Goal: Task Accomplishment & Management: Manage account settings

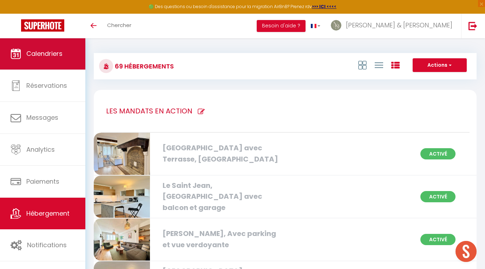
click at [40, 64] on link "Calendriers" at bounding box center [42, 54] width 85 height 32
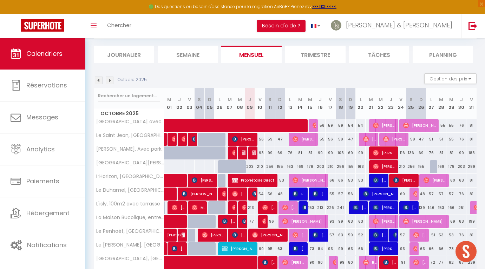
scroll to position [42, 0]
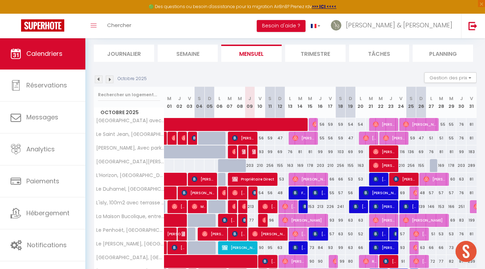
click at [329, 139] on div "56" at bounding box center [331, 138] width 10 height 13
type input "56"
type input "Ven 17 Octobre 2025"
type input "Sam 18 Octobre 2025"
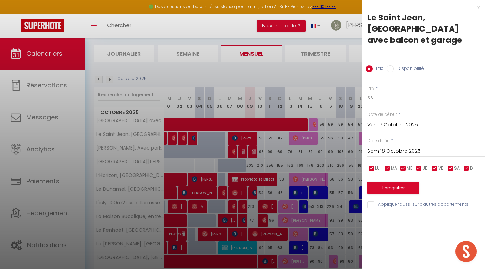
click at [389, 99] on input "56" at bounding box center [427, 98] width 118 height 13
type input "55"
click at [386, 186] on button "Enregistrer" at bounding box center [394, 188] width 52 height 13
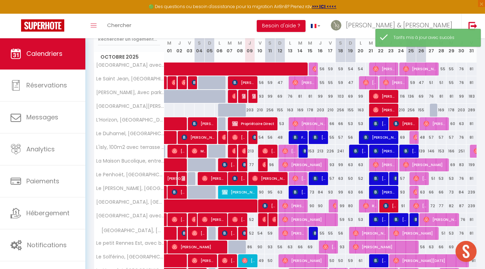
scroll to position [96, 0]
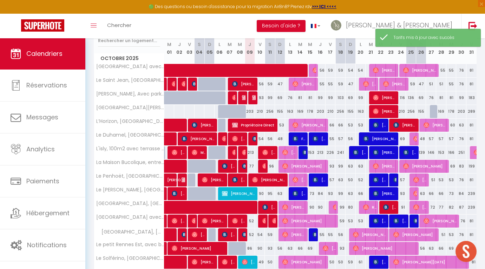
click at [341, 85] on div "59" at bounding box center [341, 84] width 10 height 13
type input "59"
type input "Sam 18 Octobre 2025"
type input "Dim 19 Octobre 2025"
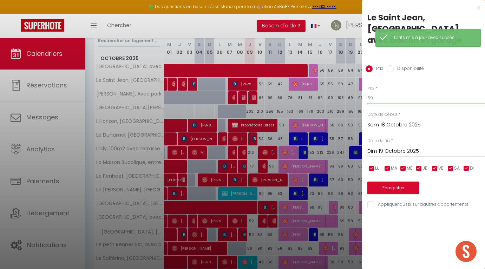
click at [386, 102] on input "59" at bounding box center [427, 98] width 118 height 13
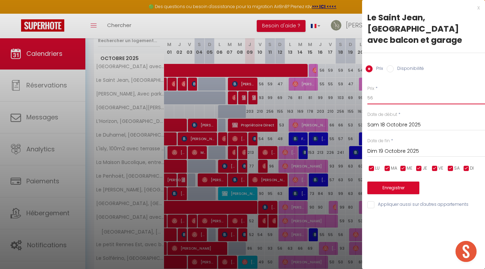
type input "56"
click at [384, 190] on button "Enregistrer" at bounding box center [394, 188] width 52 height 13
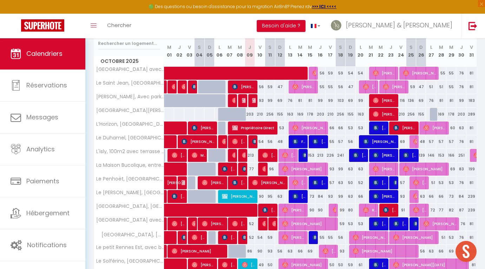
scroll to position [93, 0]
click at [341, 103] on div "103" at bounding box center [341, 100] width 10 height 13
type input "103"
type input "Sam 18 Octobre 2025"
type input "Dim 19 Octobre 2025"
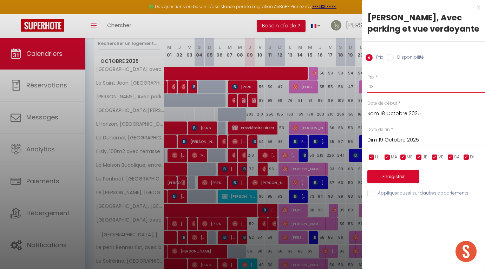
click at [389, 90] on input "103" at bounding box center [427, 86] width 118 height 13
type input "100"
click at [398, 178] on button "Enregistrer" at bounding box center [394, 176] width 52 height 13
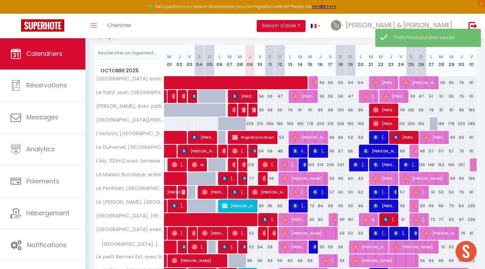
scroll to position [95, 0]
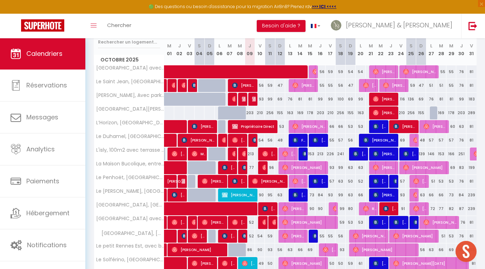
click at [361, 99] on div "99" at bounding box center [361, 99] width 10 height 13
type input "99"
type input "Lun 20 Octobre 2025"
type input "Mar 21 Octobre 2025"
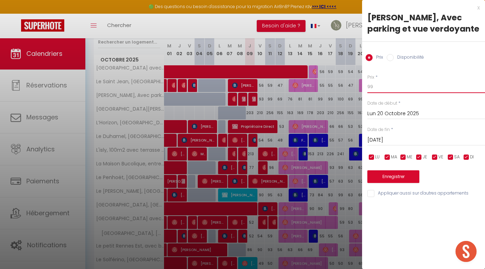
click at [377, 85] on input "99" at bounding box center [427, 86] width 118 height 13
type input "9"
type input "83"
click at [394, 174] on button "Enregistrer" at bounding box center [394, 176] width 52 height 13
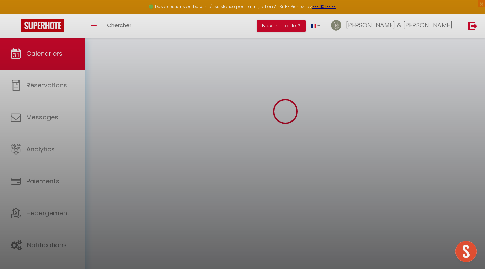
scroll to position [38, 0]
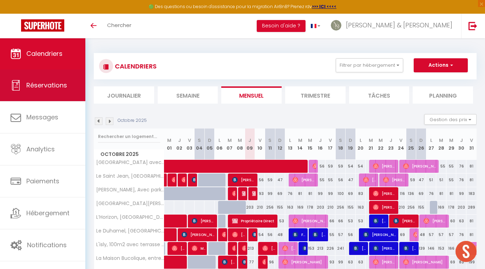
click at [65, 88] on span "Réservations" at bounding box center [46, 85] width 41 height 9
select select "not_cancelled"
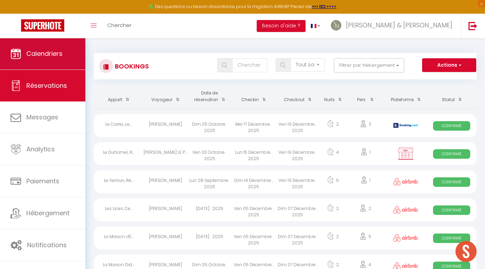
click at [64, 52] on link "Calendriers" at bounding box center [42, 54] width 85 height 32
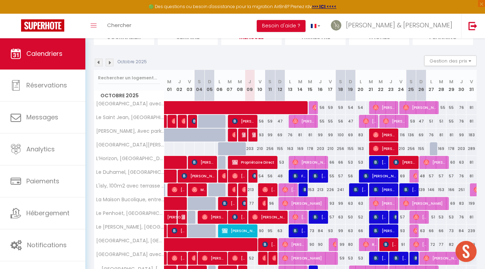
scroll to position [58, 0]
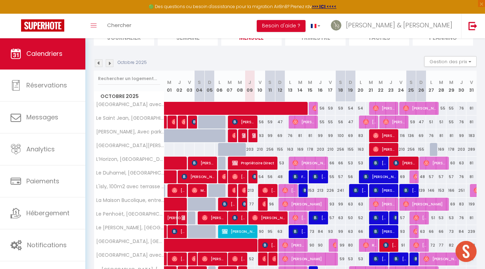
click at [262, 177] on div "54" at bounding box center [260, 176] width 10 height 13
type input "54"
type input "Ven 10 Octobre 2025"
type input "Sam 11 Octobre 2025"
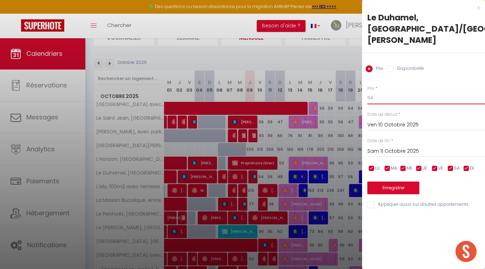
click at [383, 92] on input "54" at bounding box center [427, 98] width 118 height 13
type input "55"
click at [386, 147] on input "Sam 11 Octobre 2025" at bounding box center [427, 151] width 118 height 9
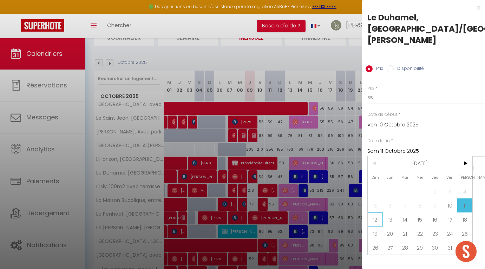
click at [376, 213] on span "12" at bounding box center [375, 220] width 15 height 14
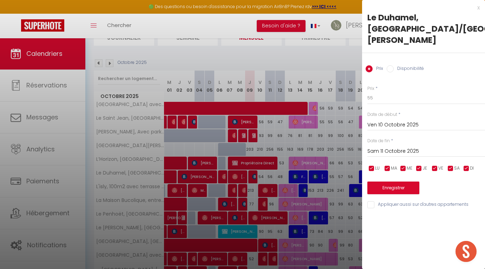
type input "Dim 12 Octobre 2025"
click at [389, 182] on button "Enregistrer" at bounding box center [394, 188] width 52 height 13
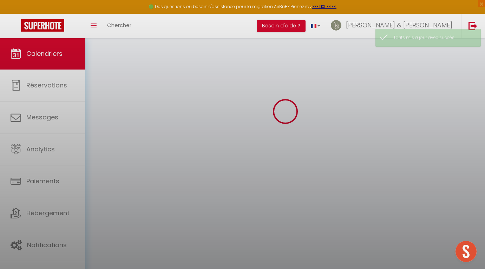
scroll to position [38, 0]
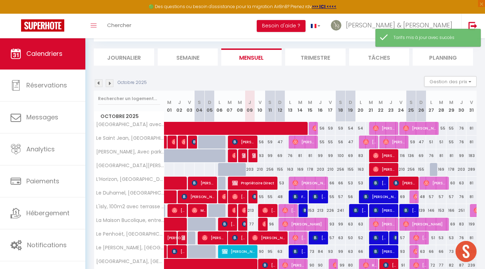
click at [352, 197] on div "56" at bounding box center [351, 196] width 10 height 13
type input "56"
type input "Dim 19 Octobre 2025"
type input "Lun 20 Octobre 2025"
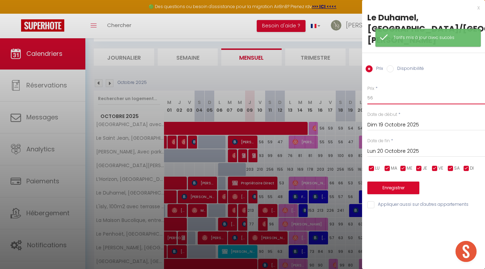
click at [389, 92] on input "56" at bounding box center [427, 98] width 118 height 13
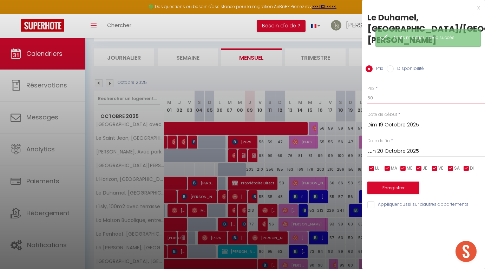
type input "50"
click at [380, 182] on button "Enregistrer" at bounding box center [394, 188] width 52 height 13
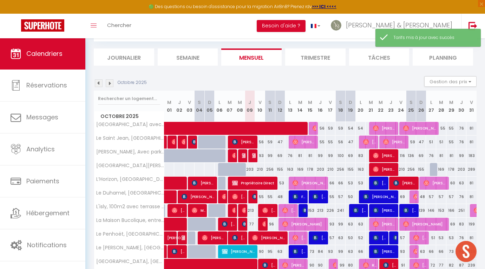
click at [340, 196] on div "57" at bounding box center [341, 196] width 10 height 13
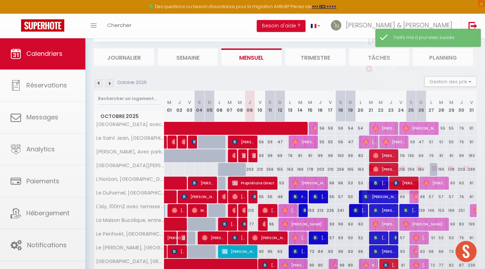
type input "57"
type input "Sam 18 Octobre 2025"
type input "Dim 19 Octobre 2025"
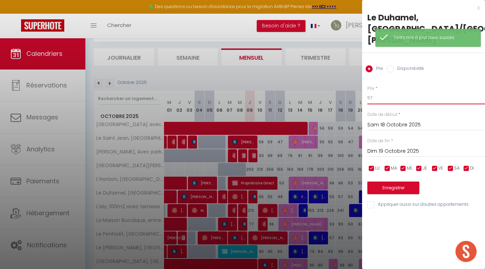
click at [383, 92] on input "57" at bounding box center [427, 98] width 118 height 13
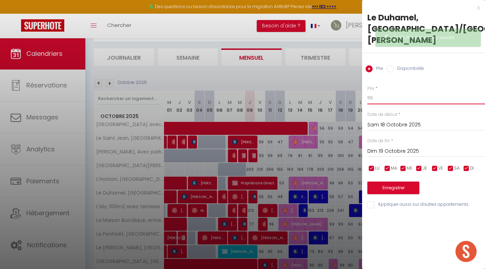
type input "55"
click at [383, 182] on button "Enregistrer" at bounding box center [394, 188] width 52 height 13
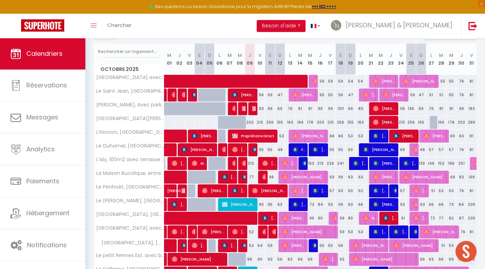
scroll to position [87, 0]
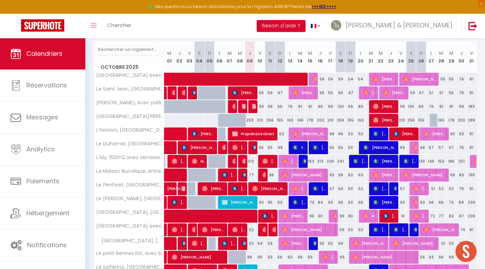
click at [252, 173] on div "77" at bounding box center [250, 175] width 10 height 13
type input "77"
type input "Jeu 09 Octobre 2025"
type input "Ven 10 Octobre 2025"
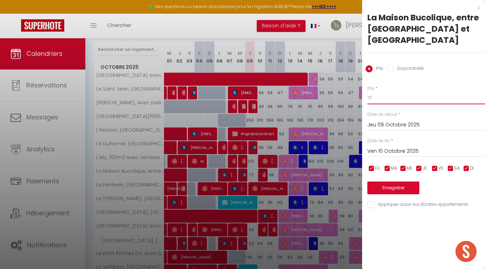
click at [376, 92] on input "77" at bounding box center [427, 98] width 118 height 13
type input "7"
type input "83"
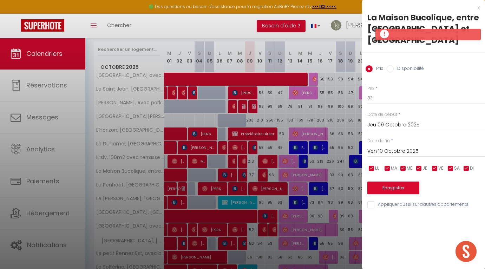
click at [376, 182] on button "Enregistrer" at bounding box center [394, 188] width 52 height 13
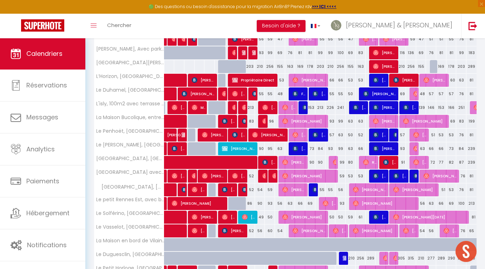
scroll to position [144, 0]
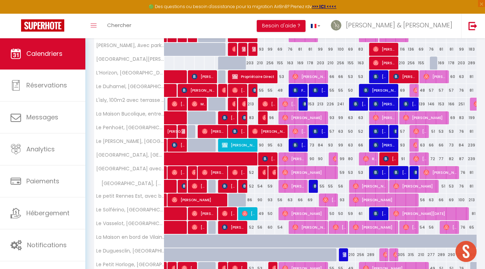
click at [312, 160] on span at bounding box center [245, 159] width 146 height 13
select select "OK"
select select "0"
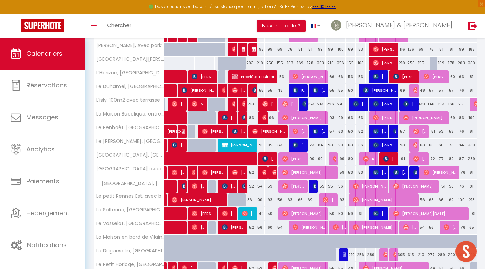
select select "1"
select select
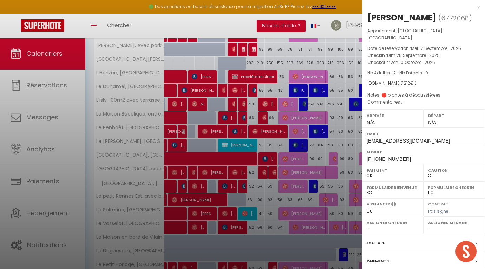
select select "34003"
click at [478, 8] on div "x" at bounding box center [421, 8] width 118 height 8
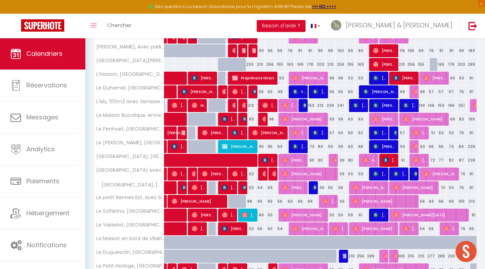
scroll to position [159, 0]
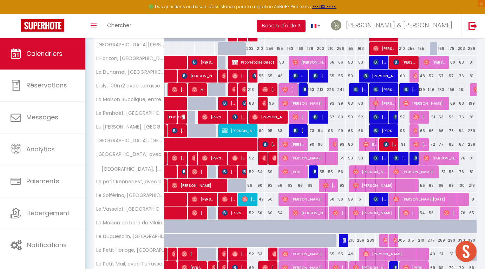
click at [321, 144] on div "90" at bounding box center [321, 144] width 10 height 13
type input "90"
type input "Jeu 16 Octobre 2025"
type input "Ven 17 Octobre 2025"
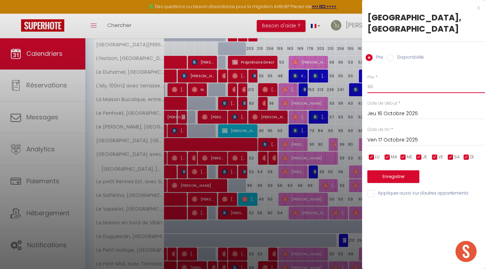
click at [370, 80] on input "90" at bounding box center [427, 86] width 118 height 13
drag, startPoint x: 380, startPoint y: 77, endPoint x: 349, endPoint y: 77, distance: 31.3
click at [349, 77] on body "🟢 Des questions ou besoin d'assistance pour la migration AirBnB? Prenez rdv >>>…" at bounding box center [242, 100] width 485 height 442
type input "9"
type input "81"
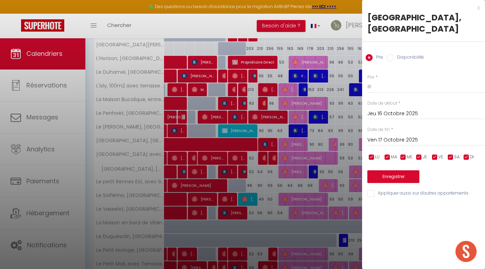
click at [378, 109] on input "Jeu 16 Octobre 2025" at bounding box center [427, 113] width 118 height 9
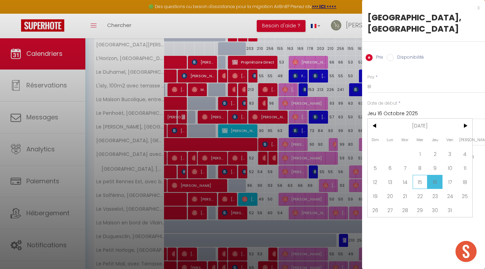
click at [421, 175] on span "15" at bounding box center [420, 182] width 15 height 14
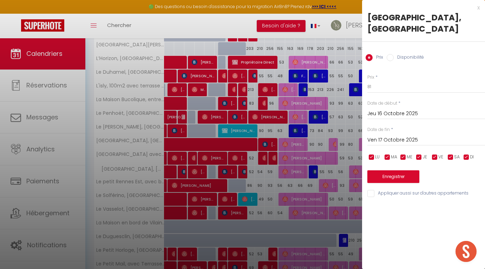
type input "Mer 15 Octobre 2025"
click at [379, 170] on button "Enregistrer" at bounding box center [394, 176] width 52 height 13
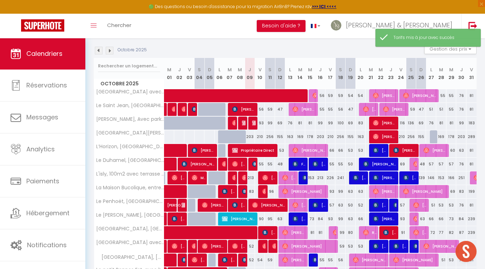
scroll to position [78, 0]
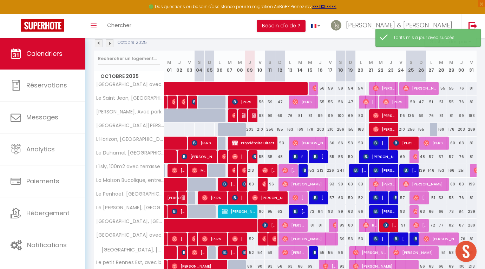
click at [320, 224] on div "81" at bounding box center [321, 225] width 10 height 13
type input "81"
type input "Jeu 16 Octobre 2025"
type input "Ven 17 Octobre 2025"
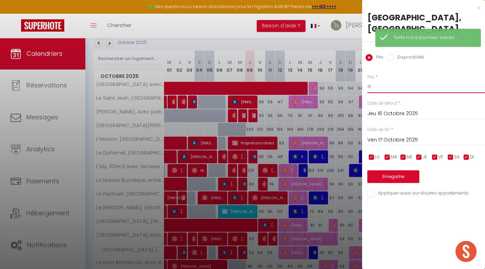
click at [385, 80] on input "81" at bounding box center [427, 86] width 118 height 13
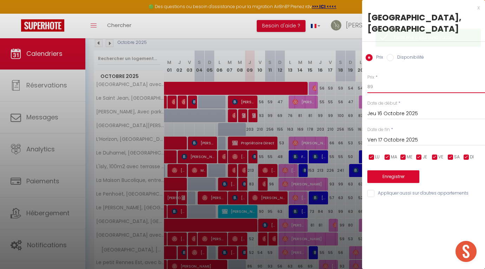
type input "89"
click at [383, 170] on button "Enregistrer" at bounding box center [394, 176] width 52 height 13
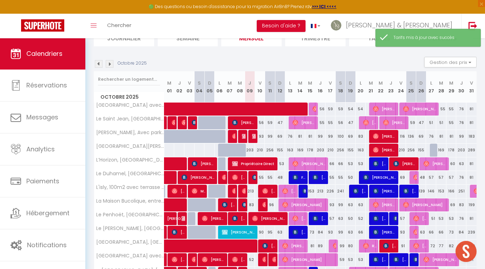
scroll to position [59, 0]
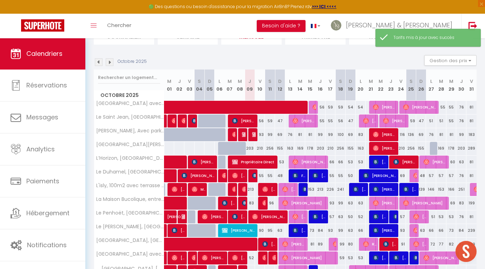
click at [340, 216] on div "63" at bounding box center [341, 217] width 10 height 13
type input "63"
type input "Sam 18 Octobre 2025"
type input "Dim 19 Octobre 2025"
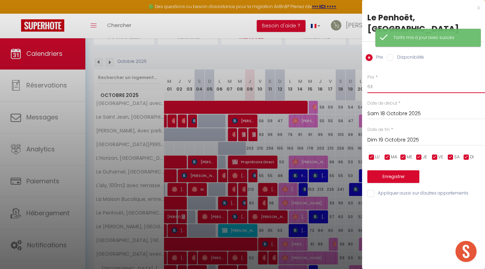
click at [386, 92] on input "63" at bounding box center [427, 86] width 118 height 13
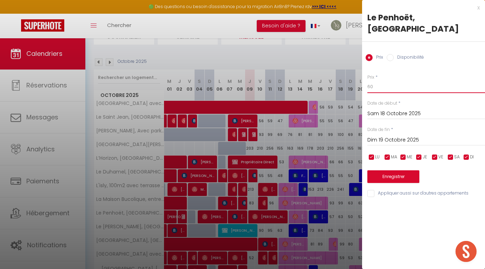
type input "60"
click at [389, 174] on button "Enregistrer" at bounding box center [394, 176] width 52 height 13
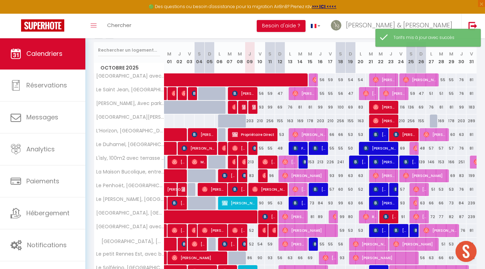
scroll to position [93, 0]
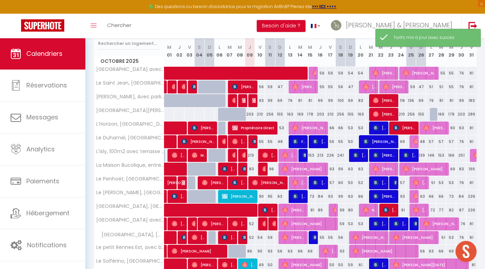
click at [333, 185] on div "57" at bounding box center [331, 182] width 10 height 13
type input "57"
type input "Ven 17 Octobre 2025"
type input "Sam 18 Octobre 2025"
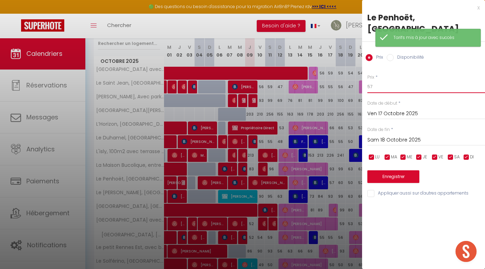
click at [384, 85] on input "57" at bounding box center [427, 86] width 118 height 13
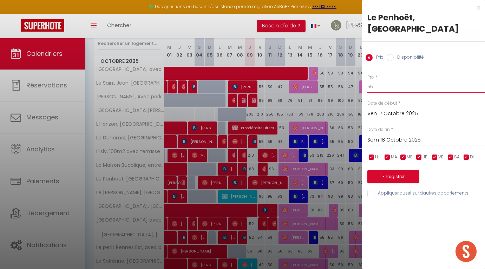
type input "55"
click at [382, 174] on button "Enregistrer" at bounding box center [394, 176] width 52 height 13
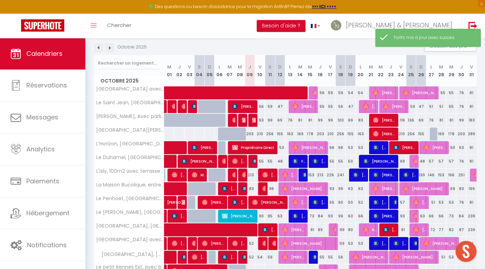
scroll to position [83, 0]
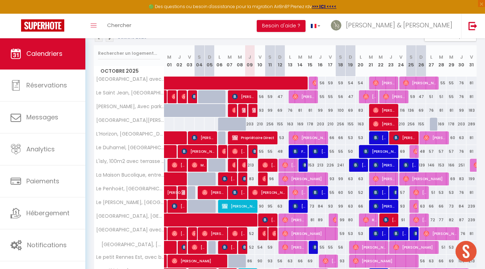
click at [462, 194] on div "76" at bounding box center [462, 192] width 10 height 13
type input "76"
type input "Jeu 30 Octobre 2025"
type input "Ven 31 Octobre 2025"
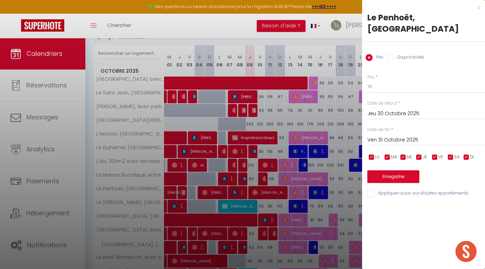
click at [479, 8] on div "x" at bounding box center [421, 8] width 118 height 8
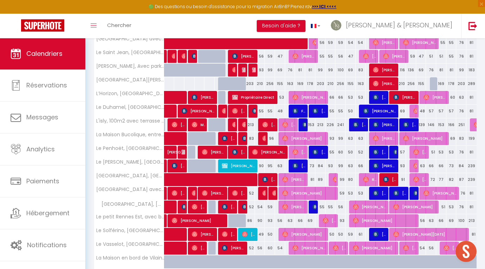
scroll to position [125, 0]
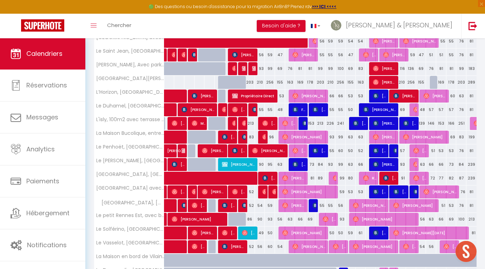
click at [344, 150] on div "60" at bounding box center [341, 150] width 10 height 13
type input "60"
type input "Sam 18 Octobre 2025"
type input "Dim 19 Octobre 2025"
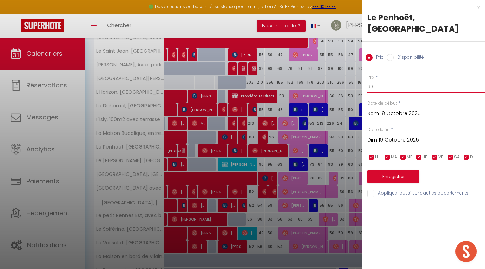
click at [376, 87] on input "60" at bounding box center [427, 86] width 118 height 13
click at [479, 8] on div "x" at bounding box center [421, 8] width 118 height 8
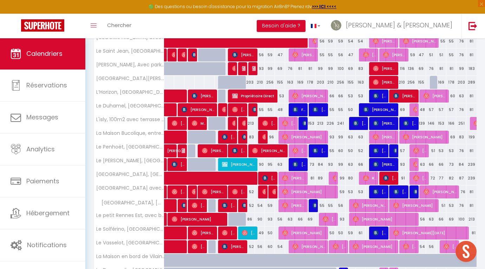
click at [364, 151] on div "52" at bounding box center [361, 150] width 10 height 13
type input "52"
type input "Lun 20 Octobre 2025"
type input "Mar 21 Octobre 2025"
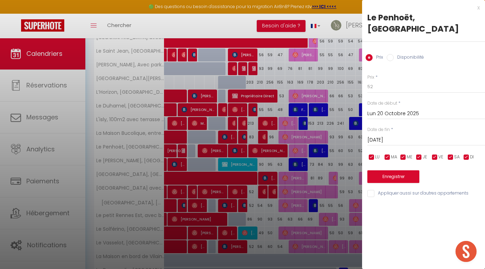
click at [479, 8] on div "x" at bounding box center [421, 8] width 118 height 8
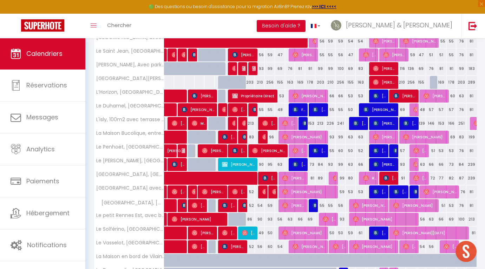
click at [404, 150] on div "57" at bounding box center [401, 150] width 10 height 13
type input "57"
type input "Ven 24 Octobre 2025"
type input "Sam 25 Octobre 2025"
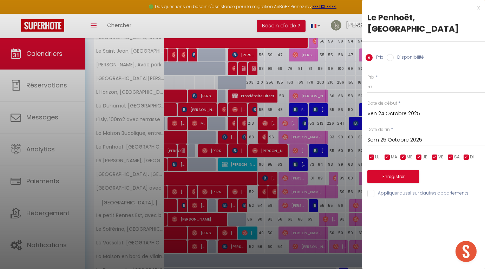
click at [479, 8] on div "x" at bounding box center [421, 8] width 118 height 8
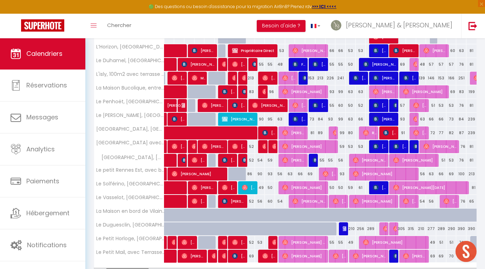
scroll to position [172, 0]
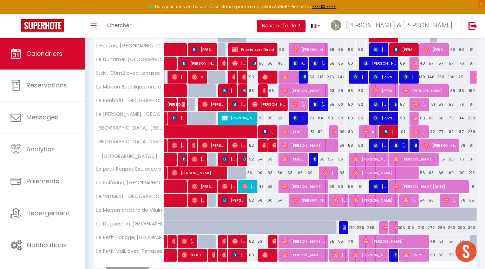
click at [271, 160] on div "59" at bounding box center [270, 159] width 10 height 13
type input "59"
type input "Sam 11 Octobre 2025"
type input "Dim 12 Octobre 2025"
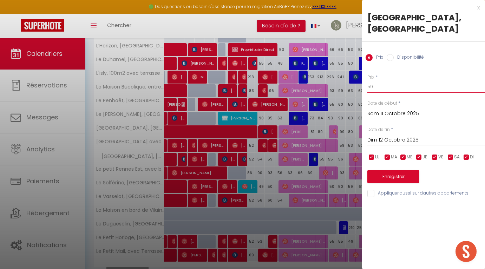
click at [387, 80] on input "59" at bounding box center [427, 86] width 118 height 13
type input "55"
click at [392, 170] on button "Enregistrer" at bounding box center [394, 176] width 52 height 13
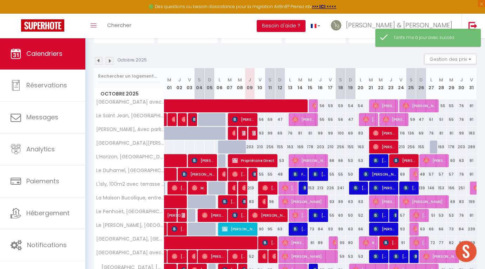
scroll to position [61, 0]
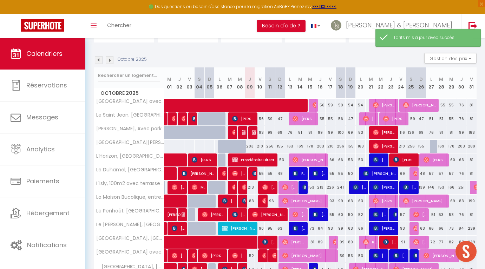
click at [262, 172] on div "55" at bounding box center [260, 173] width 10 height 13
type input "55"
type input "Ven 10 Octobre 2025"
type input "Sam 11 Octobre 2025"
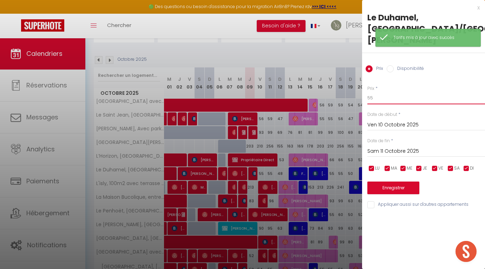
click at [385, 92] on input "55" at bounding box center [427, 98] width 118 height 13
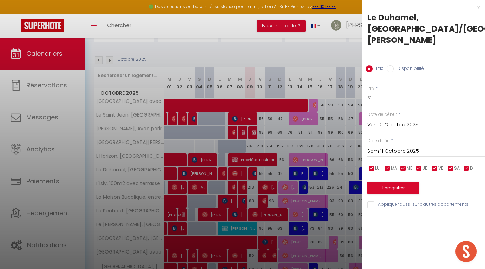
type input "51"
click at [377, 182] on button "Enregistrer" at bounding box center [394, 188] width 52 height 13
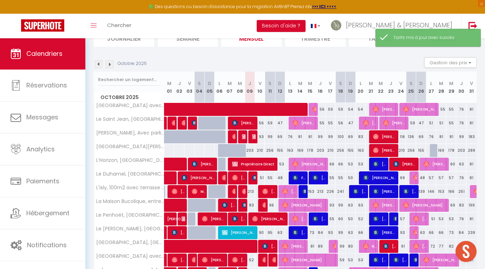
scroll to position [57, 0]
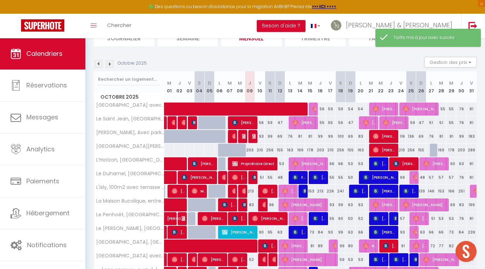
click at [261, 122] on div "56" at bounding box center [260, 122] width 10 height 13
type input "56"
type input "Ven 10 Octobre 2025"
type input "Sam 11 Octobre 2025"
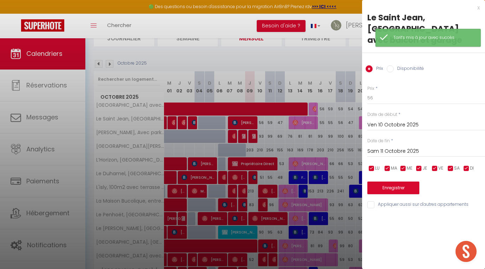
click at [381, 106] on div "Prix * 56 Statut * Disponible Indisponible Date de début * Ven 10 Octobre 2025 …" at bounding box center [423, 143] width 123 height 133
click at [380, 99] on input "56" at bounding box center [427, 98] width 118 height 13
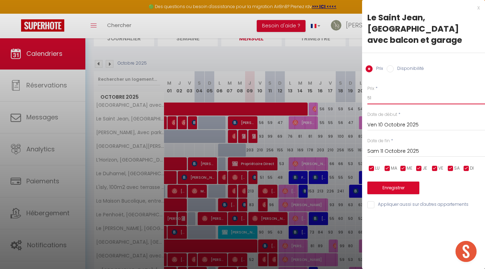
type input "51"
click at [379, 187] on button "Enregistrer" at bounding box center [394, 188] width 52 height 13
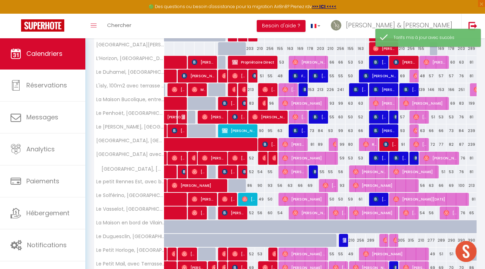
scroll to position [166, 0]
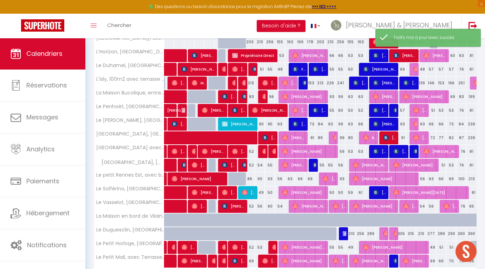
click at [260, 167] on div "54" at bounding box center [260, 165] width 10 height 13
type input "54"
type input "Ven 10 Octobre 2025"
type input "Sam 11 Octobre 2025"
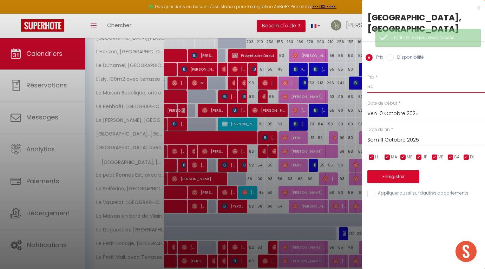
click at [380, 80] on input "54" at bounding box center [427, 86] width 118 height 13
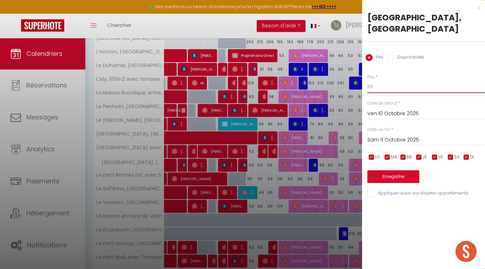
type input "53"
click at [388, 170] on button "Enregistrer" at bounding box center [394, 176] width 52 height 13
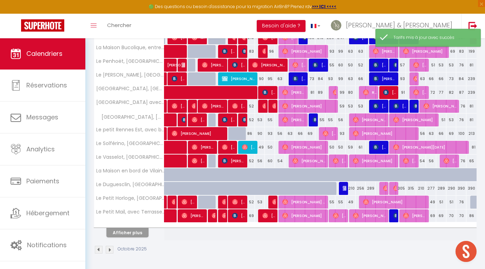
scroll to position [211, 0]
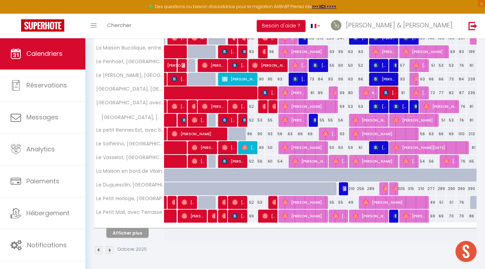
click at [261, 162] on div "56" at bounding box center [260, 161] width 10 height 13
type input "56"
type input "Ven 10 Octobre 2025"
type input "Sam 11 Octobre 2025"
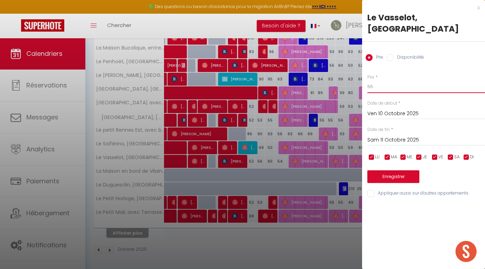
click at [384, 80] on input "56" at bounding box center [427, 86] width 118 height 13
type input "53"
click at [382, 170] on button "Enregistrer" at bounding box center [394, 176] width 52 height 13
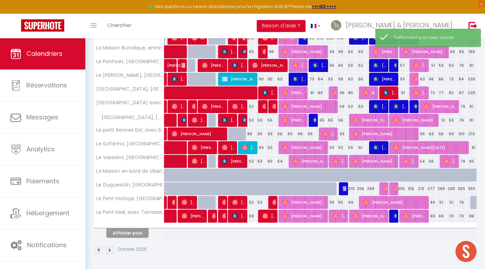
click at [268, 159] on div "60" at bounding box center [270, 161] width 10 height 13
type input "60"
type input "Sam 11 Octobre 2025"
type input "Dim 12 Octobre 2025"
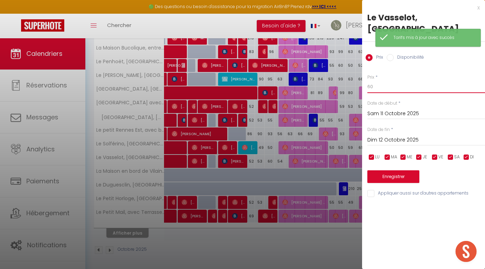
drag, startPoint x: 377, startPoint y: 72, endPoint x: 358, endPoint y: 72, distance: 19.3
click at [358, 72] on body "🟢 Des questions ou besoin d'assistance pour la migration AirBnB? Prenez rdv >>>…" at bounding box center [242, 48] width 485 height 442
type input "6"
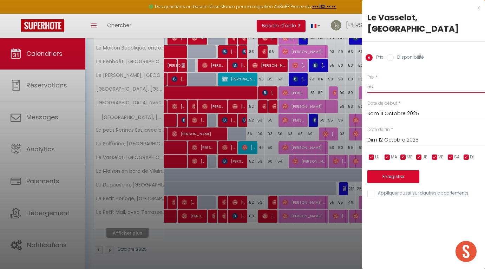
type input "56"
click at [374, 170] on button "Enregistrer" at bounding box center [394, 176] width 52 height 13
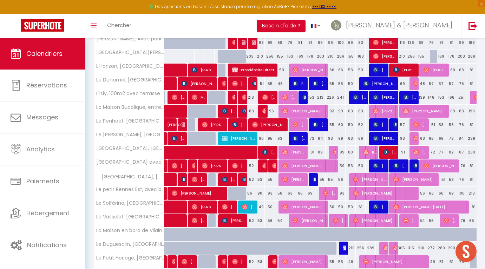
scroll to position [151, 0]
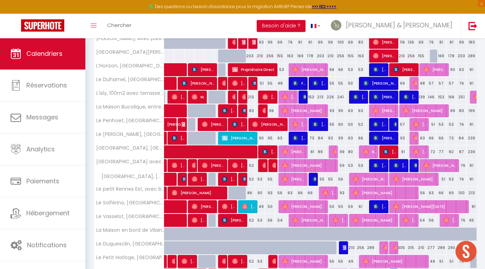
click at [313, 153] on span at bounding box center [245, 152] width 146 height 13
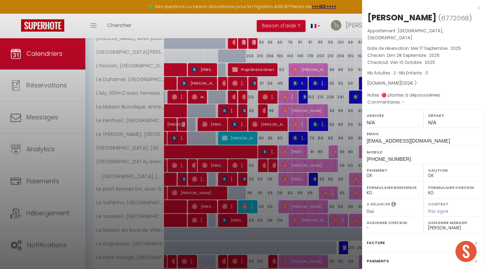
click at [479, 7] on div "x" at bounding box center [421, 8] width 118 height 8
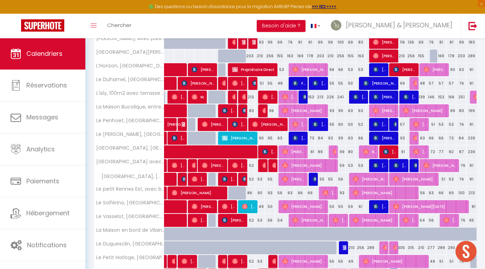
click at [342, 153] on div "99" at bounding box center [341, 152] width 10 height 13
type input "99"
type input "Sam 18 Octobre 2025"
type input "Dim 19 Octobre 2025"
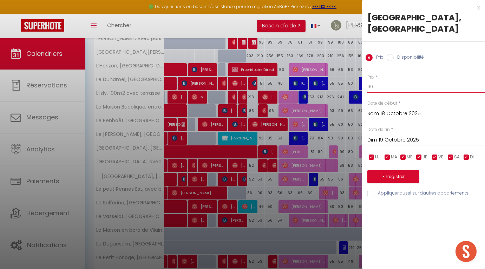
click at [383, 80] on input "99" at bounding box center [427, 86] width 118 height 13
type input "96"
click at [387, 170] on button "Enregistrer" at bounding box center [394, 176] width 52 height 13
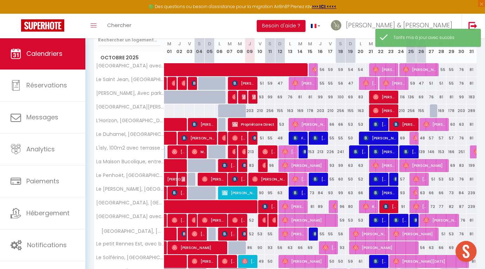
scroll to position [98, 0]
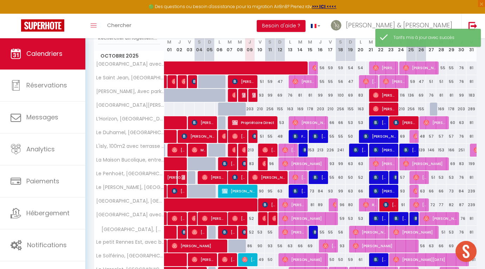
click at [352, 206] on div "80" at bounding box center [351, 205] width 10 height 13
type input "80"
type input "Dim 19 Octobre 2025"
type input "Lun 20 Octobre 2025"
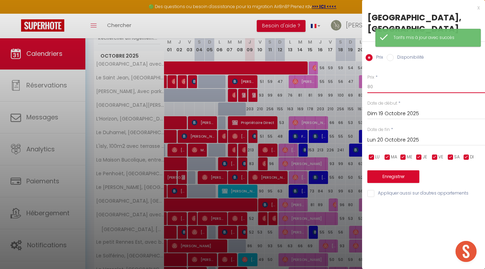
click at [375, 80] on input "80" at bounding box center [427, 86] width 118 height 13
type input "8"
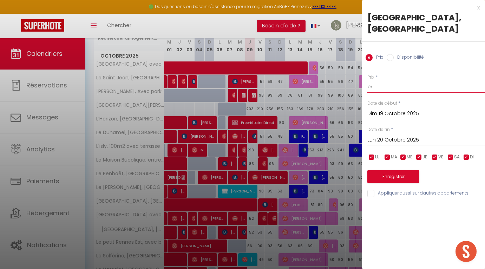
type input "75"
click at [376, 170] on button "Enregistrer" at bounding box center [394, 176] width 52 height 13
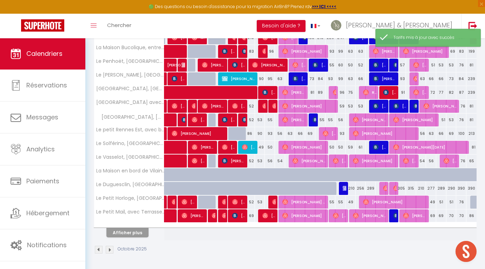
scroll to position [211, 0]
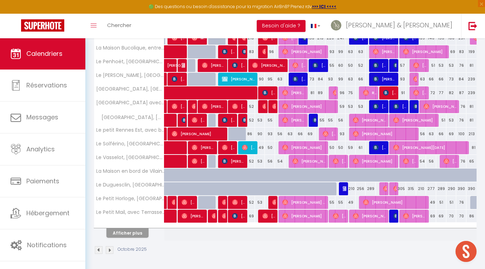
click at [463, 135] on div "100" at bounding box center [462, 134] width 10 height 13
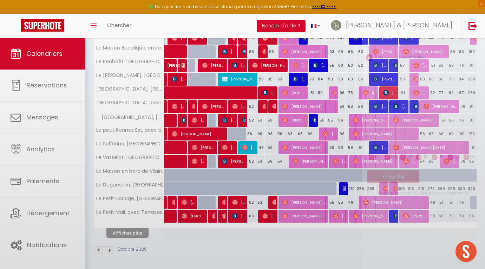
type input "100"
type input "Jeu 30 Octobre 2025"
type input "Ven 31 Octobre 2025"
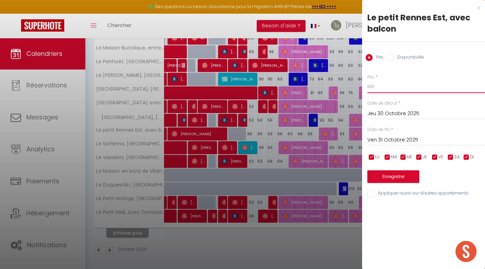
drag, startPoint x: 390, startPoint y: 87, endPoint x: 348, endPoint y: 83, distance: 42.4
click at [348, 83] on body "🟢 Des questions ou besoin d'assistance pour la migration AirBnB? Prenez rdv >>>…" at bounding box center [242, 48] width 485 height 442
type input "1"
type input "93"
click at [383, 170] on button "Enregistrer" at bounding box center [394, 176] width 52 height 13
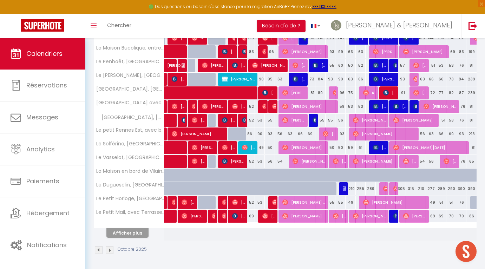
click at [272, 162] on div "56" at bounding box center [270, 161] width 10 height 13
type input "56"
type input "Sam 11 Octobre 2025"
type input "Dim 12 Octobre 2025"
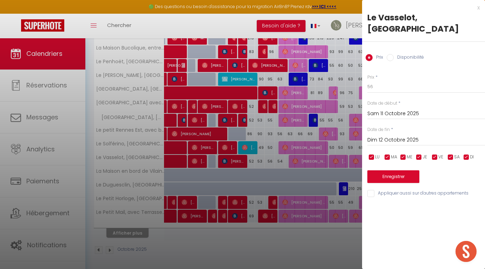
click at [479, 8] on div "x" at bounding box center [421, 8] width 118 height 8
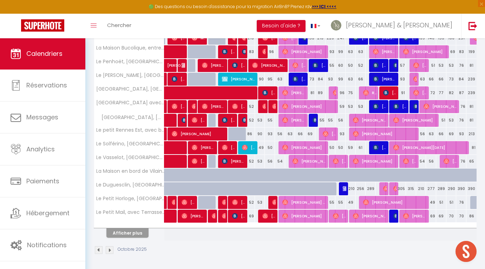
click at [477, 202] on div "CALENDRIERS Filtrer par hébergement LES MANDATS EN ACTION Le Saint Georges avec…" at bounding box center [285, 48] width 400 height 442
click at [475, 202] on div at bounding box center [476, 202] width 10 height 13
type input "81"
type input "Ven 31 Octobre 2025"
type input "Sam 01 Novembre 2025"
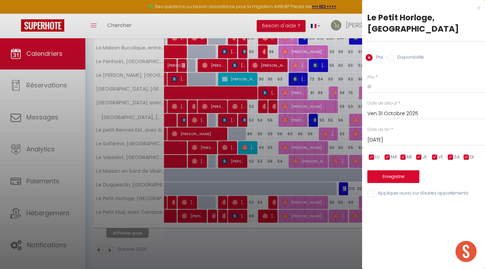
click at [390, 57] on input "Disponibilité" at bounding box center [390, 57] width 7 height 7
radio input "true"
radio input "false"
click at [390, 177] on button "Enregistrer" at bounding box center [394, 177] width 52 height 13
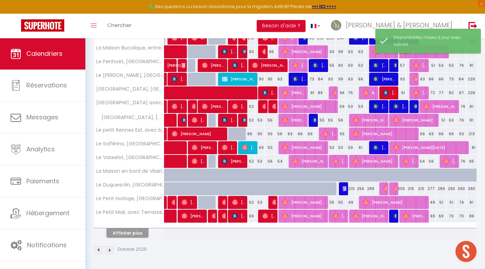
click at [473, 213] on div "86" at bounding box center [472, 216] width 10 height 13
select select "1"
type input "Ven 31 Octobre 2025"
type input "Sam 01 Novembre 2025"
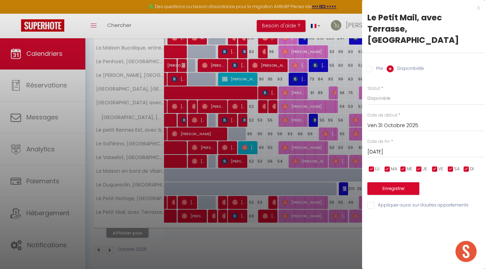
click at [368, 68] on input "Prix" at bounding box center [369, 68] width 7 height 7
radio input "true"
click at [389, 68] on input "Disponibilité" at bounding box center [390, 68] width 7 height 7
radio input "true"
radio input "false"
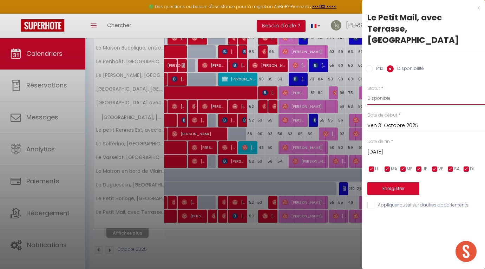
select select "0"
click at [368, 67] on input "Prix" at bounding box center [369, 68] width 7 height 7
radio input "true"
radio input "false"
click at [382, 96] on input "86" at bounding box center [427, 98] width 118 height 13
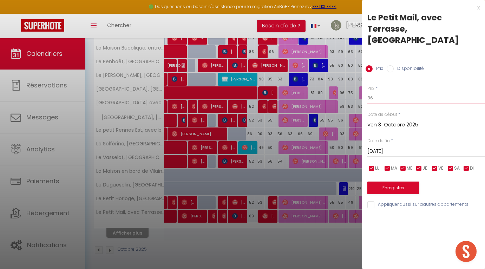
type input "8"
type input "113"
click at [388, 186] on button "Enregistrer" at bounding box center [394, 188] width 52 height 13
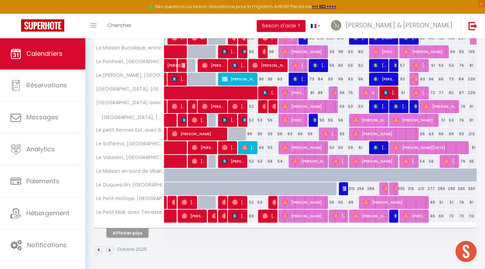
click at [132, 231] on button "Afficher plus" at bounding box center [127, 232] width 42 height 9
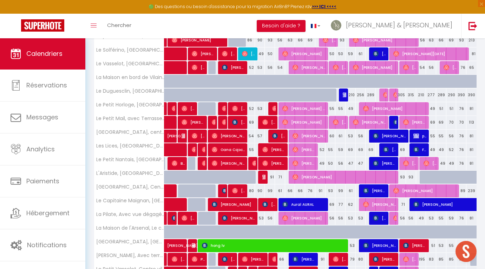
scroll to position [305, 0]
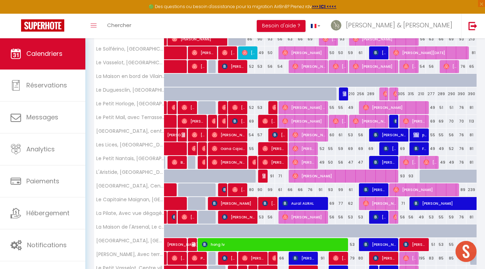
click at [348, 149] on div "69" at bounding box center [351, 148] width 10 height 13
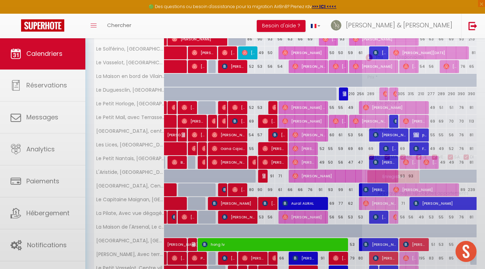
type input "69"
type input "Dim 19 Octobre 2025"
type input "Lun 20 Octobre 2025"
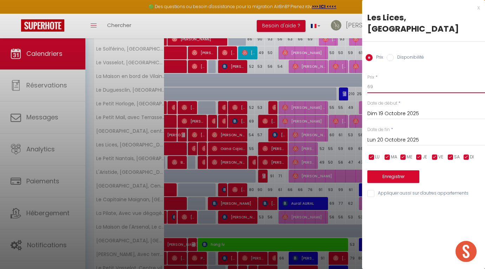
click at [374, 85] on input "69" at bounding box center [427, 86] width 118 height 13
type input "6"
type input "59"
click at [379, 140] on input "Lun 20 Octobre 2025" at bounding box center [427, 140] width 118 height 9
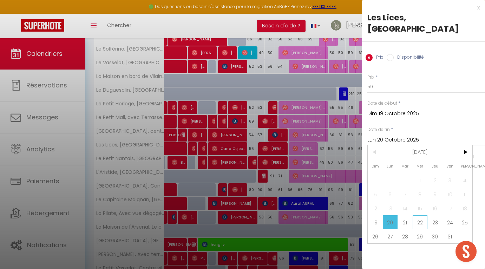
click at [424, 223] on span "22" at bounding box center [420, 222] width 15 height 14
type input "Mer 22 Octobre 2025"
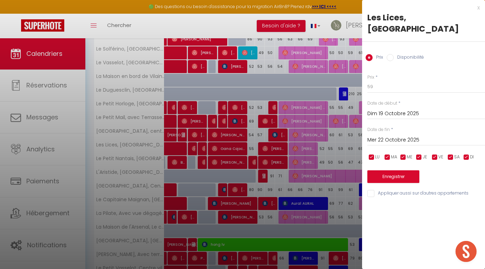
click at [383, 176] on button "Enregistrer" at bounding box center [394, 176] width 52 height 13
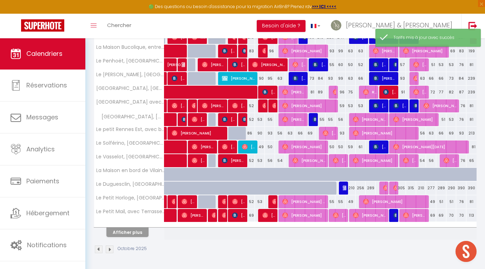
scroll to position [211, 0]
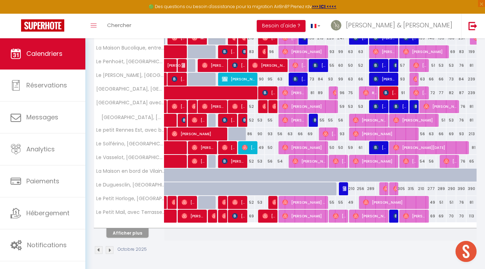
click at [341, 150] on div "50" at bounding box center [341, 147] width 10 height 13
type input "50"
type input "Sam 18 Octobre 2025"
type input "Dim 19 Octobre 2025"
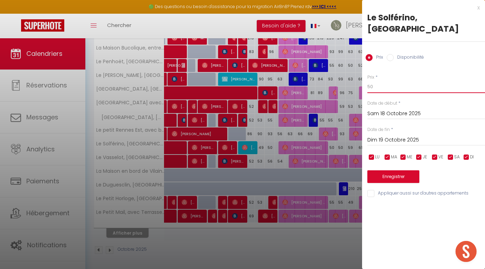
click at [381, 87] on input "50" at bounding box center [427, 86] width 118 height 13
type input "55"
click at [383, 179] on button "Enregistrer" at bounding box center [394, 176] width 52 height 13
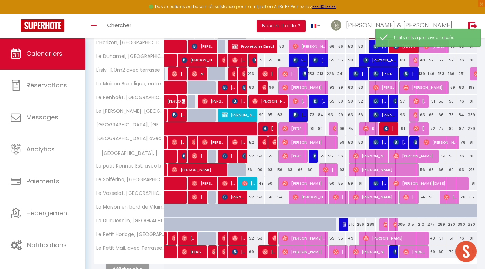
scroll to position [175, 0]
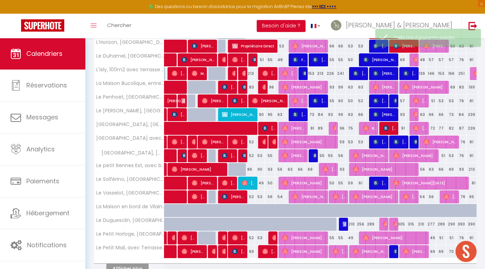
click at [351, 183] on div "59" at bounding box center [351, 183] width 10 height 13
type input "59"
type input "Dim 19 Octobre 2025"
type input "Lun 20 Octobre 2025"
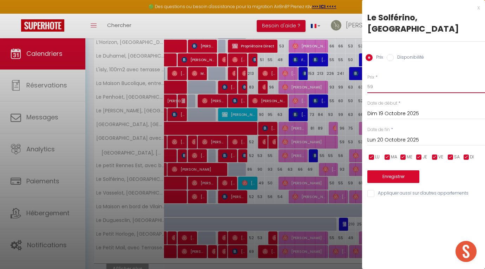
click at [383, 90] on input "59" at bounding box center [427, 86] width 118 height 13
type input "53"
click at [388, 137] on input "Lun 20 Octobre 2025" at bounding box center [427, 140] width 118 height 9
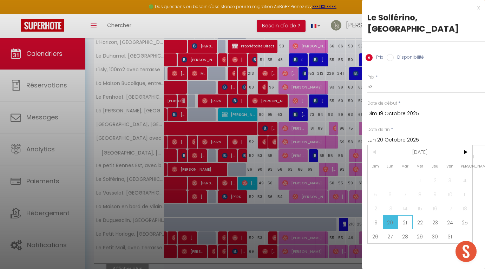
click at [408, 226] on span "21" at bounding box center [405, 222] width 15 height 14
type input "Mar 21 Octobre 2025"
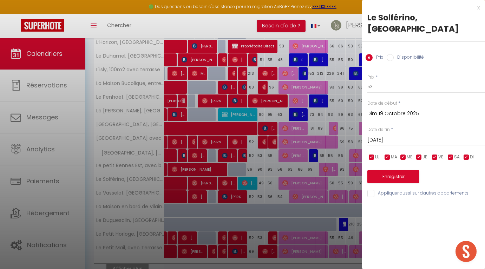
click at [403, 177] on button "Enregistrer" at bounding box center [394, 176] width 52 height 13
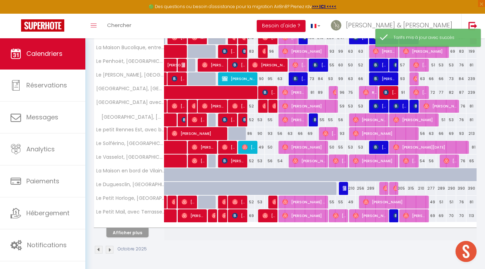
scroll to position [211, 0]
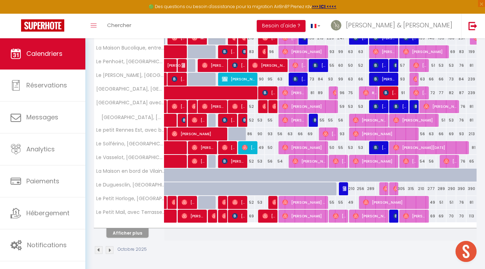
click at [272, 148] on div "50" at bounding box center [270, 147] width 10 height 13
type input "50"
type input "Sam 11 Octobre 2025"
type input "Dim 12 Octobre 2025"
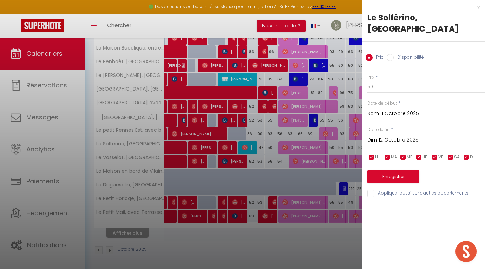
click at [478, 9] on div "x" at bounding box center [421, 8] width 118 height 8
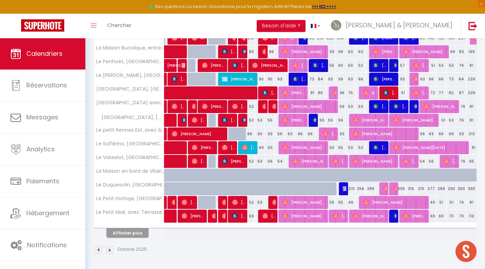
click at [132, 236] on button "Afficher plus" at bounding box center [127, 232] width 42 height 9
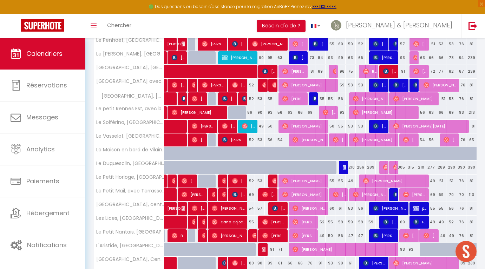
scroll to position [233, 0]
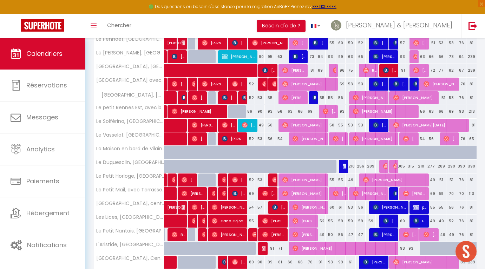
click at [431, 191] on div "69" at bounding box center [431, 193] width 10 height 13
type input "69"
type input "Lun 27 Octobre 2025"
type input "Mar 28 Octobre 2025"
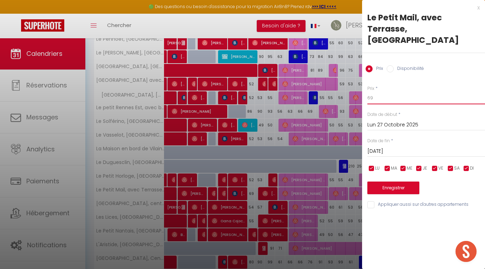
click at [393, 97] on input "69" at bounding box center [427, 98] width 118 height 13
type input "63"
click at [396, 153] on input "Mar 28 Octobre 2025" at bounding box center [427, 151] width 118 height 9
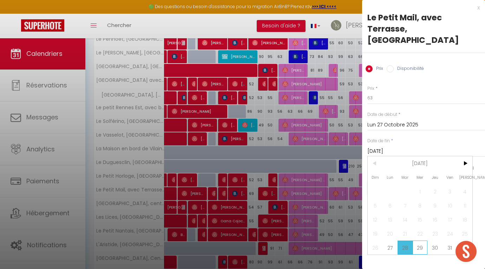
click at [424, 250] on span "29" at bounding box center [420, 248] width 15 height 14
type input "Mer 29 Octobre 2025"
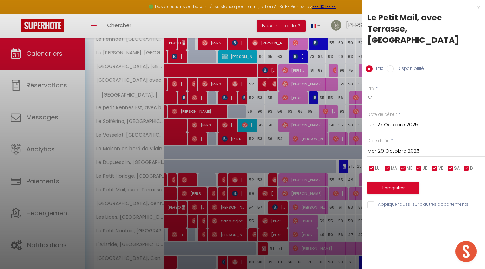
click at [408, 186] on button "Enregistrer" at bounding box center [394, 188] width 52 height 13
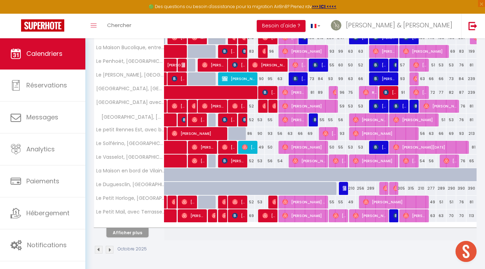
scroll to position [211, 0]
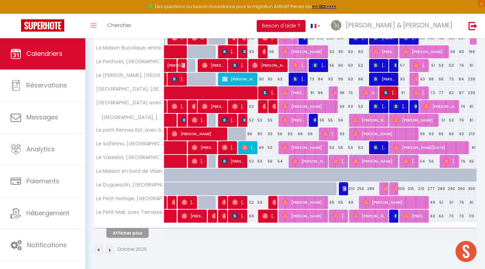
click at [454, 216] on div "70" at bounding box center [452, 216] width 10 height 13
type input "70"
type input "Mer 29 Octobre 2025"
type input "Jeu 30 Octobre 2025"
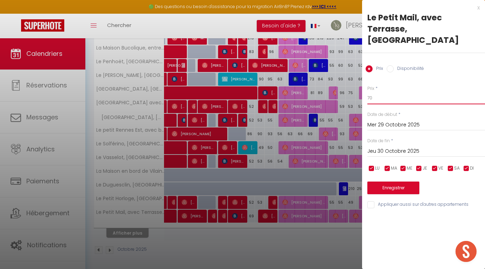
drag, startPoint x: 387, startPoint y: 102, endPoint x: 358, endPoint y: 97, distance: 29.2
click at [358, 97] on body "🟢 Des questions ou besoin d'assistance pour la migration AirBnB? Prenez rdv >>>…" at bounding box center [242, 48] width 485 height 442
type input "7"
type input "66"
click at [373, 150] on input "Jeu 30 Octobre 2025" at bounding box center [427, 151] width 118 height 9
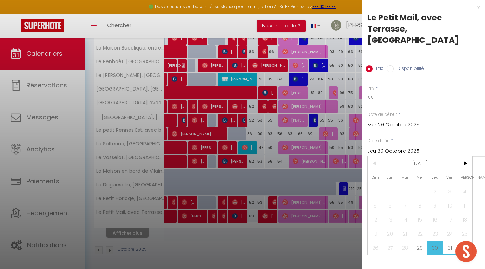
click at [451, 249] on span "31" at bounding box center [450, 248] width 15 height 14
type input "Ven 31 Octobre 2025"
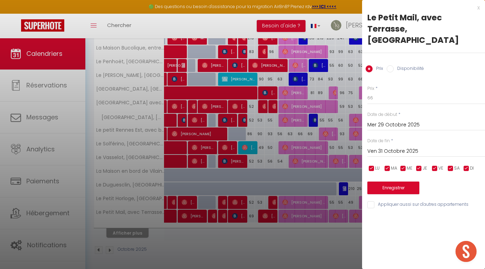
click at [414, 182] on button "Enregistrer" at bounding box center [394, 188] width 52 height 13
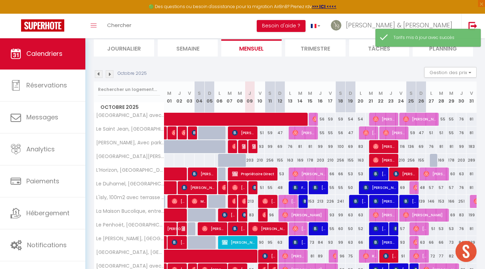
scroll to position [47, 0]
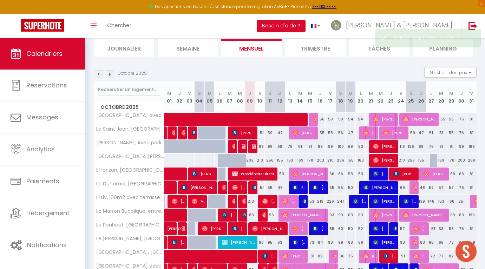
click at [280, 161] on div "155" at bounding box center [280, 160] width 10 height 13
type input "155"
type input "Dim 12 Octobre 2025"
type input "Lun 13 Octobre 2025"
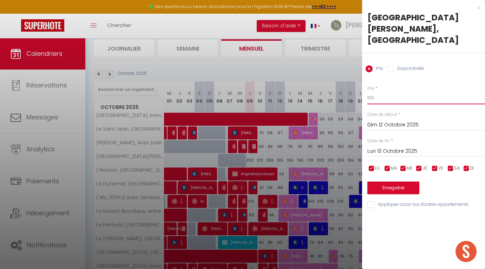
click at [371, 92] on input "155" at bounding box center [427, 98] width 118 height 13
type input "133"
click at [371, 182] on button "Enregistrer" at bounding box center [394, 188] width 52 height 13
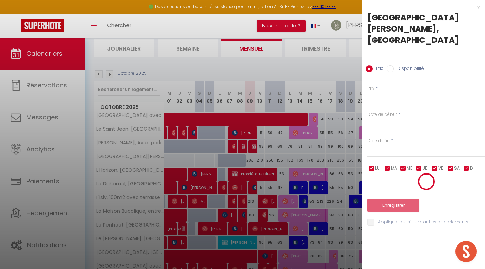
scroll to position [38, 0]
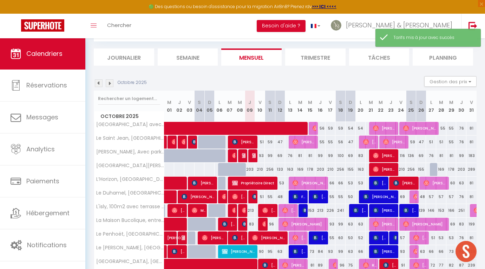
click at [288, 169] on div "163" at bounding box center [290, 169] width 10 height 13
type input "163"
type input "Lun 13 Octobre 2025"
type input "Mar 14 Octobre 2025"
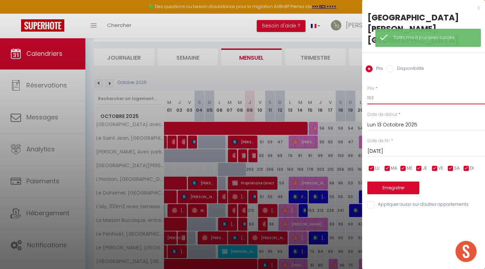
click at [371, 92] on input "163" at bounding box center [427, 98] width 118 height 13
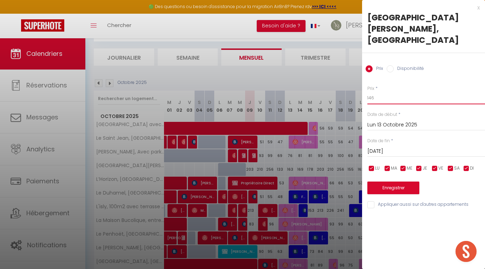
type input "146"
click at [392, 182] on button "Enregistrer" at bounding box center [394, 188] width 52 height 13
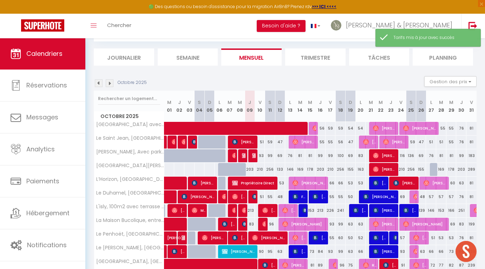
click at [302, 171] on div "169" at bounding box center [300, 169] width 10 height 13
type input "169"
type input "Mar 14 Octobre 2025"
type input "Mer 15 Octobre 2025"
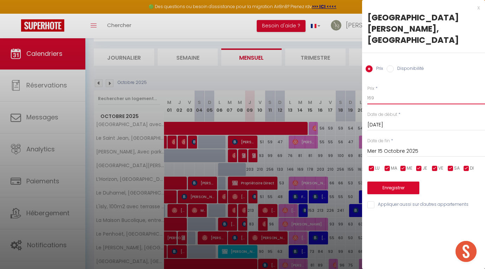
click at [373, 92] on input "169" at bounding box center [427, 98] width 118 height 13
type input "151"
click at [383, 182] on button "Enregistrer" at bounding box center [394, 188] width 52 height 13
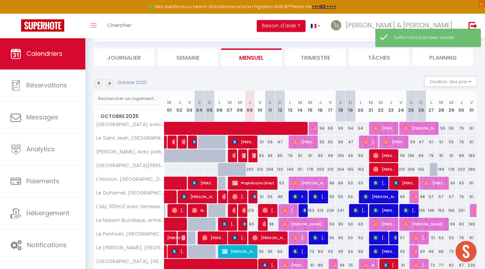
click at [280, 168] on div "133" at bounding box center [280, 169] width 10 height 13
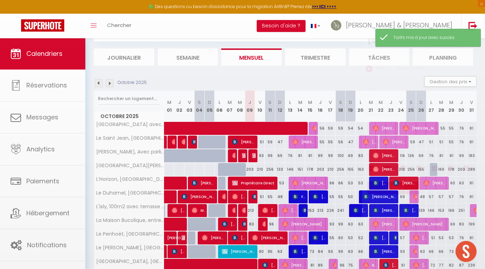
type input "133"
type input "Dim 12 Octobre 2025"
type input "Lun 13 Octobre 2025"
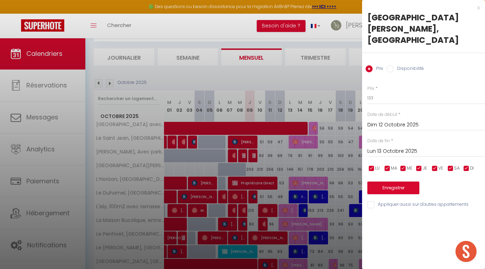
click at [452, 165] on input "checkbox" at bounding box center [450, 168] width 7 height 7
checkbox input "false"
click at [435, 165] on input "checkbox" at bounding box center [435, 168] width 7 height 7
checkbox input "false"
click at [422, 165] on input "checkbox" at bounding box center [419, 168] width 7 height 7
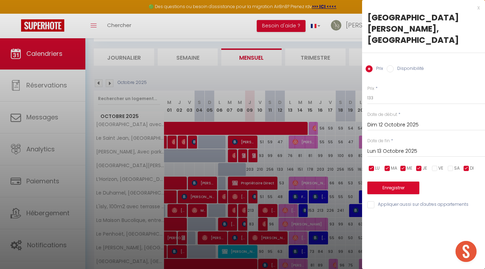
checkbox input "false"
click at [399, 164] on div "LU MA ME JE VE SA DI" at bounding box center [426, 168] width 127 height 9
click at [400, 165] on input "checkbox" at bounding box center [403, 168] width 7 height 7
checkbox input "false"
click at [390, 165] on input "checkbox" at bounding box center [387, 168] width 7 height 7
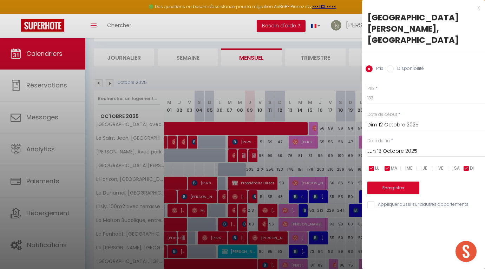
checkbox input "false"
click at [467, 165] on input "checkbox" at bounding box center [466, 168] width 7 height 7
checkbox input "false"
click at [414, 147] on input "Lun 13 Octobre 2025" at bounding box center [427, 151] width 118 height 9
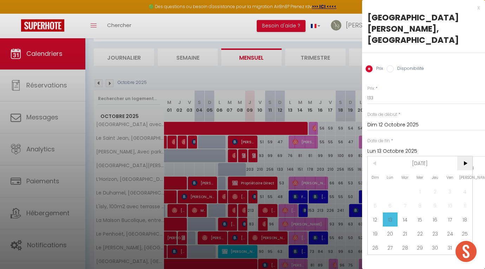
click at [465, 156] on span ">" at bounding box center [465, 163] width 15 height 14
click at [418, 241] on span "31" at bounding box center [420, 248] width 15 height 14
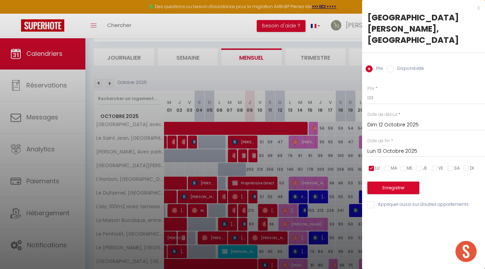
type input "Mer 31 Décembre 2025"
click at [388, 182] on button "Enregistrer" at bounding box center [394, 188] width 52 height 13
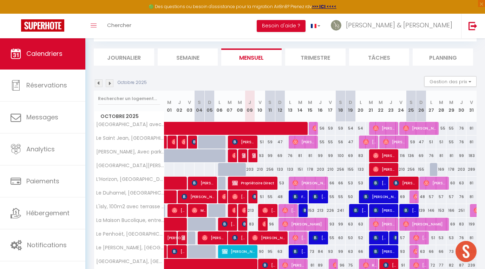
click at [282, 168] on div "133" at bounding box center [280, 169] width 10 height 13
type input "133"
type input "Dim 12 Octobre 2025"
type input "Lun 13 Octobre 2025"
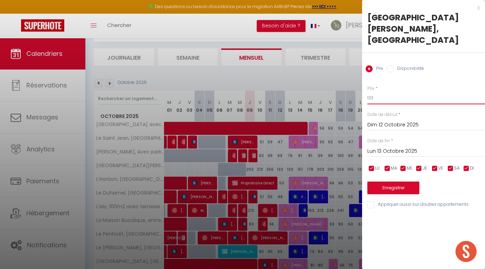
click at [373, 92] on input "133" at bounding box center [427, 98] width 118 height 13
click at [480, 6] on div "x" at bounding box center [421, 8] width 118 height 8
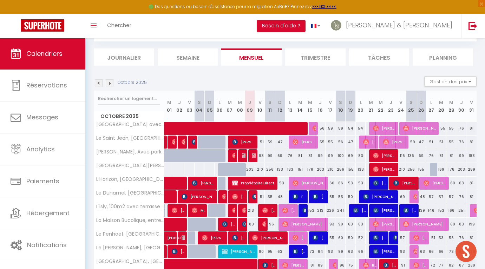
click at [279, 168] on div "133" at bounding box center [280, 169] width 10 height 13
type input "133"
type input "Dim 12 Octobre 2025"
type input "Lun 13 Octobre 2025"
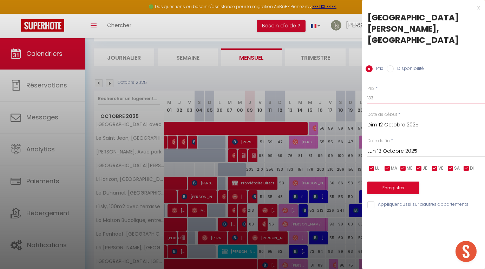
click at [387, 92] on input "133" at bounding box center [427, 98] width 118 height 13
type input "129"
click at [400, 182] on button "Enregistrer" at bounding box center [394, 188] width 52 height 13
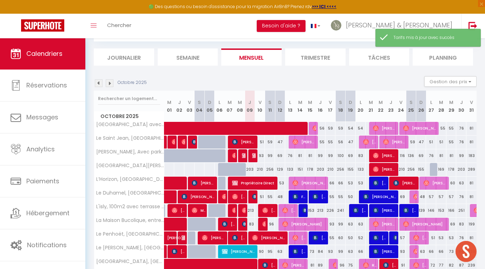
click at [301, 169] on div "151" at bounding box center [300, 169] width 10 height 13
type input "151"
type input "Mar 14 Octobre 2025"
type input "Mer 15 Octobre 2025"
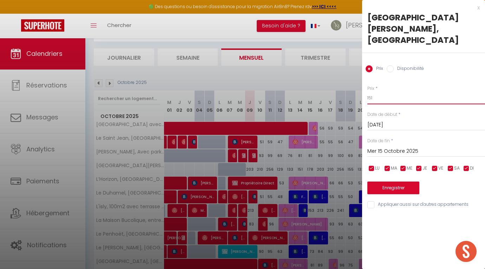
drag, startPoint x: 373, startPoint y: 87, endPoint x: 368, endPoint y: 86, distance: 5.7
click at [368, 92] on input "151" at bounding box center [427, 98] width 118 height 13
type input "146"
click at [374, 165] on input "checkbox" at bounding box center [371, 168] width 7 height 7
checkbox input "false"
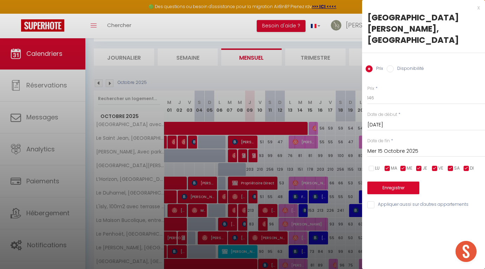
click at [407, 165] on input "checkbox" at bounding box center [403, 168] width 7 height 7
checkbox input "false"
click at [418, 165] on input "checkbox" at bounding box center [419, 168] width 7 height 7
checkbox input "false"
click at [434, 165] on input "checkbox" at bounding box center [435, 168] width 7 height 7
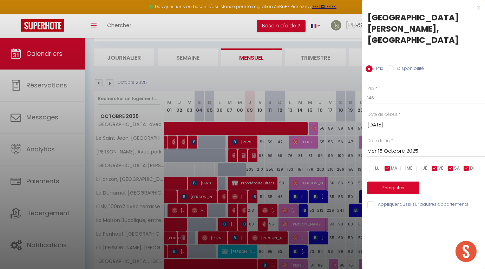
checkbox input "false"
click at [452, 165] on input "checkbox" at bounding box center [450, 168] width 7 height 7
checkbox input "false"
click at [467, 165] on input "checkbox" at bounding box center [466, 168] width 7 height 7
checkbox input "false"
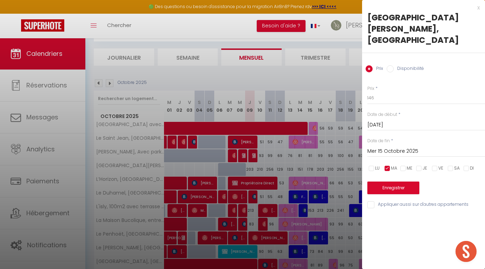
click at [402, 147] on input "Mer 15 Octobre 2025" at bounding box center [427, 151] width 118 height 9
click at [393, 147] on input "Mer 15 Octobre 2025" at bounding box center [427, 151] width 118 height 9
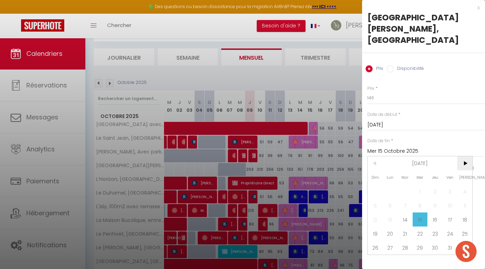
click at [467, 156] on span ">" at bounding box center [465, 163] width 15 height 14
click at [405, 227] on span "23" at bounding box center [405, 234] width 15 height 14
type input "Mar 23 Décembre 2025"
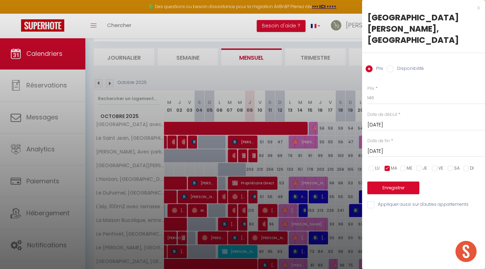
click at [380, 182] on button "Enregistrer" at bounding box center [394, 188] width 52 height 13
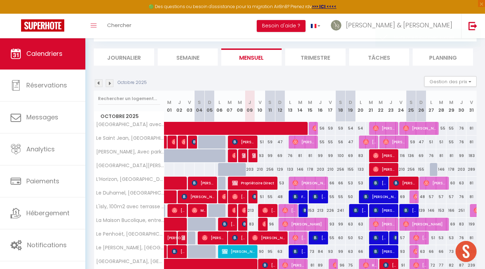
click at [310, 169] on div "178" at bounding box center [310, 169] width 10 height 13
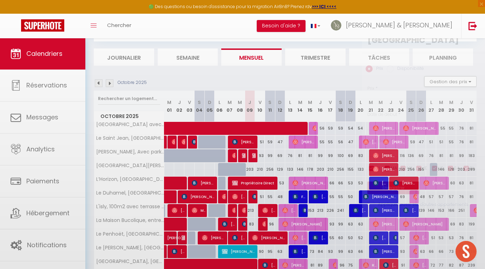
type input "178"
type input "Mer 15 Octobre 2025"
type input "Jeu 16 Octobre 2025"
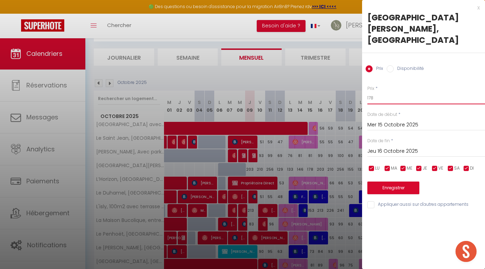
drag, startPoint x: 375, startPoint y: 84, endPoint x: 368, endPoint y: 84, distance: 7.1
click at [368, 92] on input "178" at bounding box center [427, 98] width 118 height 13
type input "156"
click at [389, 165] on input "checkbox" at bounding box center [387, 168] width 7 height 7
checkbox input "false"
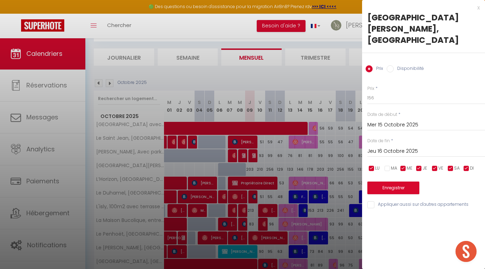
click at [374, 165] on input "checkbox" at bounding box center [371, 168] width 7 height 7
checkbox input "false"
click at [423, 165] on li "JE" at bounding box center [422, 169] width 7 height 8
checkbox input "false"
click at [438, 165] on input "checkbox" at bounding box center [435, 168] width 7 height 7
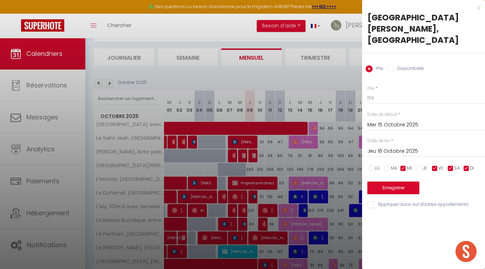
checkbox input "false"
click at [452, 165] on input "checkbox" at bounding box center [450, 168] width 7 height 7
checkbox input "false"
click at [466, 165] on input "checkbox" at bounding box center [466, 168] width 7 height 7
checkbox input "false"
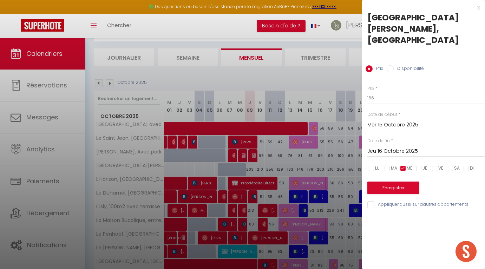
click at [388, 146] on div "Prix * 156 Statut * Disponible Indisponible Date de début * Mer 15 Octobre 2025…" at bounding box center [423, 143] width 123 height 133
click at [385, 121] on input "Mer 15 Octobre 2025" at bounding box center [427, 125] width 118 height 9
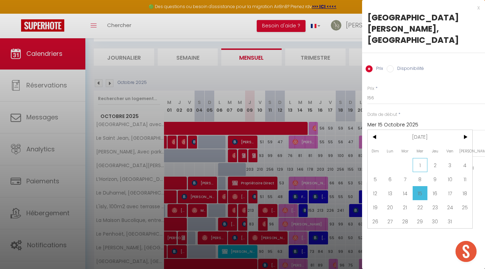
click at [422, 158] on span "1" at bounding box center [420, 165] width 15 height 14
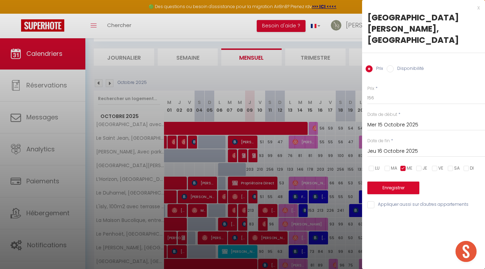
type input "Mer 01 Octobre 2025"
click at [390, 147] on input "Jeu 16 Octobre 2025" at bounding box center [427, 151] width 118 height 9
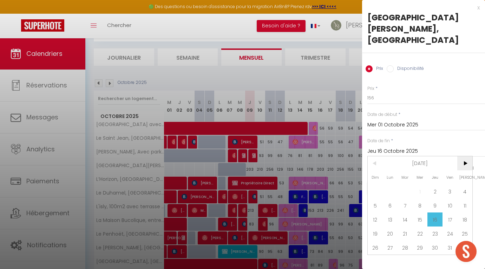
click at [466, 156] on span ">" at bounding box center [465, 163] width 15 height 14
click at [407, 227] on span "23" at bounding box center [405, 234] width 15 height 14
type input "Mar 23 Décembre 2025"
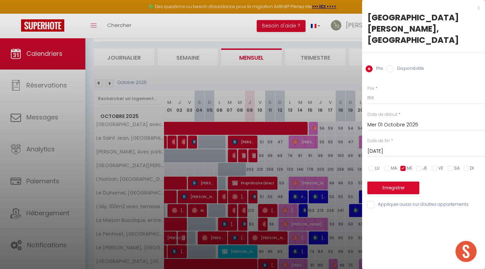
click at [397, 182] on button "Enregistrer" at bounding box center [394, 188] width 52 height 13
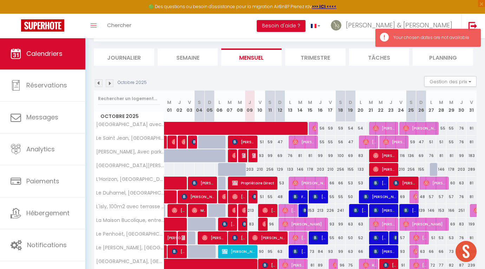
click at [308, 167] on div "178" at bounding box center [310, 169] width 10 height 13
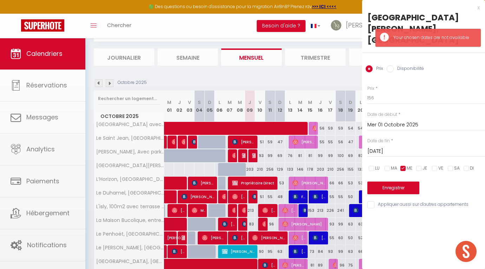
type input "178"
type input "Mer 15 Octobre 2025"
type input "Jeu 16 Octobre 2025"
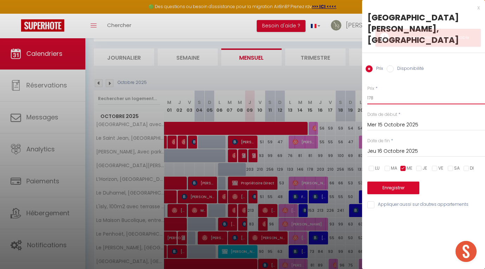
click at [379, 92] on input "178" at bounding box center [427, 98] width 118 height 13
click at [376, 92] on input "178" at bounding box center [427, 98] width 118 height 13
type input "155"
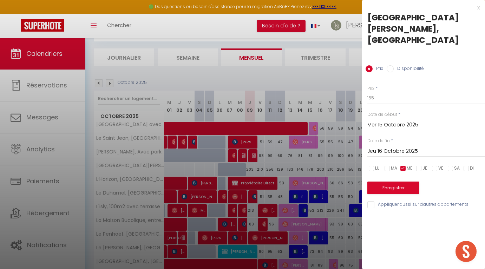
click at [386, 182] on button "Enregistrer" at bounding box center [394, 188] width 52 height 13
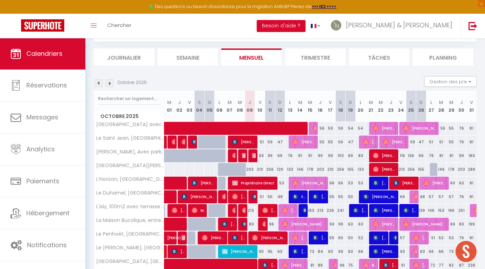
click at [351, 169] on div "155" at bounding box center [351, 169] width 10 height 13
type input "155"
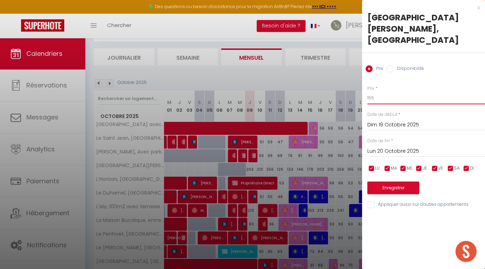
click at [381, 92] on input "155" at bounding box center [427, 98] width 118 height 13
click at [380, 173] on div "Enregistrer" at bounding box center [427, 183] width 118 height 21
click at [380, 182] on button "Enregistrer" at bounding box center [394, 188] width 52 height 13
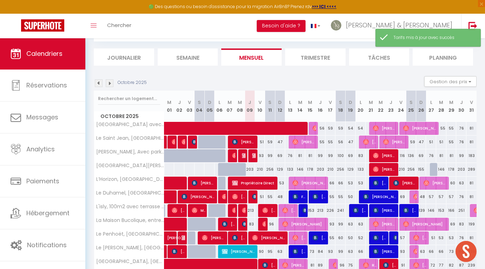
click at [423, 170] on div "155" at bounding box center [421, 169] width 10 height 13
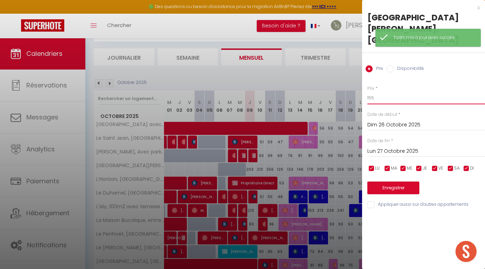
click at [376, 92] on input "155" at bounding box center [427, 98] width 118 height 13
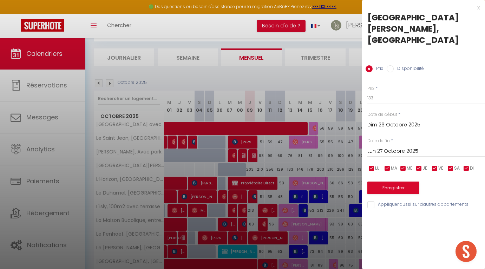
click at [379, 182] on button "Enregistrer" at bounding box center [394, 188] width 52 height 13
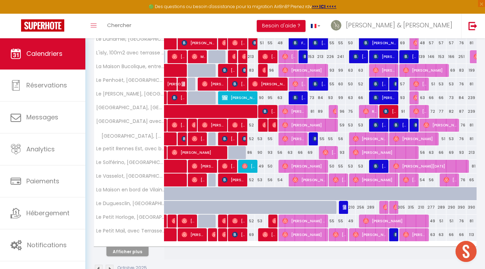
scroll to position [196, 0]
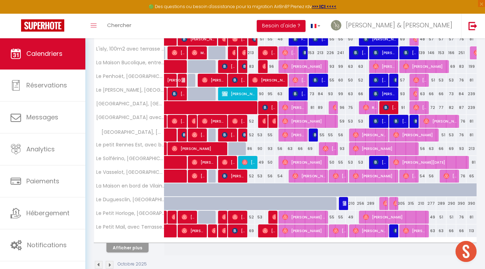
click at [443, 219] on div "51" at bounding box center [442, 217] width 10 height 13
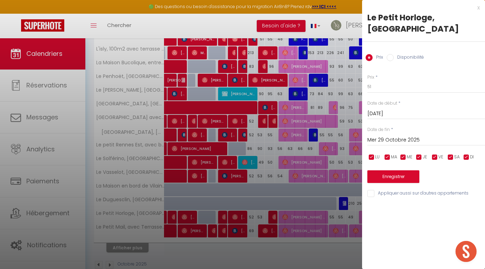
click at [478, 11] on div "x" at bounding box center [421, 8] width 118 height 8
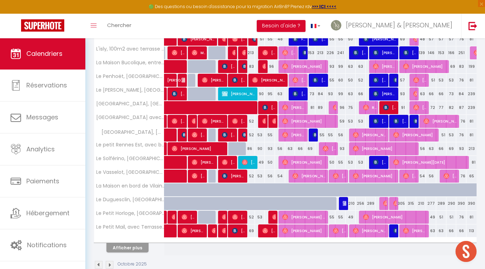
click at [442, 217] on div "51" at bounding box center [442, 217] width 10 height 13
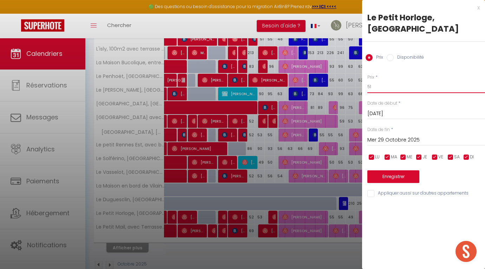
click at [393, 92] on input "51" at bounding box center [427, 86] width 118 height 13
click at [402, 142] on input "Mer 29 Octobre 2025" at bounding box center [427, 140] width 118 height 9
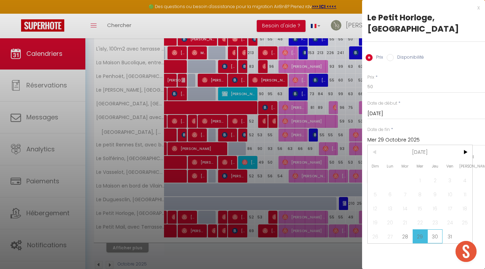
click at [437, 235] on span "30" at bounding box center [435, 236] width 15 height 14
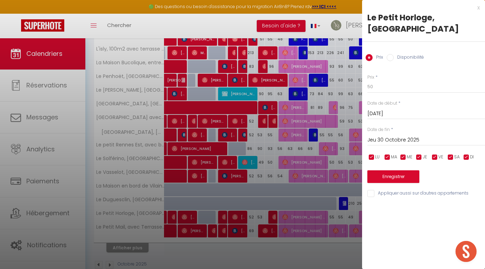
click at [380, 173] on button "Enregistrer" at bounding box center [394, 176] width 52 height 13
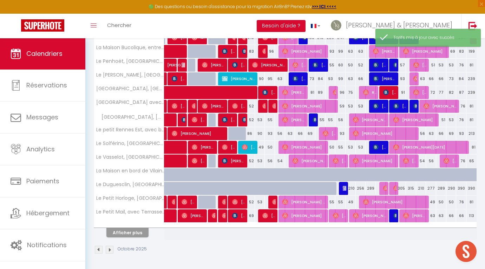
scroll to position [211, 0]
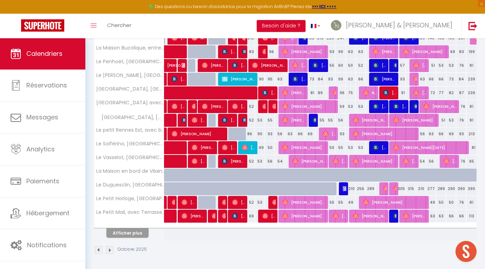
click at [127, 233] on button "Afficher plus" at bounding box center [127, 232] width 42 height 9
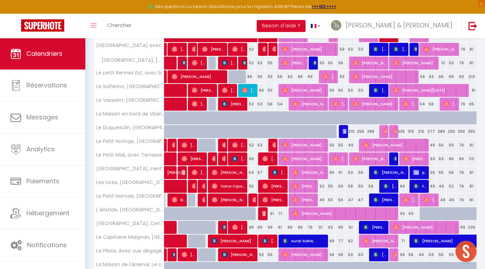
scroll to position [269, 0]
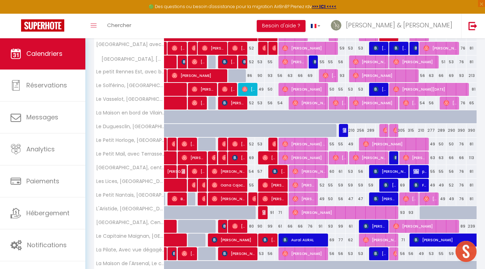
click at [260, 172] on div "57" at bounding box center [260, 171] width 10 height 13
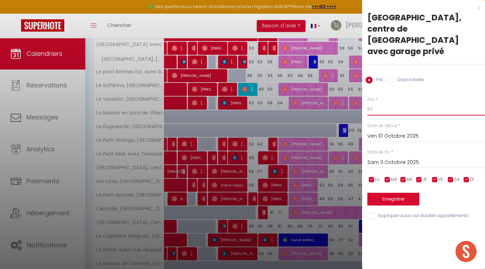
click at [377, 103] on input "57" at bounding box center [427, 109] width 118 height 13
click at [402, 193] on button "Enregistrer" at bounding box center [394, 199] width 52 height 13
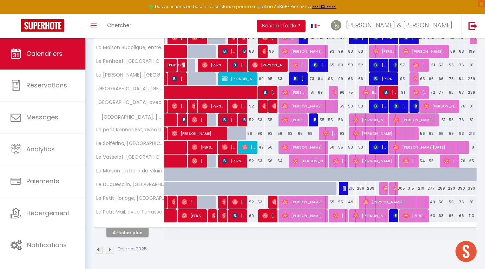
scroll to position [211, 0]
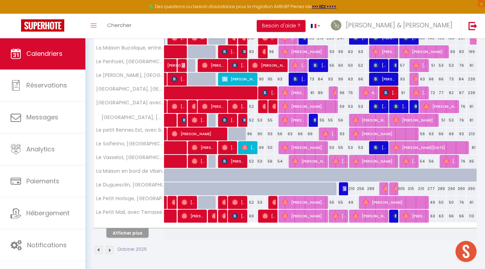
click at [385, 188] on img at bounding box center [386, 189] width 6 height 6
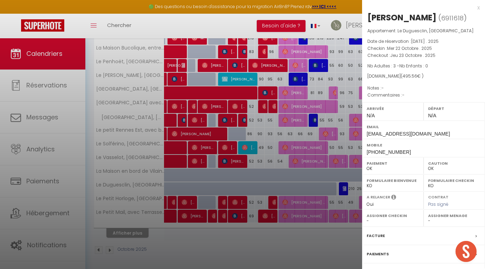
click at [479, 8] on div "x" at bounding box center [421, 8] width 118 height 8
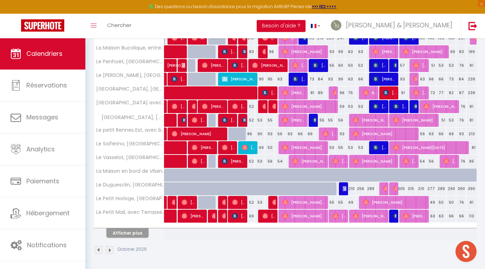
click at [395, 189] on img at bounding box center [397, 189] width 6 height 6
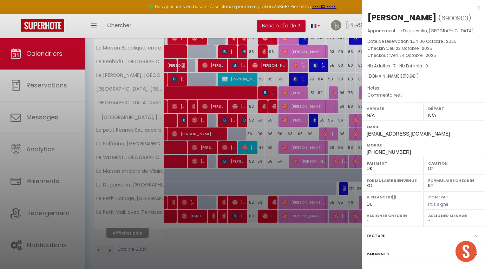
scroll to position [0, 0]
click at [479, 8] on div "x" at bounding box center [421, 8] width 118 height 8
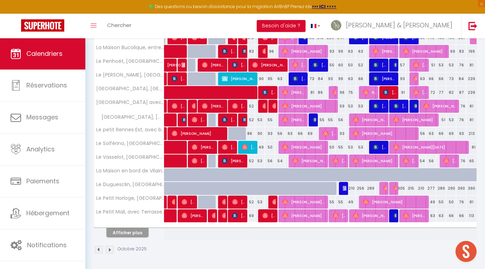
scroll to position [211, 0]
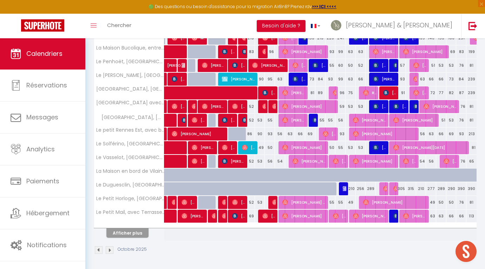
click at [422, 191] on div "210" at bounding box center [421, 188] width 10 height 13
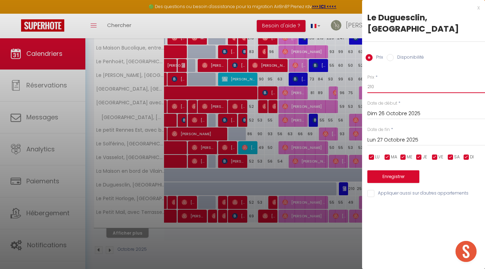
click at [381, 88] on input "210" at bounding box center [427, 86] width 118 height 13
click at [411, 175] on button "Enregistrer" at bounding box center [394, 176] width 52 height 13
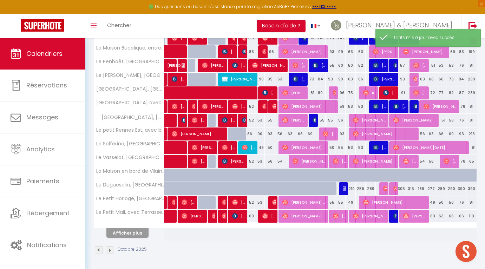
click at [429, 190] on div "277" at bounding box center [431, 188] width 10 height 13
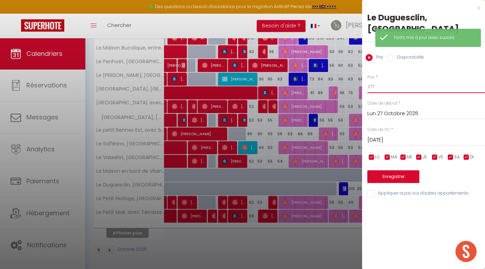
click at [381, 87] on input "277" at bounding box center [427, 86] width 118 height 13
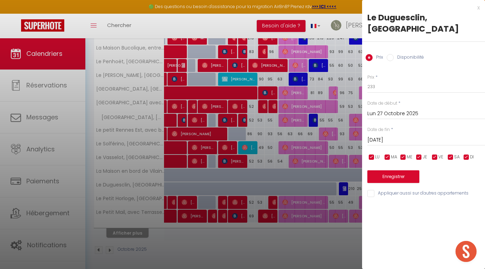
click at [386, 178] on button "Enregistrer" at bounding box center [394, 176] width 52 height 13
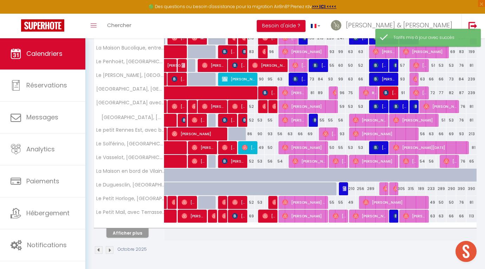
click at [442, 188] on div "289" at bounding box center [442, 188] width 10 height 13
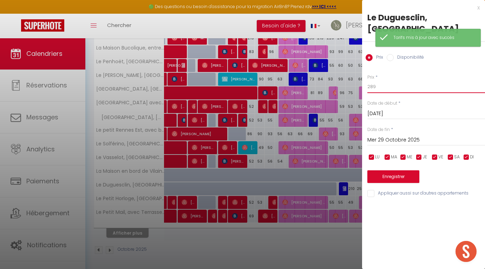
click at [373, 85] on input "289" at bounding box center [427, 86] width 118 height 13
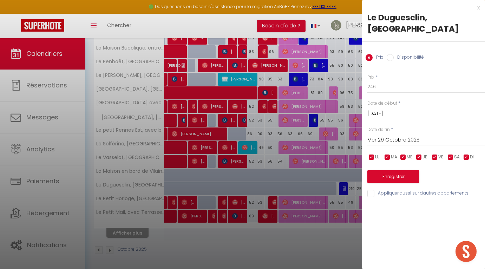
click at [396, 177] on button "Enregistrer" at bounding box center [394, 176] width 52 height 13
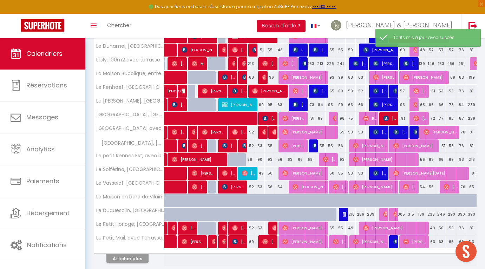
scroll to position [189, 0]
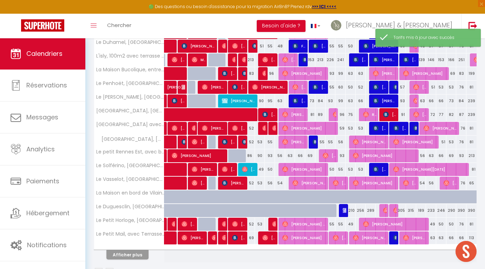
click at [450, 211] on div "290" at bounding box center [452, 210] width 10 height 13
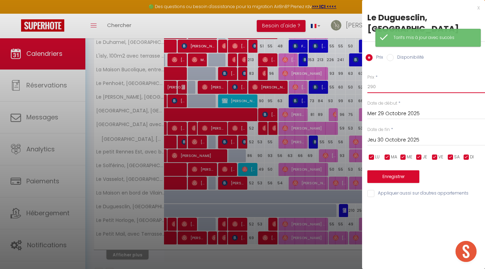
click at [376, 85] on input "290" at bounding box center [427, 86] width 118 height 13
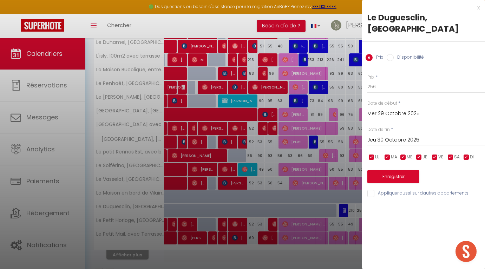
click at [393, 175] on button "Enregistrer" at bounding box center [394, 176] width 52 height 13
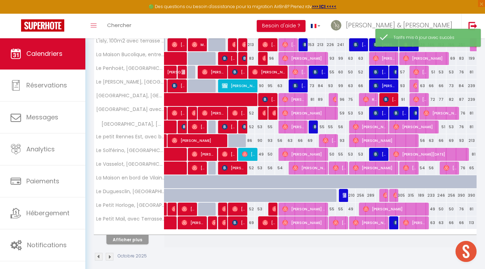
scroll to position [205, 0]
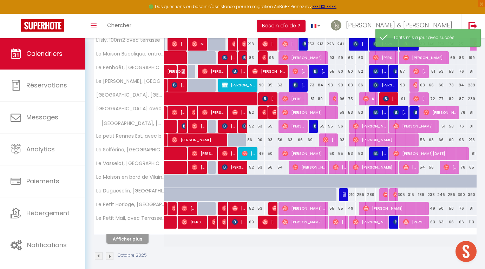
click at [463, 196] on div "390" at bounding box center [462, 194] width 10 height 13
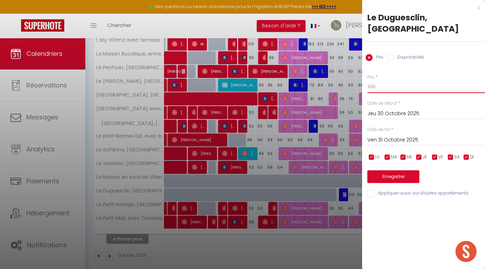
click at [372, 87] on input "390" at bounding box center [427, 86] width 118 height 13
click at [377, 173] on button "Enregistrer" at bounding box center [394, 176] width 52 height 13
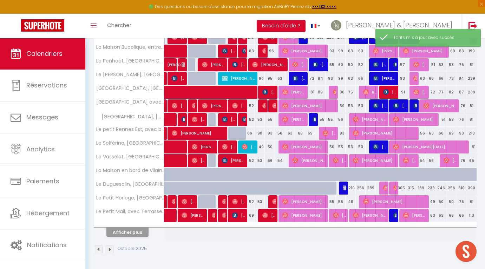
scroll to position [211, 0]
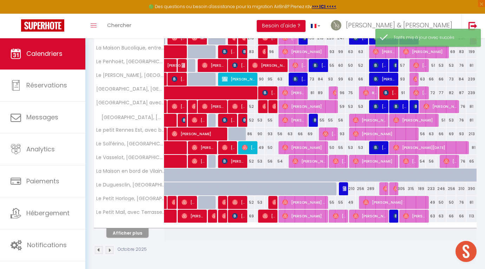
click at [473, 189] on div "390" at bounding box center [472, 188] width 10 height 13
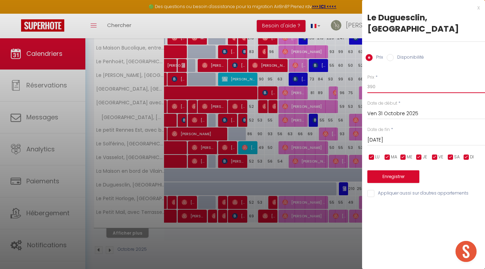
click at [374, 87] on input "390" at bounding box center [427, 86] width 118 height 13
click at [384, 170] on button "Enregistrer" at bounding box center [394, 176] width 52 height 13
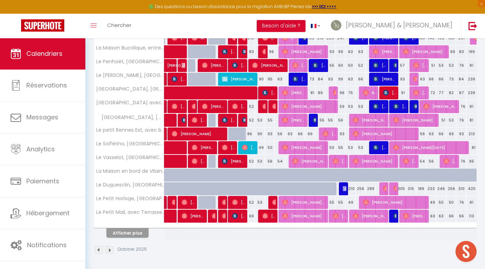
click at [412, 190] on div "315" at bounding box center [411, 188] width 10 height 13
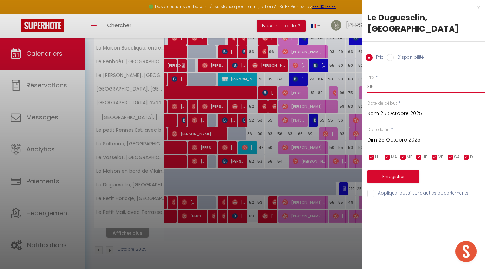
click at [376, 86] on input "315" at bounding box center [427, 86] width 118 height 13
click at [384, 173] on button "Enregistrer" at bounding box center [394, 176] width 52 height 13
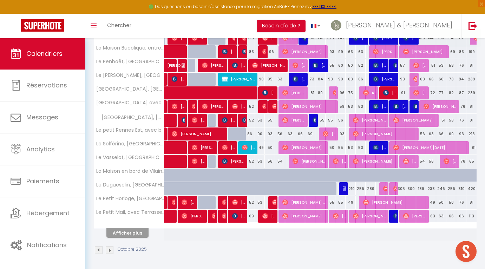
click at [361, 189] on div "256" at bounding box center [361, 188] width 10 height 13
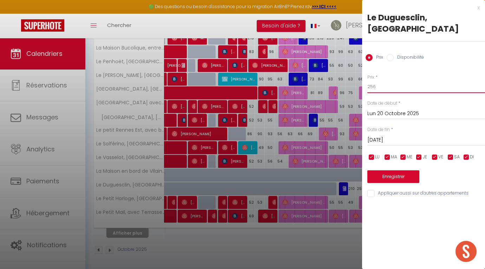
click at [373, 87] on input "256" at bounding box center [427, 86] width 118 height 13
click at [403, 175] on button "Enregistrer" at bounding box center [394, 176] width 52 height 13
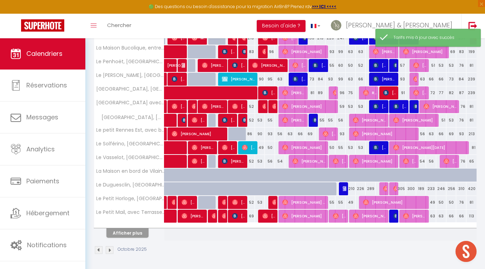
click at [351, 188] on div "210" at bounding box center [351, 188] width 10 height 13
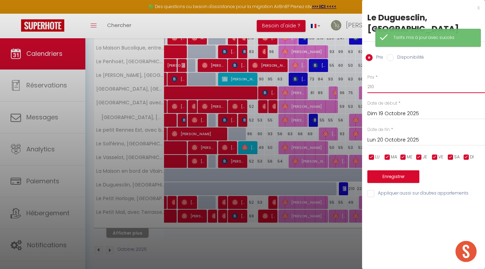
click at [379, 88] on input "210" at bounding box center [427, 86] width 118 height 13
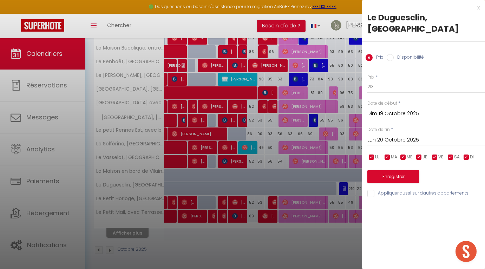
click at [385, 181] on button "Enregistrer" at bounding box center [394, 176] width 52 height 13
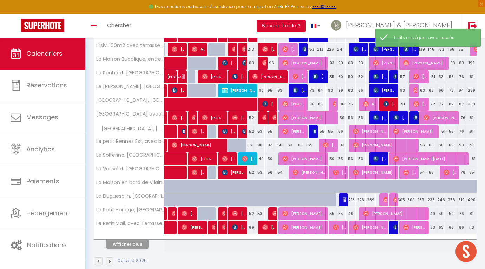
scroll to position [200, 0]
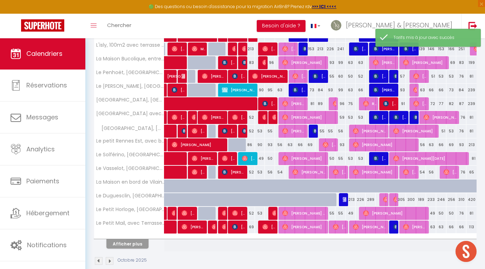
click at [352, 200] on div "213" at bounding box center [351, 199] width 10 height 13
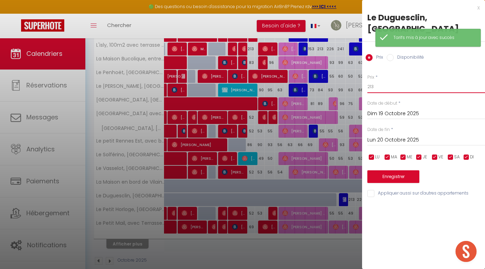
click at [381, 88] on input "213" at bounding box center [427, 86] width 118 height 13
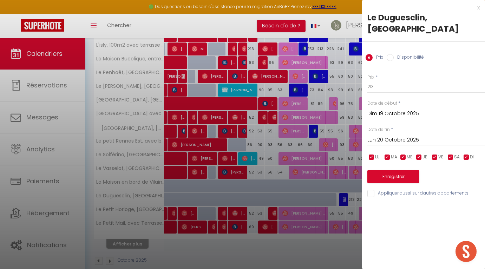
click at [478, 8] on div "x" at bounding box center [421, 8] width 118 height 8
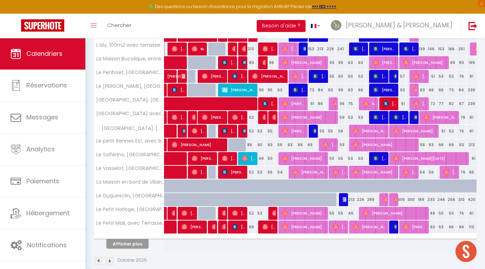
click at [372, 199] on div "289" at bounding box center [371, 199] width 10 height 13
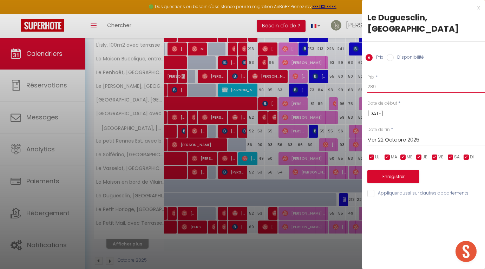
click at [374, 88] on input "289" at bounding box center [427, 86] width 118 height 13
click at [380, 180] on button "Enregistrer" at bounding box center [394, 176] width 52 height 13
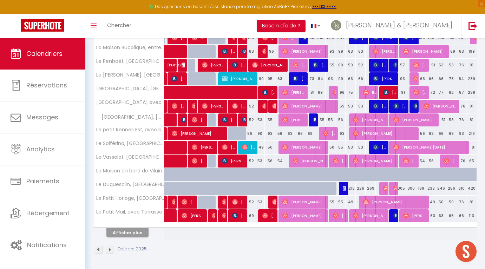
scroll to position [211, 0]
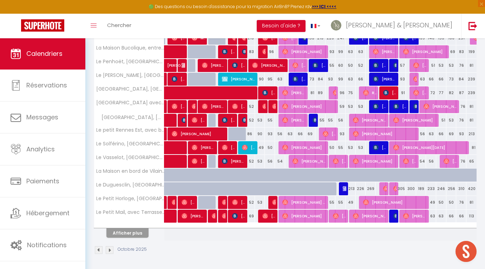
click at [136, 234] on button "Afficher plus" at bounding box center [127, 232] width 42 height 9
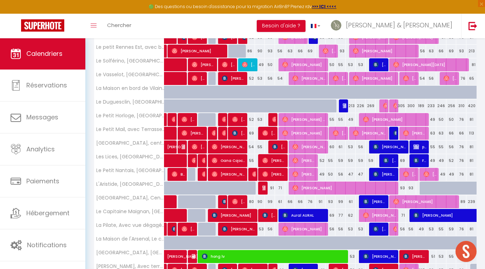
scroll to position [299, 0]
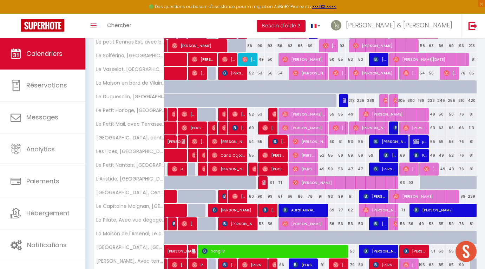
click at [333, 141] on div "60" at bounding box center [331, 141] width 10 height 13
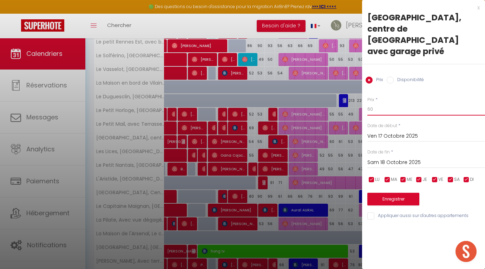
drag, startPoint x: 375, startPoint y: 86, endPoint x: 359, endPoint y: 86, distance: 15.5
click at [359, 86] on body "🟢 Des questions ou besoin d'assistance pour la migration AirBnB? Prenez rdv >>>…" at bounding box center [242, 97] width 485 height 717
click at [379, 158] on input "Sam 18 Octobre 2025" at bounding box center [427, 162] width 118 height 9
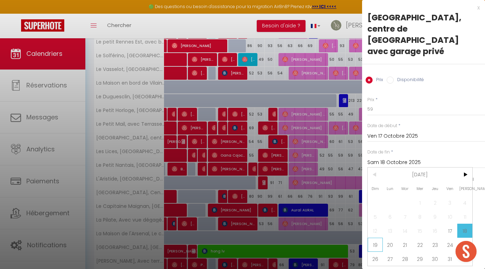
click at [378, 238] on span "19" at bounding box center [375, 245] width 15 height 14
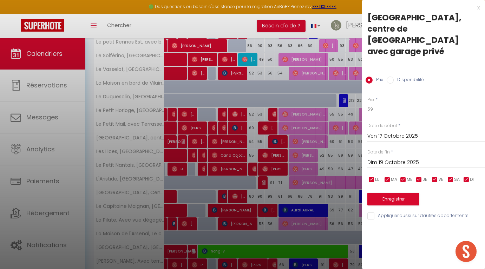
click at [391, 193] on button "Enregistrer" at bounding box center [394, 199] width 52 height 13
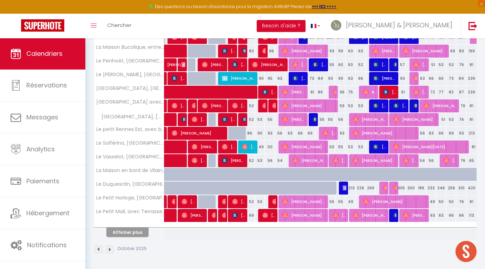
scroll to position [211, 0]
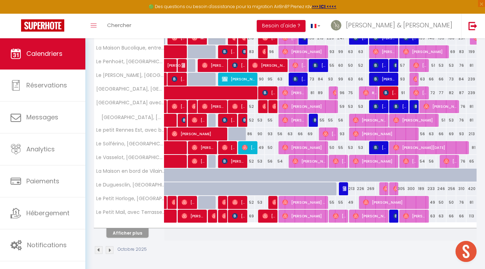
click at [463, 218] on div "66" at bounding box center [462, 216] width 10 height 13
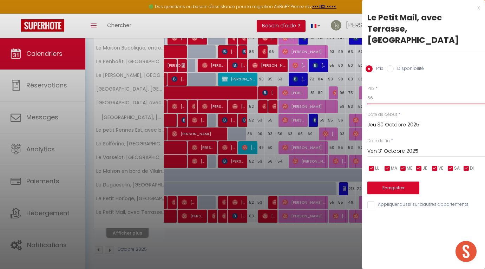
click at [374, 97] on input "66" at bounding box center [427, 98] width 118 height 13
click at [399, 189] on button "Enregistrer" at bounding box center [394, 188] width 52 height 13
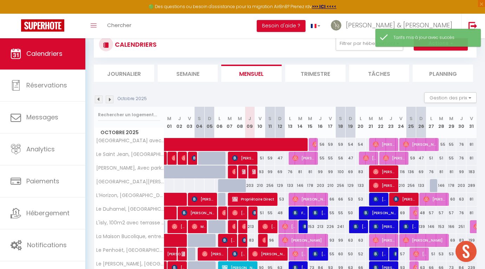
scroll to position [17, 0]
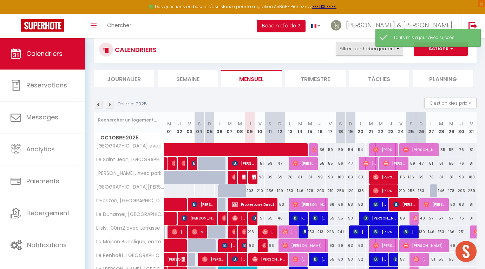
click at [355, 49] on button "Filtrer par hébergement" at bounding box center [369, 49] width 67 height 14
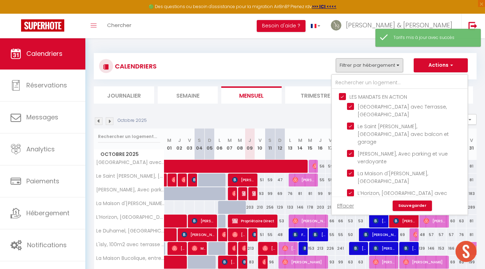
scroll to position [17, 0]
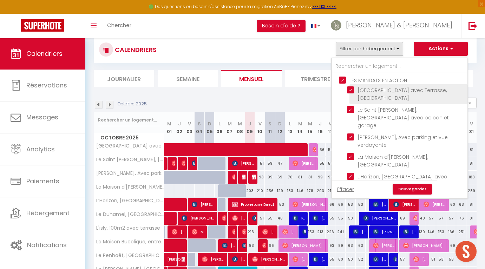
click at [353, 92] on input "[GEOGRAPHIC_DATA] avec Terrasse, [GEOGRAPHIC_DATA]" at bounding box center [406, 89] width 118 height 7
checkbox input "false"
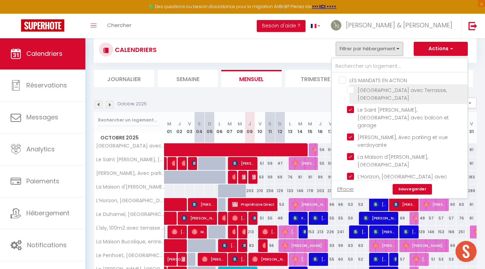
checkbox input "false"
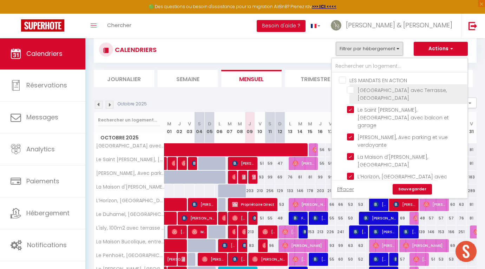
checkbox input "false"
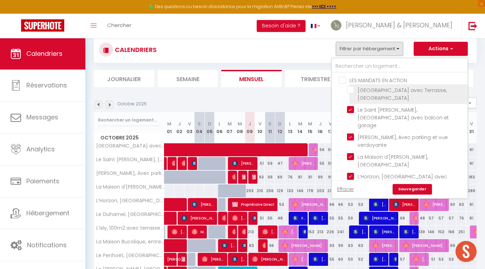
checkbox input "false"
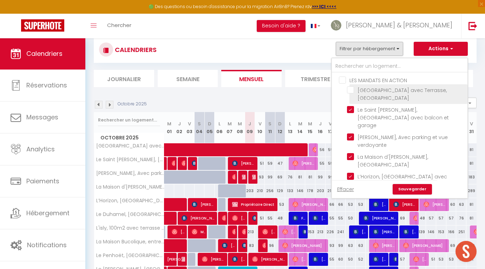
checkbox input "false"
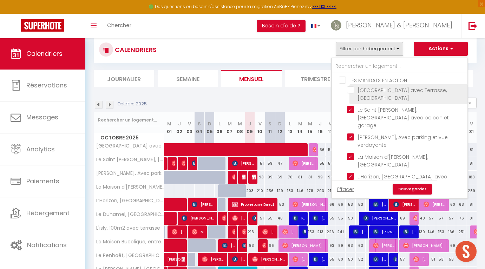
checkbox input "false"
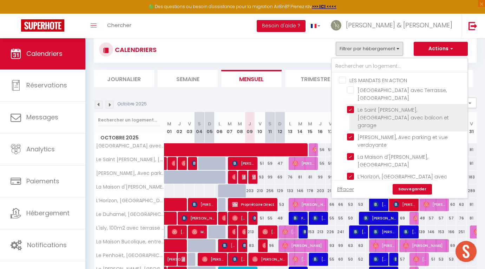
click at [352, 112] on input "Le Saint Jean, [GEOGRAPHIC_DATA] avec balcon et garage" at bounding box center [406, 109] width 118 height 7
checkbox input "false"
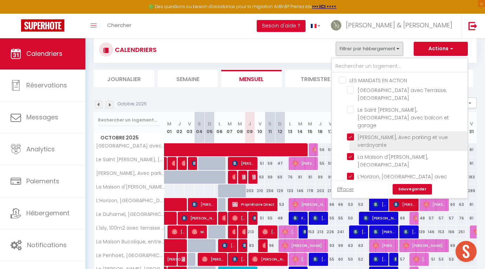
click at [354, 134] on input "[PERSON_NAME], Avec parking et vue verdoyante" at bounding box center [406, 137] width 118 height 7
checkbox input "false"
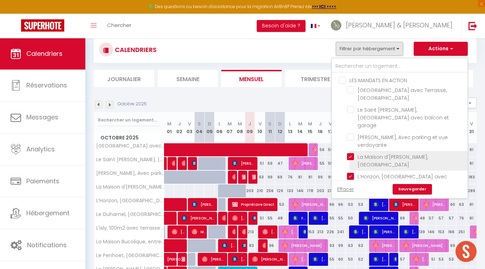
click at [353, 153] on input "[GEOGRAPHIC_DATA][PERSON_NAME], [GEOGRAPHIC_DATA]" at bounding box center [406, 156] width 118 height 7
checkbox input "false"
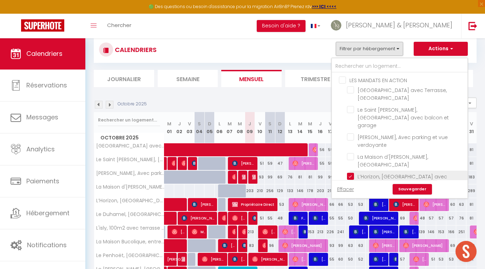
click at [353, 173] on input "L’Horizon, [GEOGRAPHIC_DATA] avec parking" at bounding box center [406, 176] width 118 height 7
checkbox input "false"
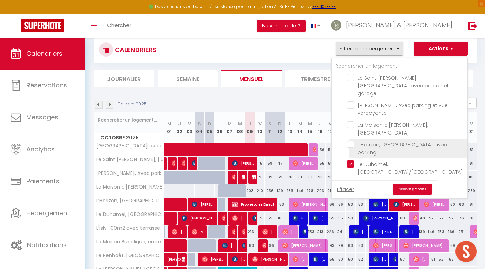
scroll to position [34, 0]
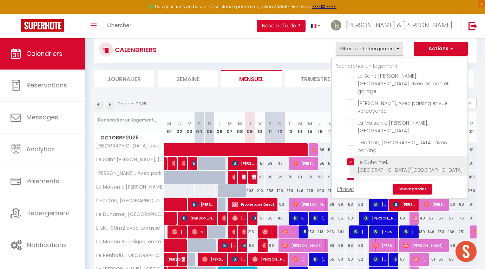
click at [351, 159] on input "Le Duhamel, [GEOGRAPHIC_DATA]/[GEOGRAPHIC_DATA][PERSON_NAME]" at bounding box center [406, 162] width 118 height 7
checkbox input "false"
click at [353, 178] on input "L'isly, 100m2 avec terrasse vue sur [GEOGRAPHIC_DATA]" at bounding box center [406, 181] width 118 height 7
checkbox input "false"
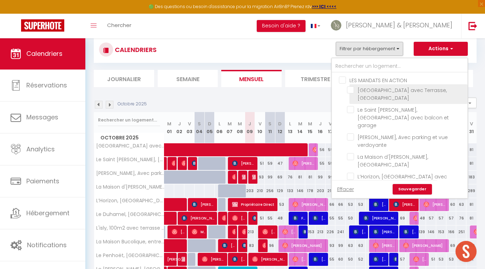
scroll to position [0, 0]
click at [350, 87] on input "[GEOGRAPHIC_DATA] avec Terrasse, [GEOGRAPHIC_DATA]" at bounding box center [406, 89] width 118 height 7
checkbox input "true"
checkbox input "false"
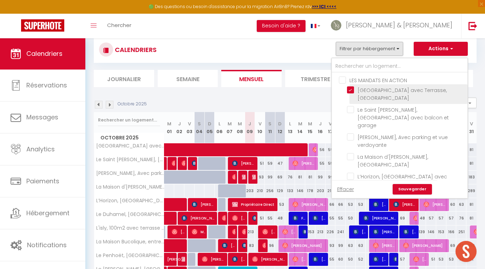
checkbox input "false"
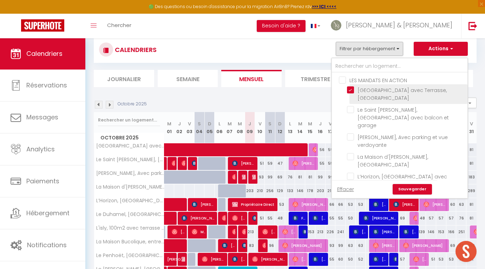
checkbox input "false"
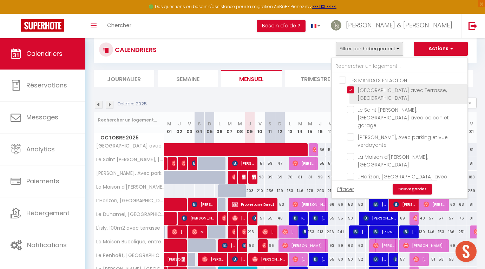
checkbox input "false"
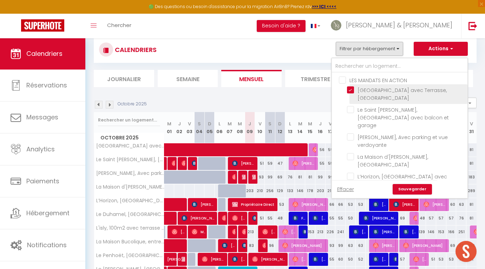
checkbox input "false"
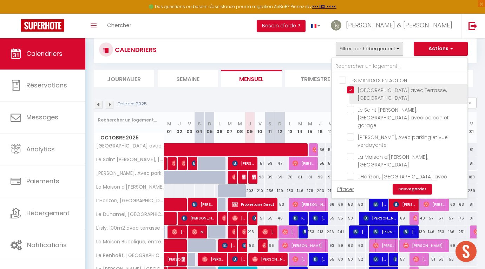
checkbox input "false"
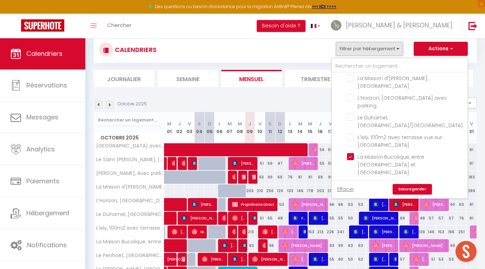
scroll to position [82, 0]
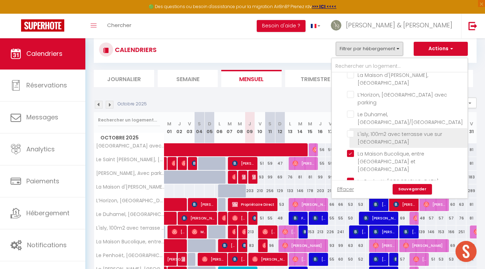
click at [350, 130] on input "L'isly, 100m2 avec terrasse vue sur [GEOGRAPHIC_DATA]" at bounding box center [406, 133] width 118 height 7
checkbox input "true"
checkbox input "false"
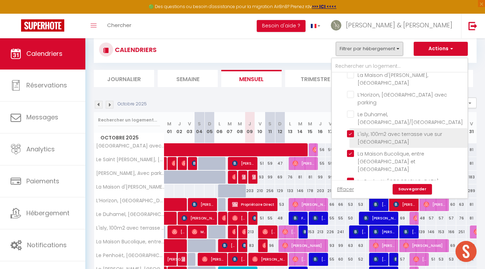
checkbox input "false"
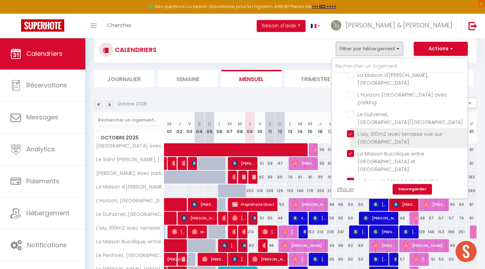
checkbox input "false"
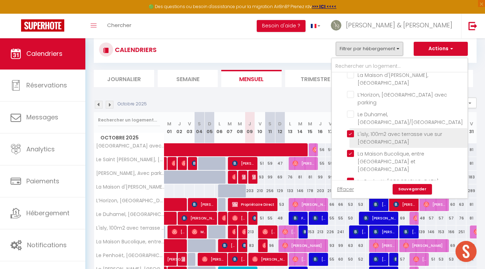
checkbox input "false"
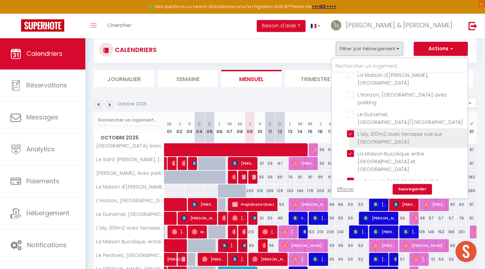
checkbox input "false"
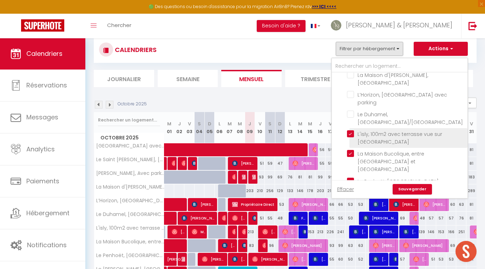
checkbox input "false"
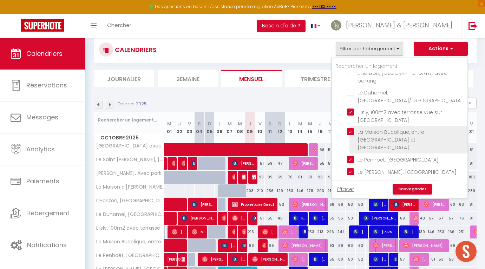
scroll to position [104, 0]
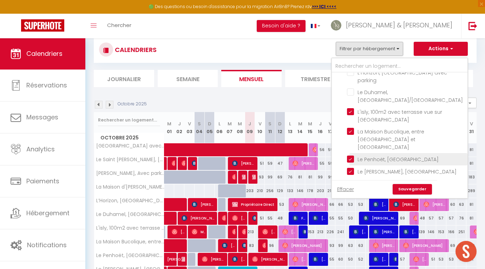
click at [350, 155] on input "Le Penhoët, [GEOGRAPHIC_DATA]" at bounding box center [406, 158] width 118 height 7
checkbox input "false"
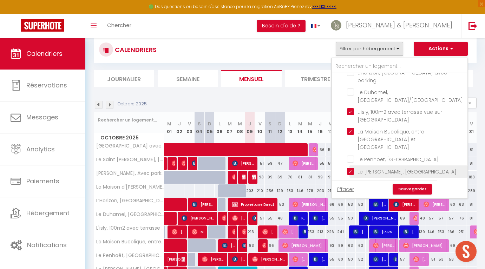
checkbox input "false"
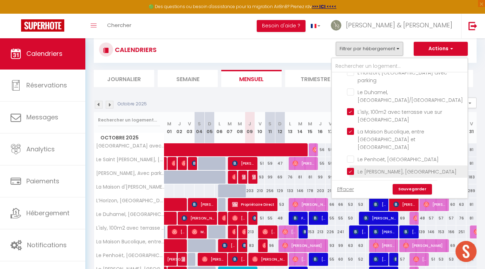
checkbox input "false"
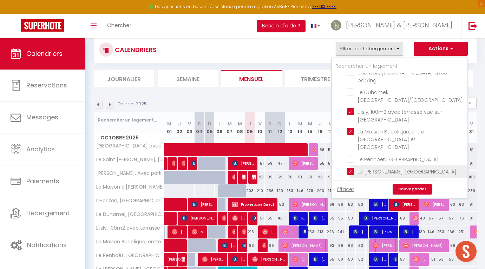
checkbox input "false"
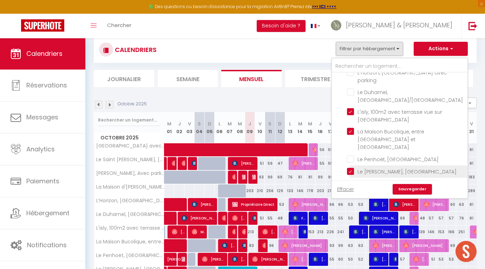
checkbox input "false"
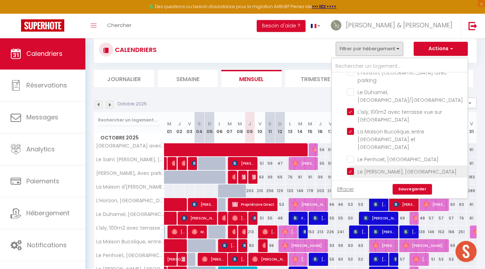
checkbox input "false"
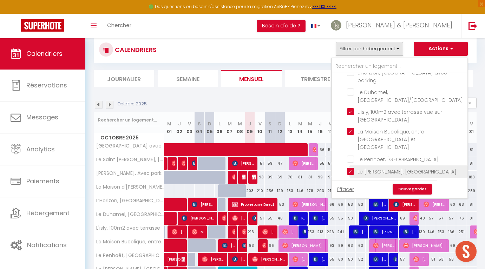
checkbox input "false"
click at [351, 168] on input "Le [PERSON_NAME], [GEOGRAPHIC_DATA]" at bounding box center [406, 171] width 118 height 7
checkbox input "false"
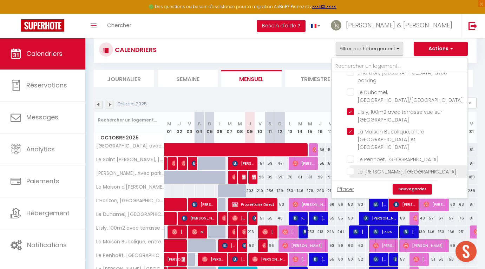
checkbox input "false"
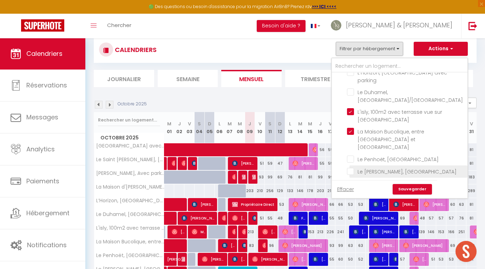
checkbox input "false"
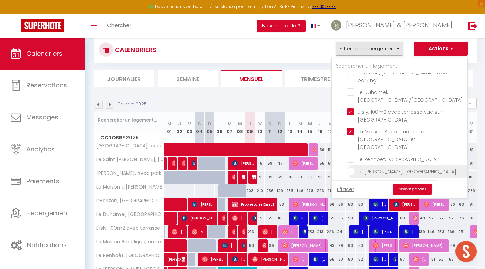
checkbox input "false"
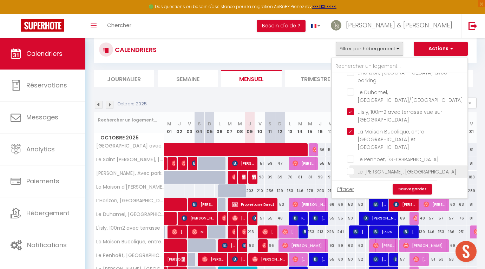
checkbox input "false"
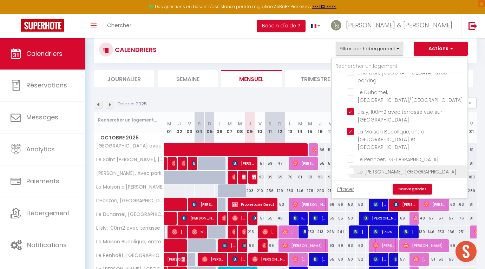
checkbox input "false"
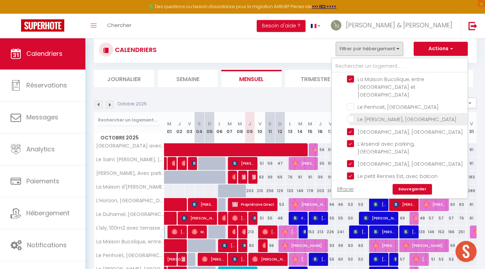
scroll to position [157, 0]
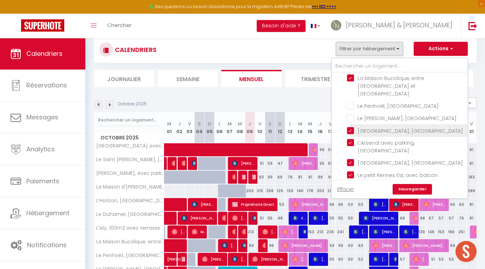
click at [351, 130] on input "[GEOGRAPHIC_DATA], [GEOGRAPHIC_DATA]" at bounding box center [406, 130] width 118 height 7
checkbox input "false"
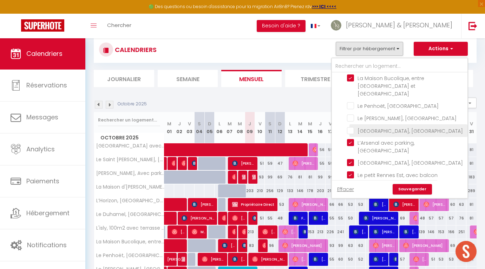
checkbox input "false"
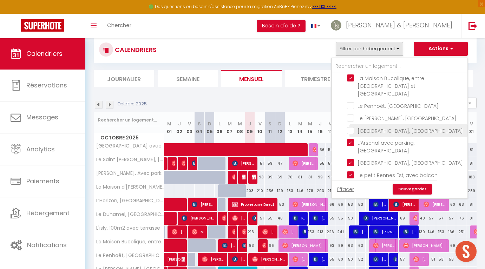
checkbox input "false"
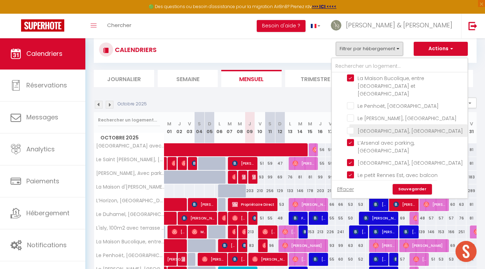
checkbox input "false"
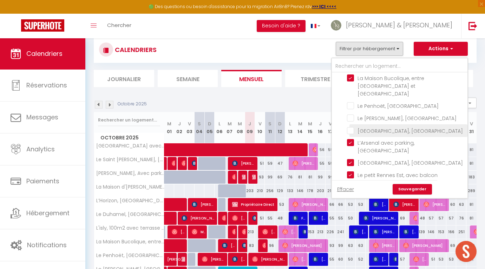
checkbox input "false"
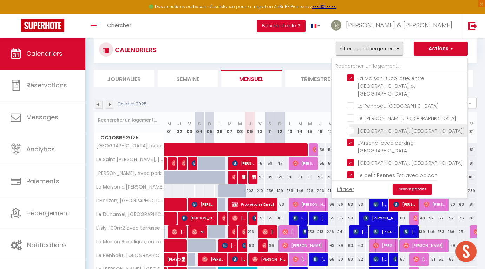
checkbox input "false"
click at [351, 130] on input "[GEOGRAPHIC_DATA], [GEOGRAPHIC_DATA]" at bounding box center [406, 130] width 118 height 7
checkbox input "true"
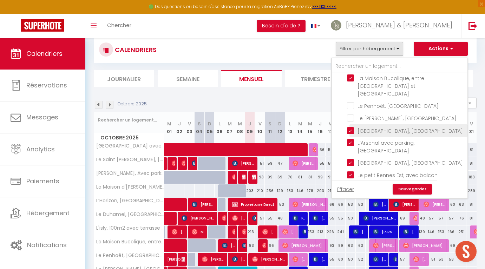
checkbox input "false"
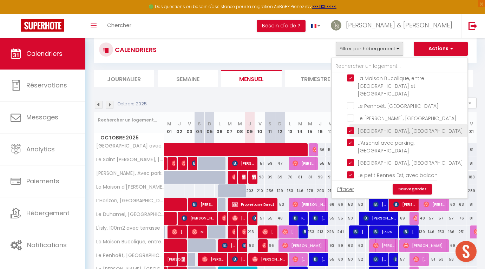
checkbox input "false"
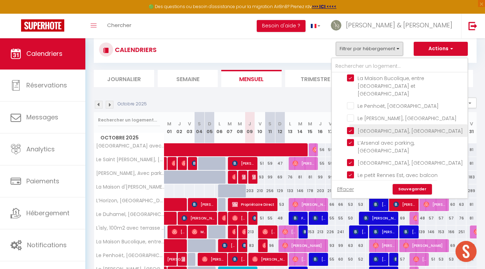
checkbox input "false"
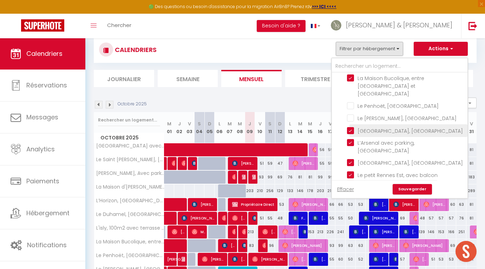
checkbox input "false"
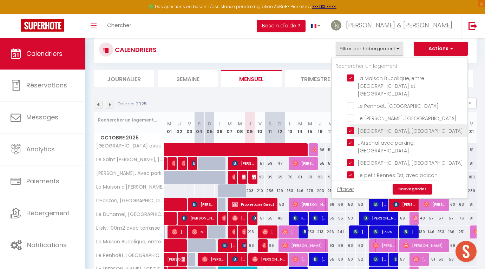
checkbox input "false"
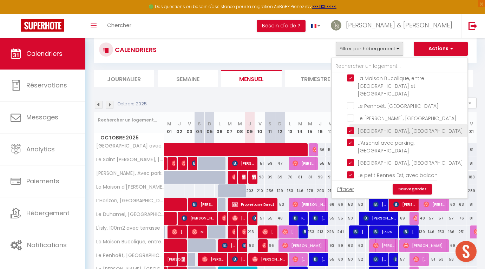
checkbox input "false"
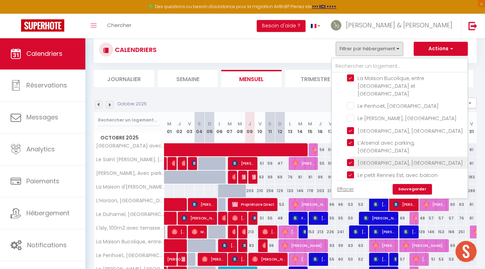
click at [353, 162] on input "[GEOGRAPHIC_DATA], [GEOGRAPHIC_DATA]" at bounding box center [406, 162] width 118 height 7
checkbox input "false"
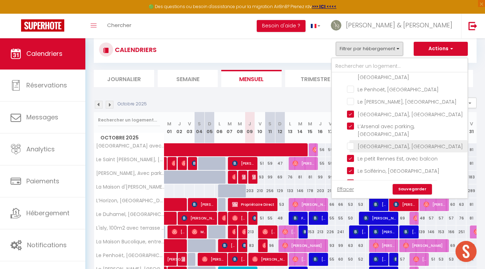
scroll to position [175, 0]
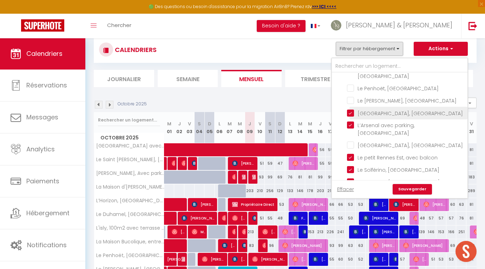
click at [351, 112] on input "[GEOGRAPHIC_DATA], [GEOGRAPHIC_DATA]" at bounding box center [406, 112] width 118 height 7
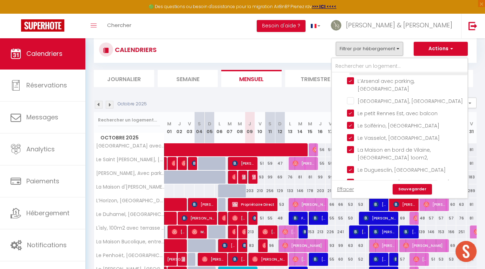
scroll to position [222, 0]
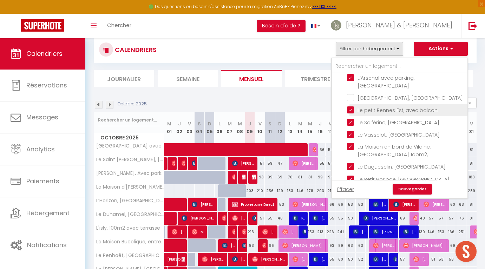
click at [351, 108] on input "Le petit Rennes Est, avec balcon" at bounding box center [406, 109] width 118 height 7
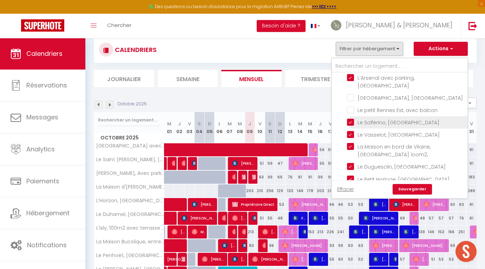
click at [351, 125] on input "Le Solférino, [GEOGRAPHIC_DATA]" at bounding box center [406, 121] width 118 height 7
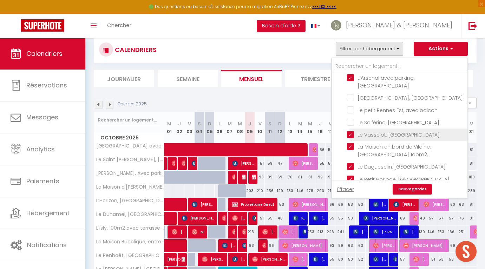
click at [351, 138] on input "Le Vasselot, [GEOGRAPHIC_DATA]" at bounding box center [406, 134] width 118 height 7
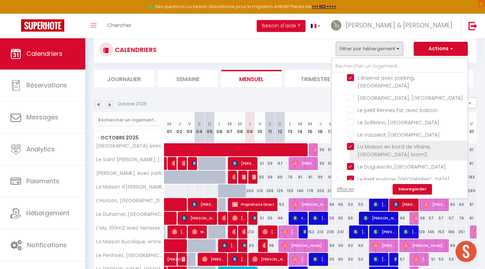
click at [352, 150] on input "La Maison en bord de Vilaine, [GEOGRAPHIC_DATA] 1oom2," at bounding box center [406, 146] width 118 height 7
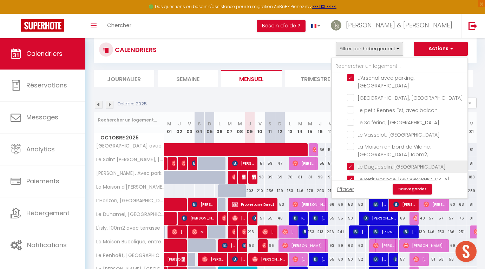
click at [353, 170] on input "Le Duguesclin, [GEOGRAPHIC_DATA]" at bounding box center [406, 166] width 118 height 7
click at [408, 189] on link "Sauvegarder" at bounding box center [412, 189] width 39 height 11
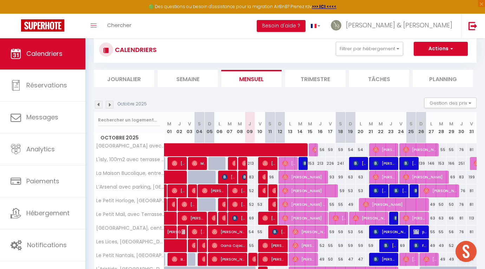
click at [323, 151] on span at bounding box center [285, 149] width 226 height 13
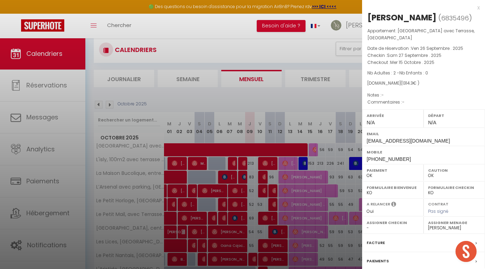
click at [478, 7] on div "x" at bounding box center [421, 8] width 118 height 8
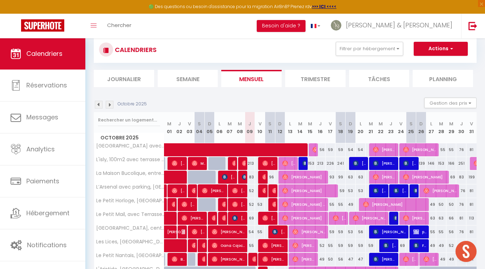
click at [342, 150] on span at bounding box center [285, 149] width 226 height 13
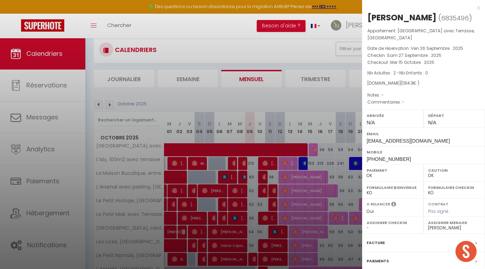
click at [478, 7] on div "x" at bounding box center [421, 8] width 118 height 8
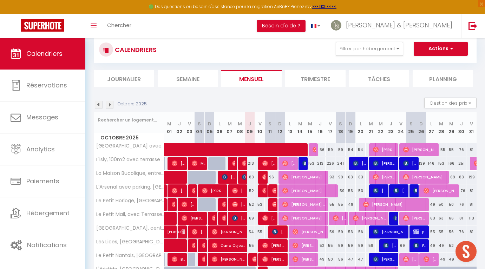
click at [360, 147] on span at bounding box center [285, 149] width 226 height 13
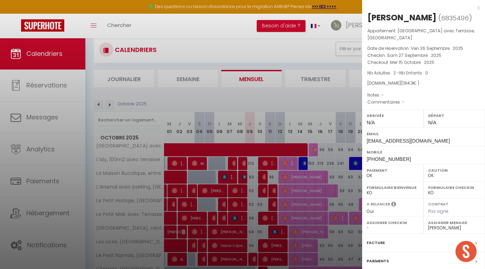
click at [479, 9] on div "x" at bounding box center [421, 8] width 118 height 8
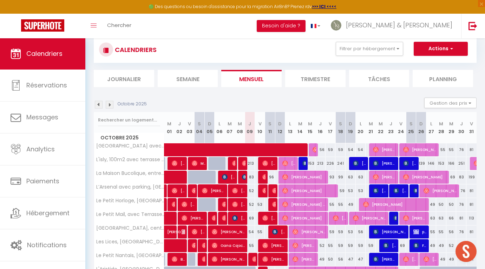
click at [453, 150] on div "55" at bounding box center [452, 149] width 10 height 13
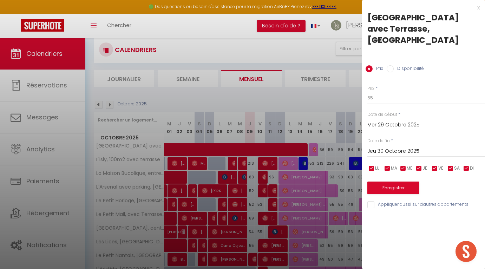
click at [382, 125] on input "Mer 29 Octobre 2025" at bounding box center [427, 125] width 118 height 9
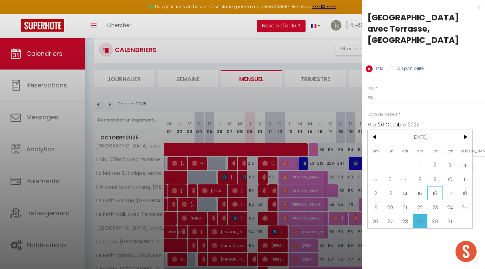
click at [432, 193] on span "16" at bounding box center [435, 193] width 15 height 14
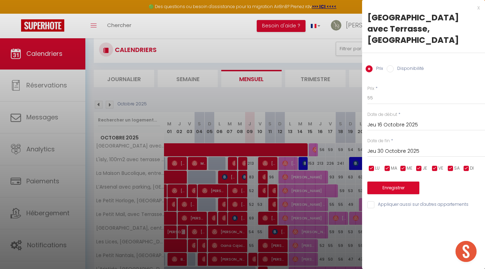
click at [379, 149] on input "Jeu 30 Octobre 2025" at bounding box center [427, 151] width 118 height 9
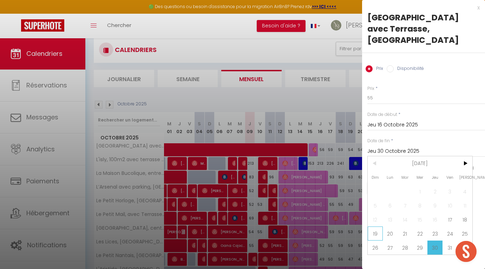
click at [377, 232] on span "19" at bounding box center [375, 234] width 15 height 14
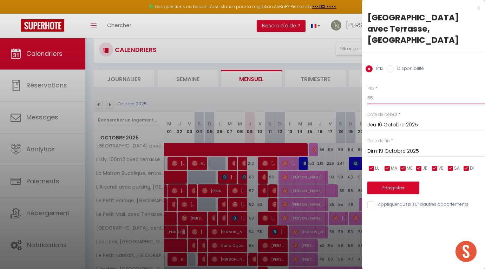
click at [377, 98] on input "55" at bounding box center [427, 98] width 118 height 13
click at [381, 189] on button "Enregistrer" at bounding box center [394, 188] width 52 height 13
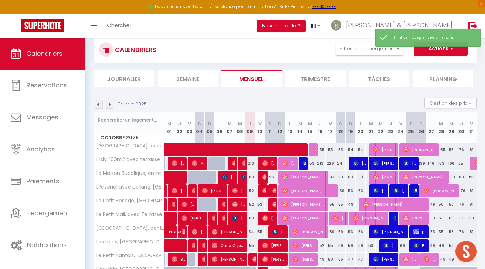
click at [353, 149] on span at bounding box center [285, 149] width 226 height 13
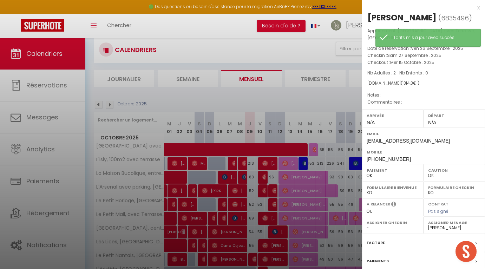
click at [479, 8] on div "x" at bounding box center [421, 8] width 118 height 8
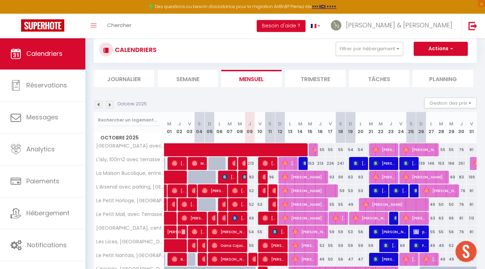
click at [361, 151] on span at bounding box center [285, 149] width 226 height 13
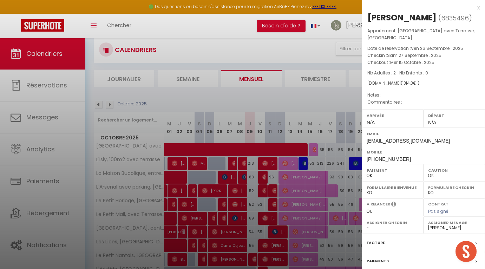
click at [479, 8] on div "x" at bounding box center [421, 8] width 118 height 8
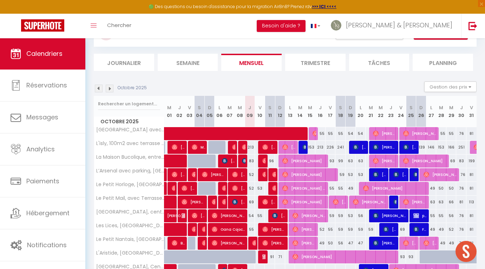
scroll to position [34, 0]
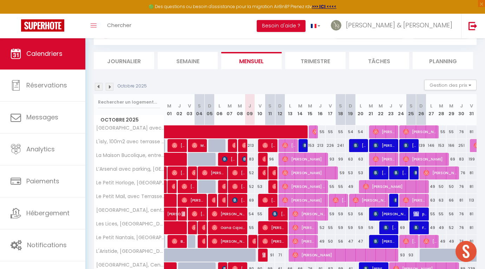
click at [475, 145] on img at bounding box center [477, 146] width 6 height 6
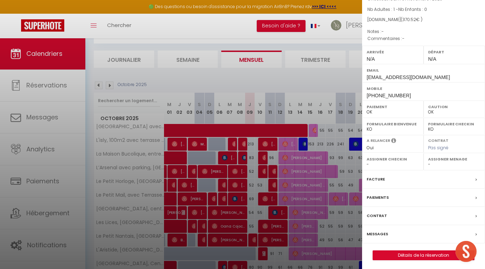
scroll to position [63, 0]
click at [402, 254] on link "Détails de la réservation" at bounding box center [423, 255] width 101 height 9
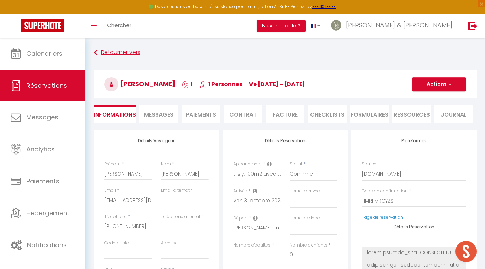
click at [95, 54] on icon at bounding box center [96, 52] width 4 height 13
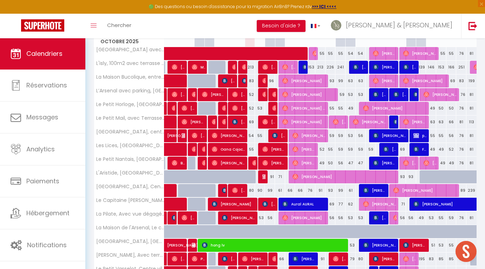
scroll to position [113, 0]
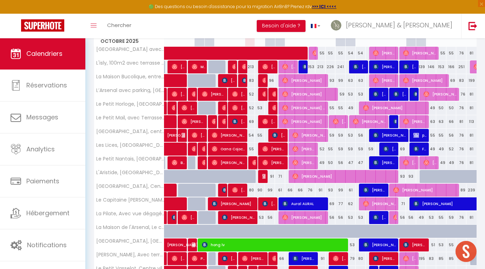
click at [279, 175] on div "71" at bounding box center [280, 176] width 10 height 13
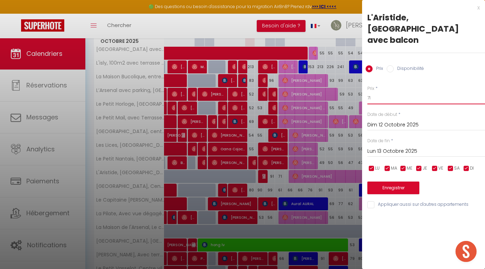
click at [369, 92] on input "71" at bounding box center [427, 98] width 118 height 13
click at [383, 182] on button "Enregistrer" at bounding box center [394, 188] width 52 height 13
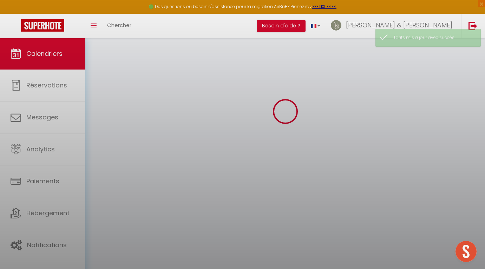
scroll to position [38, 0]
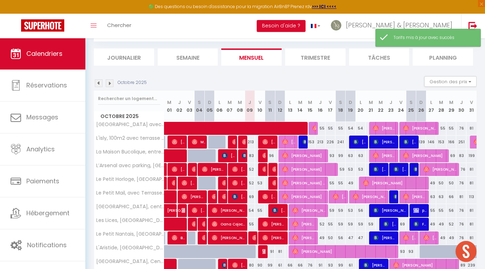
click at [274, 246] on div "91" at bounding box center [270, 251] width 10 height 13
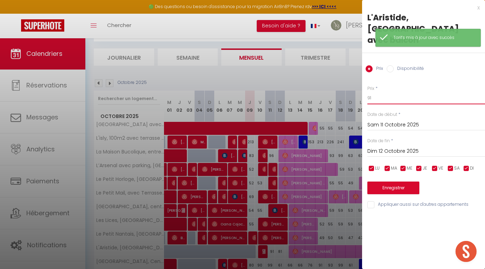
click at [382, 92] on input "91" at bounding box center [427, 98] width 118 height 13
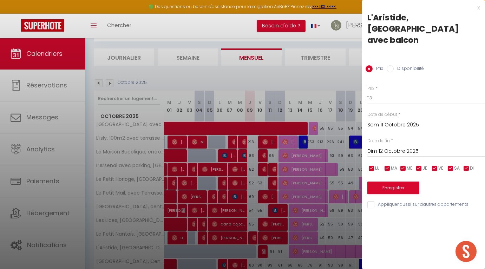
click at [385, 182] on button "Enregistrer" at bounding box center [394, 188] width 52 height 13
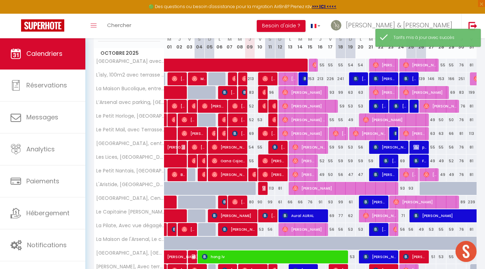
scroll to position [102, 0]
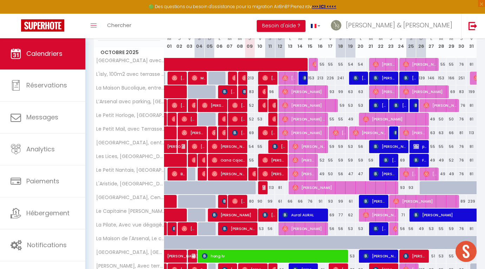
click at [288, 202] on div "66" at bounding box center [290, 201] width 10 height 13
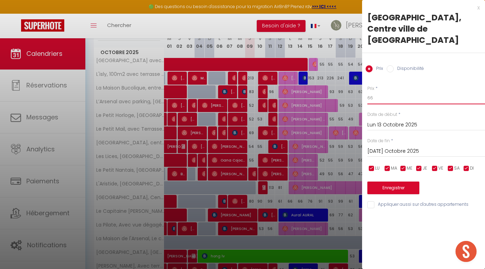
click at [382, 92] on input "66" at bounding box center [427, 98] width 118 height 13
click at [380, 92] on input "66" at bounding box center [427, 98] width 118 height 13
click at [387, 182] on button "Enregistrer" at bounding box center [394, 188] width 52 height 13
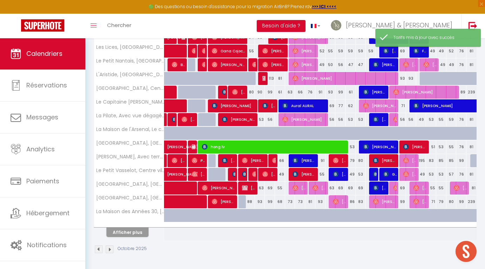
scroll to position [211, 0]
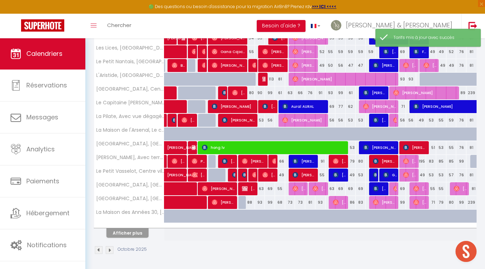
click at [271, 120] on div "56" at bounding box center [270, 120] width 10 height 13
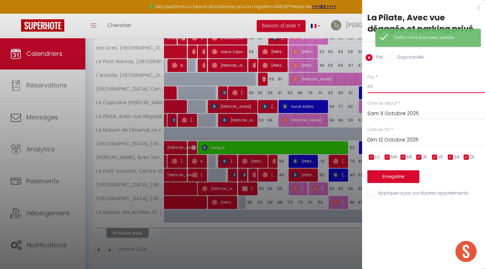
click at [393, 89] on input "56" at bounding box center [427, 86] width 118 height 13
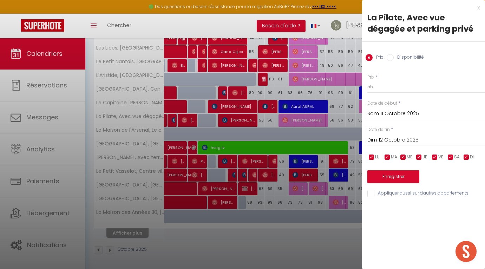
click at [384, 179] on button "Enregistrer" at bounding box center [394, 176] width 52 height 13
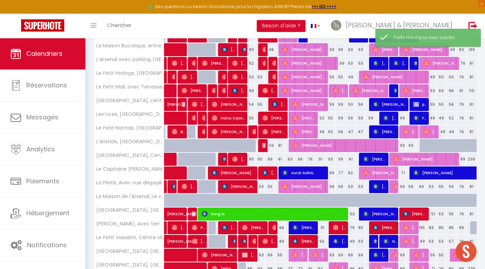
scroll to position [144, 0]
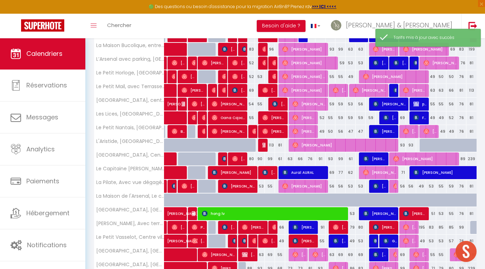
click at [263, 190] on div "53" at bounding box center [260, 186] width 10 height 13
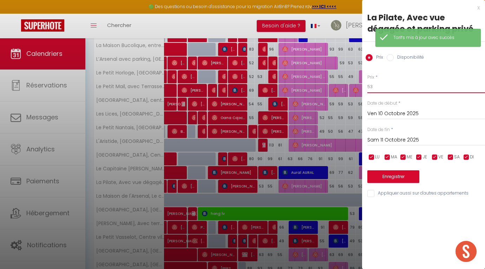
click at [381, 91] on input "53" at bounding box center [427, 86] width 118 height 13
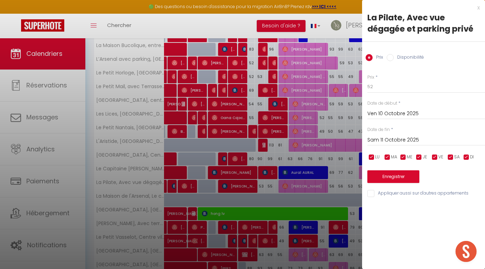
click at [386, 180] on button "Enregistrer" at bounding box center [394, 176] width 52 height 13
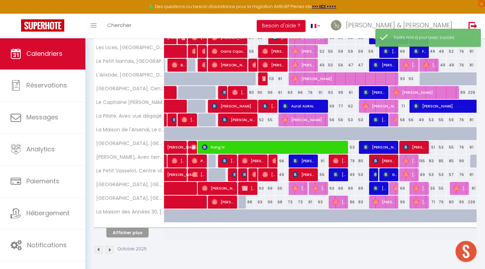
scroll to position [211, 0]
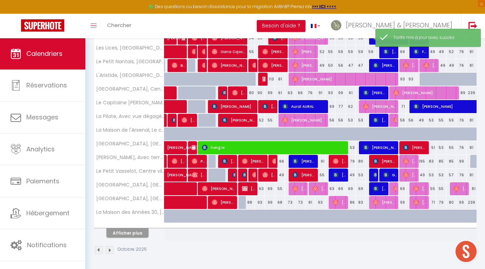
click at [334, 119] on div "56" at bounding box center [331, 120] width 10 height 13
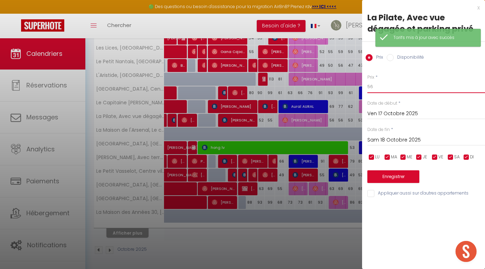
click at [381, 85] on input "56" at bounding box center [427, 86] width 118 height 13
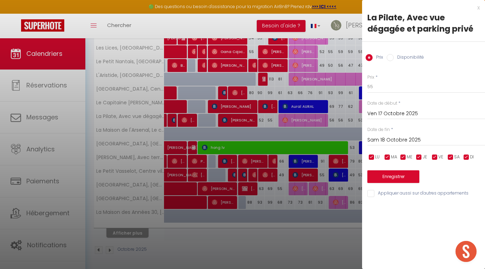
click at [387, 138] on input "Sam 18 Octobre 2025" at bounding box center [427, 140] width 118 height 9
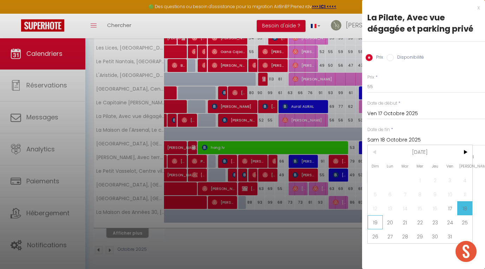
click at [377, 220] on span "19" at bounding box center [375, 222] width 15 height 14
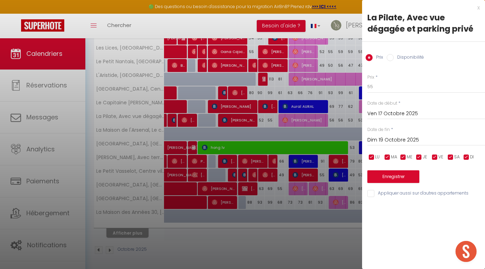
click at [374, 174] on button "Enregistrer" at bounding box center [394, 176] width 52 height 13
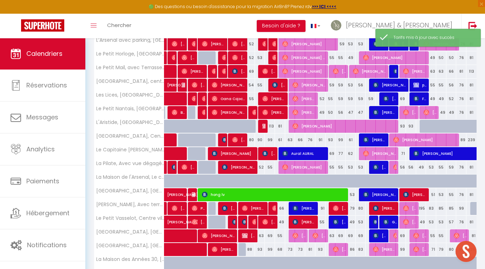
scroll to position [167, 0]
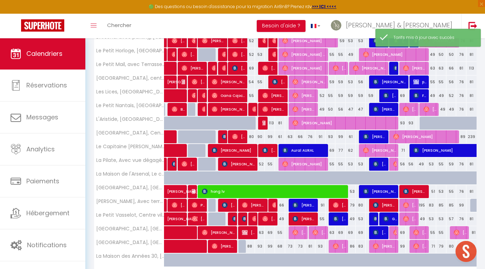
click at [351, 164] on div "53" at bounding box center [351, 164] width 10 height 13
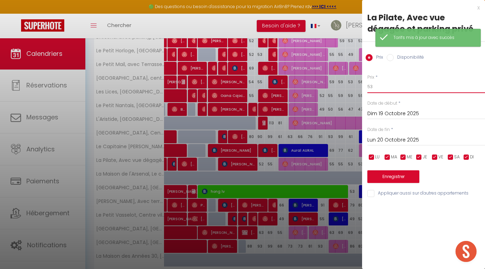
click at [384, 86] on input "53" at bounding box center [427, 86] width 118 height 13
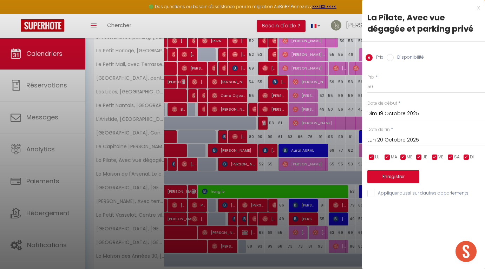
click at [379, 174] on button "Enregistrer" at bounding box center [394, 176] width 52 height 13
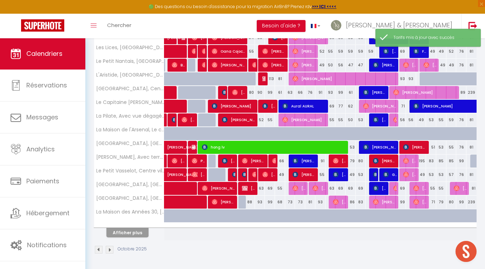
scroll to position [211, 0]
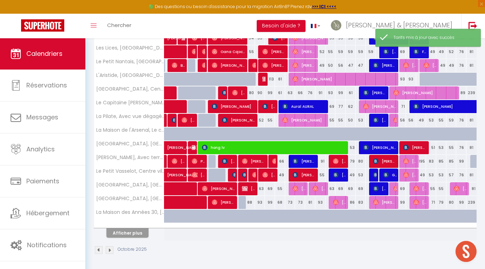
click at [334, 106] on div "69" at bounding box center [331, 106] width 10 height 13
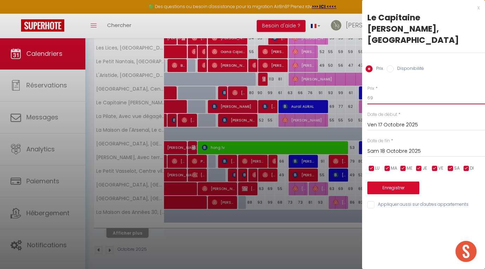
click at [377, 92] on input "69" at bounding box center [427, 98] width 118 height 13
click at [390, 182] on button "Enregistrer" at bounding box center [394, 188] width 52 height 13
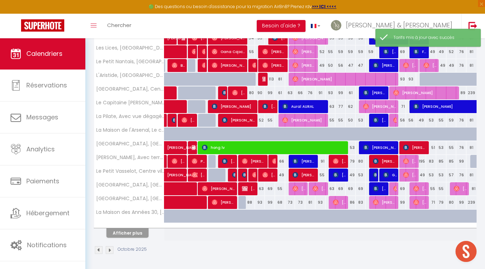
click at [340, 106] on div "77" at bounding box center [341, 106] width 10 height 13
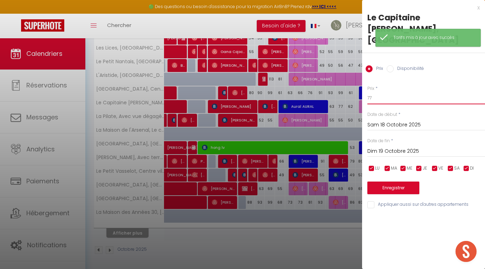
click at [374, 92] on input "77" at bounding box center [427, 98] width 118 height 13
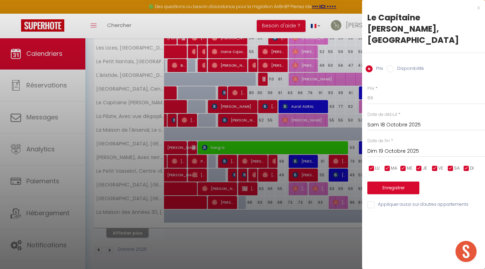
click at [371, 182] on button "Enregistrer" at bounding box center [394, 188] width 52 height 13
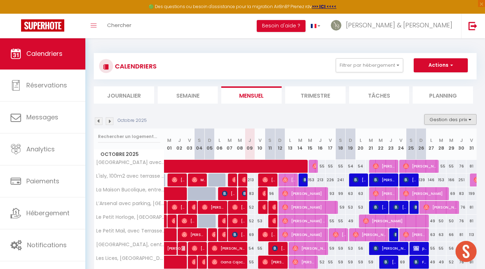
scroll to position [0, 0]
click at [378, 61] on button "Filtrer par hébergement" at bounding box center [369, 65] width 67 height 14
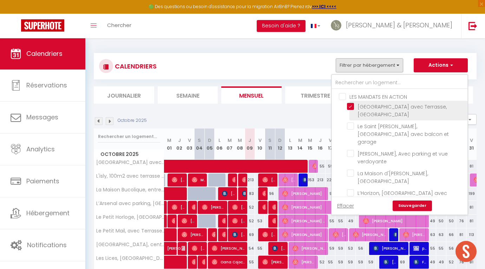
click at [351, 106] on input "[GEOGRAPHIC_DATA] avec Terrasse, [GEOGRAPHIC_DATA]" at bounding box center [406, 106] width 118 height 7
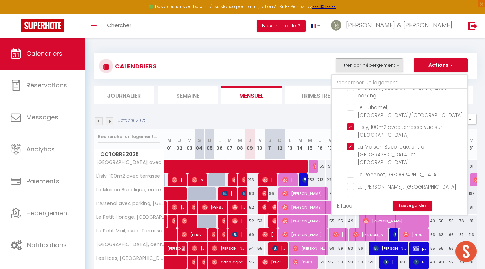
scroll to position [110, 0]
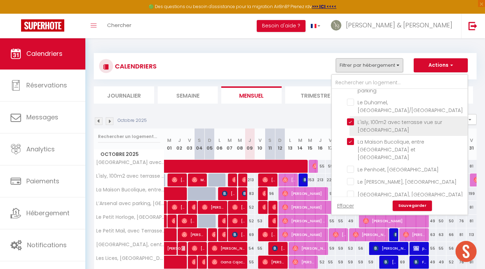
click at [351, 118] on input "L'isly, 100m2 avec terrasse vue sur [GEOGRAPHIC_DATA]" at bounding box center [406, 121] width 118 height 7
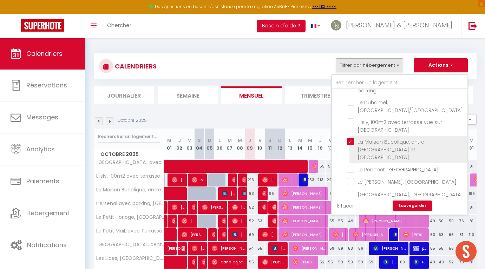
click at [351, 138] on input "La Maison Bucolique, entre [GEOGRAPHIC_DATA] et [GEOGRAPHIC_DATA]" at bounding box center [406, 141] width 118 height 7
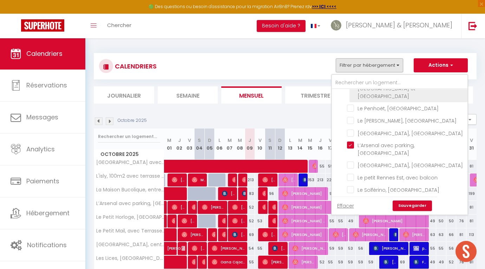
scroll to position [176, 0]
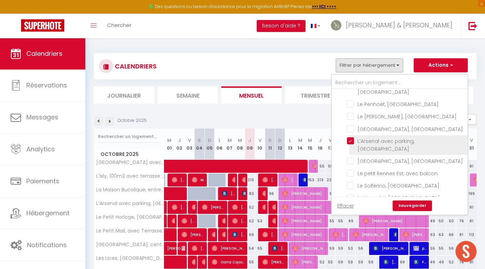
click at [352, 140] on input "[GEOGRAPHIC_DATA] avec parking, [GEOGRAPHIC_DATA]" at bounding box center [406, 140] width 118 height 7
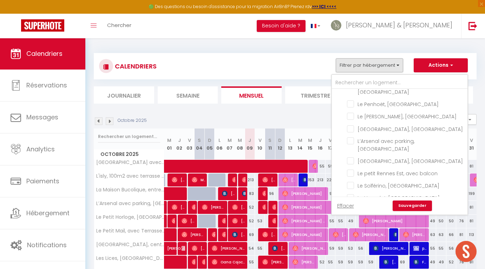
click at [403, 205] on link "Sauvegarder" at bounding box center [412, 206] width 39 height 11
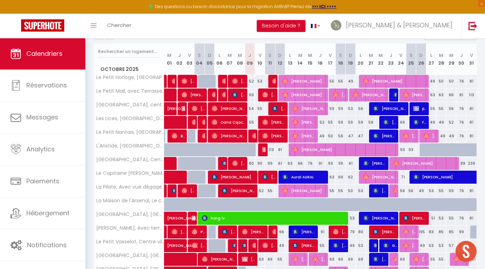
scroll to position [87, 0]
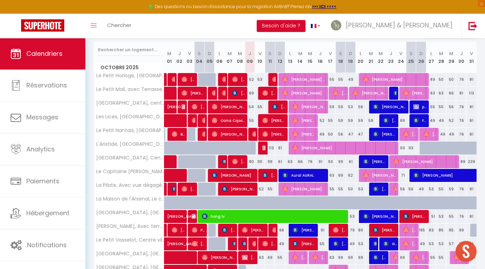
click at [353, 121] on div "59" at bounding box center [351, 120] width 10 height 13
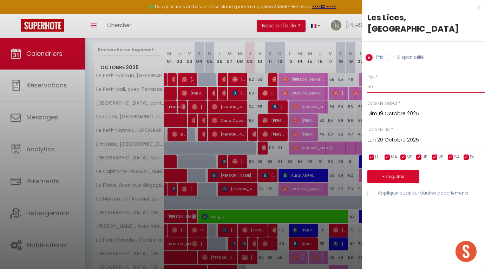
click at [386, 87] on input "59" at bounding box center [427, 86] width 118 height 13
click at [383, 140] on input "Lun 20 Octobre 2025" at bounding box center [427, 140] width 118 height 9
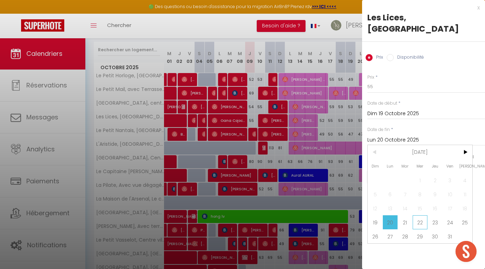
click at [422, 217] on span "22" at bounding box center [420, 222] width 15 height 14
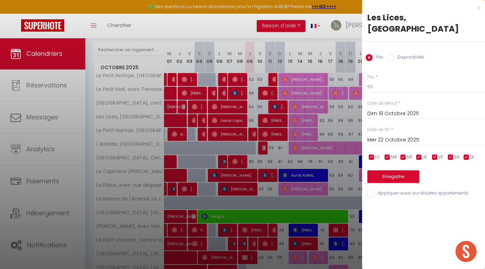
click at [390, 172] on button "Enregistrer" at bounding box center [394, 176] width 52 height 13
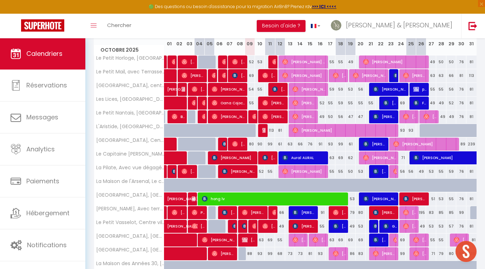
scroll to position [106, 0]
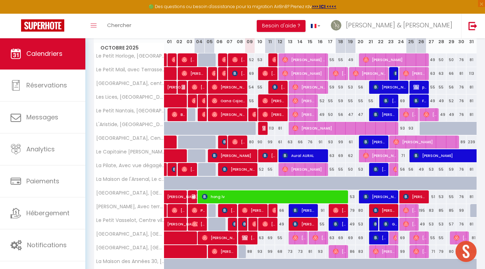
click at [341, 115] on div "56" at bounding box center [341, 114] width 10 height 13
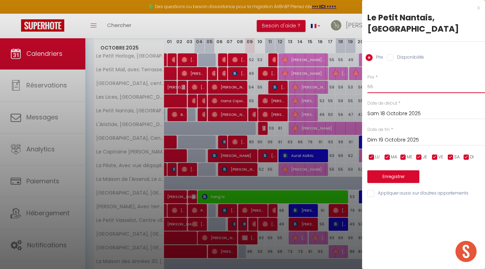
click at [388, 90] on input "56" at bounding box center [427, 86] width 118 height 13
click at [393, 172] on button "Enregistrer" at bounding box center [394, 176] width 52 height 13
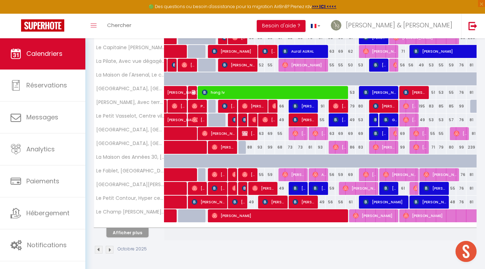
scroll to position [211, 0]
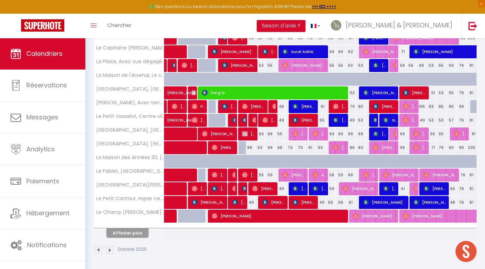
click at [269, 174] on div "59" at bounding box center [270, 175] width 10 height 13
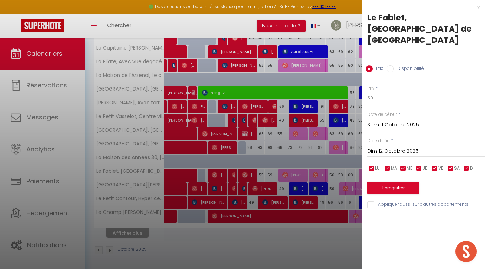
click at [380, 92] on input "59" at bounding box center [427, 98] width 118 height 13
click at [376, 182] on button "Enregistrer" at bounding box center [394, 188] width 52 height 13
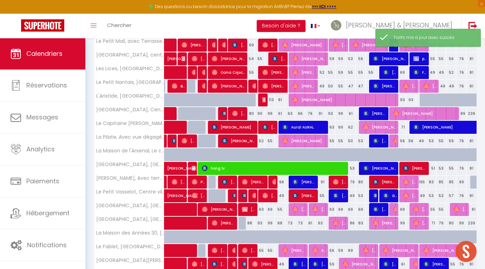
scroll to position [135, 0]
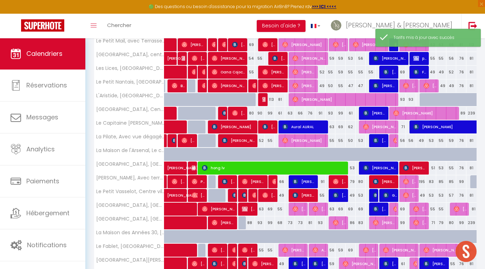
click at [263, 251] on div "55" at bounding box center [260, 250] width 10 height 13
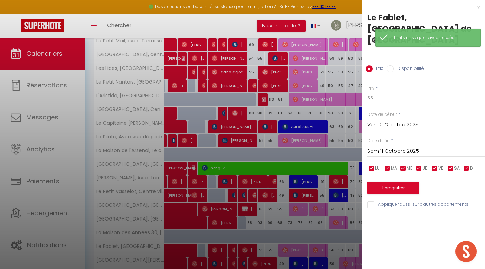
click at [384, 92] on input "55" at bounding box center [427, 98] width 118 height 13
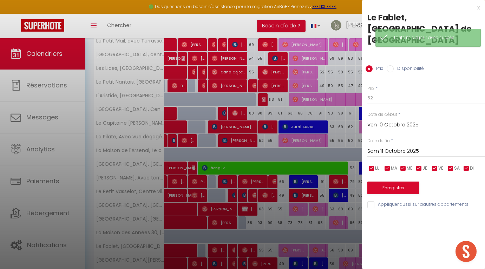
click at [376, 182] on button "Enregistrer" at bounding box center [394, 188] width 52 height 13
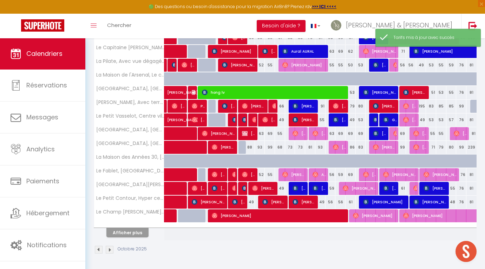
scroll to position [211, 0]
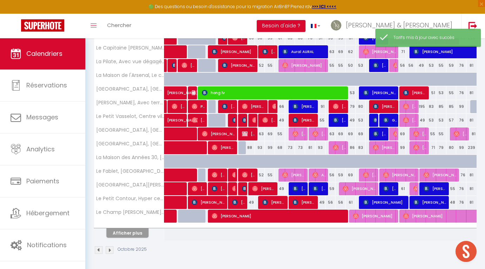
click at [333, 174] on div "56" at bounding box center [331, 175] width 10 height 13
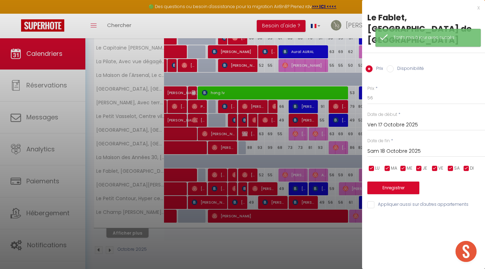
click at [379, 147] on input "Sam 18 Octobre 2025" at bounding box center [427, 151] width 118 height 9
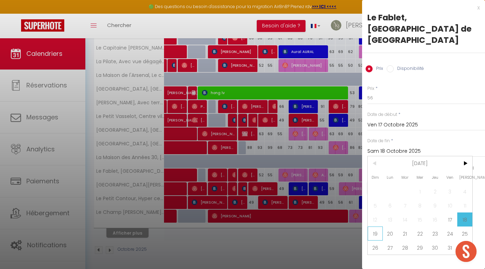
click at [377, 227] on span "19" at bounding box center [375, 234] width 15 height 14
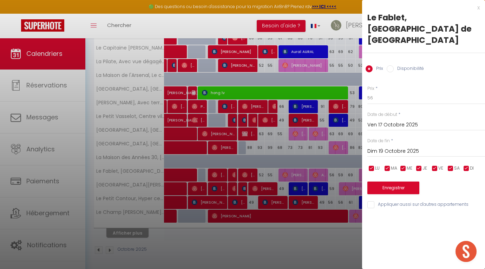
click at [383, 182] on button "Enregistrer" at bounding box center [394, 188] width 52 height 13
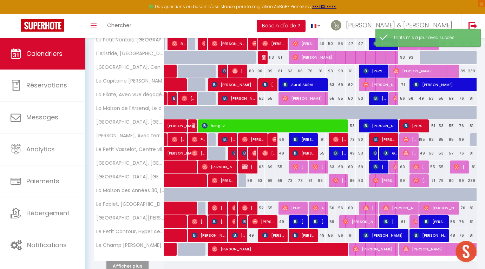
scroll to position [193, 0]
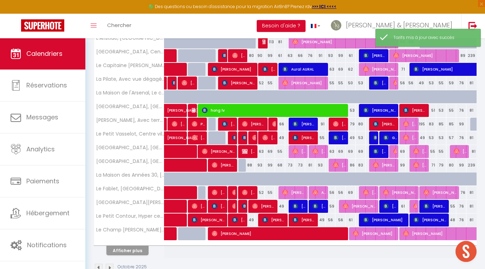
click at [350, 193] on div "69" at bounding box center [351, 192] width 10 height 13
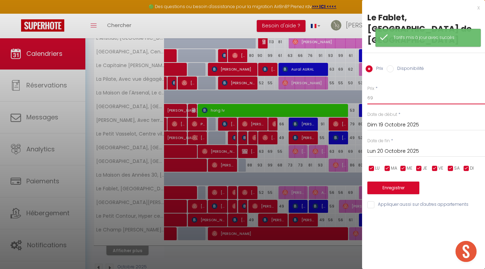
click at [392, 92] on input "69" at bounding box center [427, 98] width 118 height 13
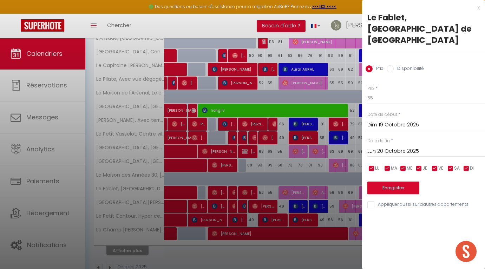
click at [378, 182] on button "Enregistrer" at bounding box center [394, 188] width 52 height 13
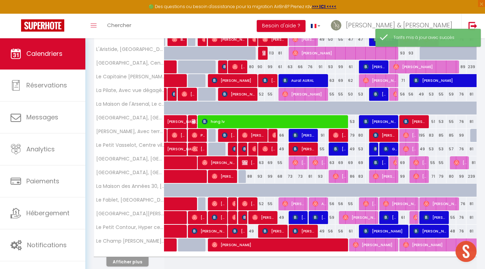
scroll to position [184, 0]
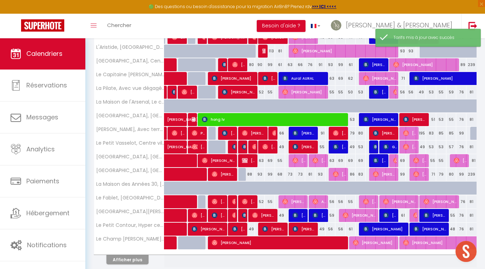
click at [332, 202] on div "56" at bounding box center [331, 201] width 10 height 13
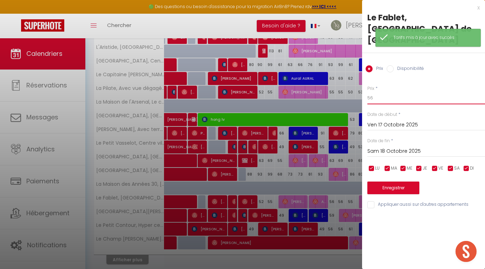
click at [376, 92] on input "56" at bounding box center [427, 98] width 118 height 13
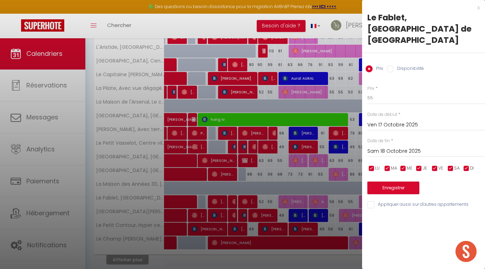
click at [376, 182] on button "Enregistrer" at bounding box center [394, 188] width 52 height 13
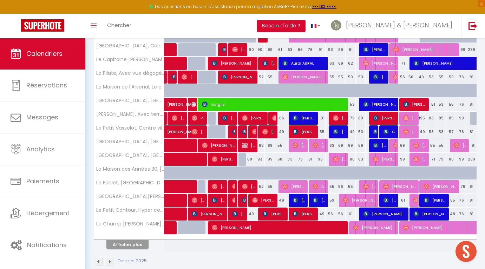
scroll to position [200, 0]
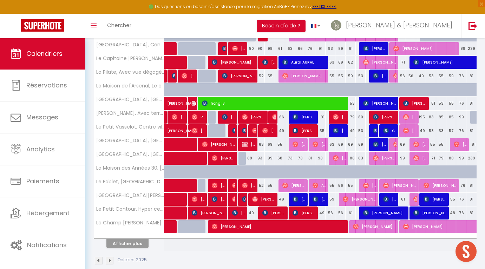
click at [260, 145] on div "63" at bounding box center [260, 144] width 10 height 13
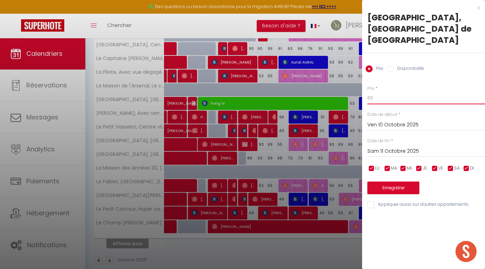
click at [380, 92] on input "63" at bounding box center [427, 98] width 118 height 13
click at [384, 147] on input "Sam 11 Octobre 2025" at bounding box center [427, 151] width 118 height 9
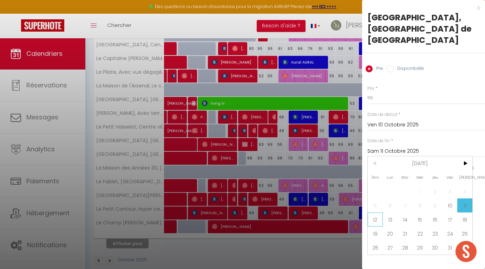
click at [374, 213] on span "12" at bounding box center [375, 220] width 15 height 14
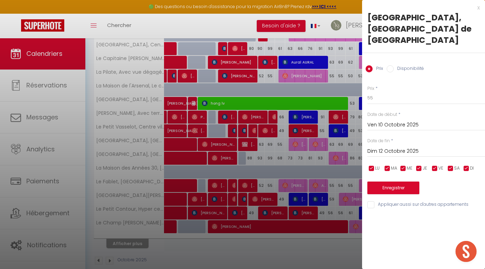
click at [387, 182] on button "Enregistrer" at bounding box center [394, 188] width 52 height 13
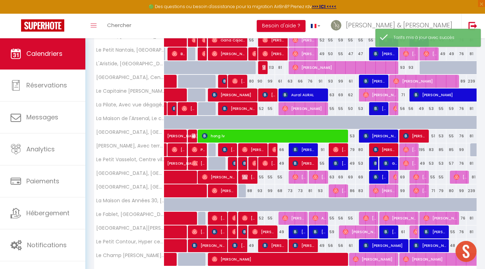
scroll to position [169, 0]
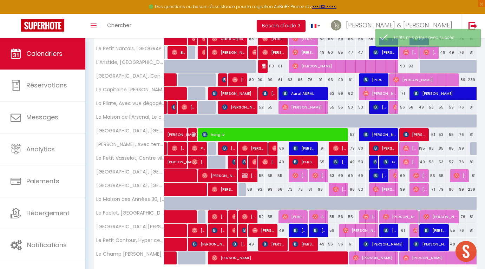
click at [272, 176] on div "55" at bounding box center [270, 175] width 10 height 13
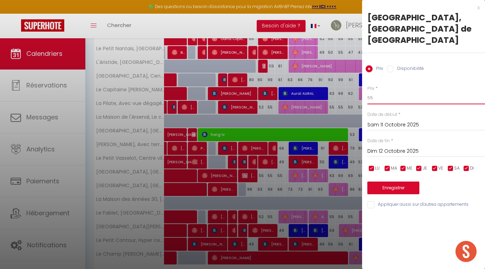
click at [382, 92] on input "55" at bounding box center [427, 98] width 118 height 13
click at [376, 182] on button "Enregistrer" at bounding box center [394, 188] width 52 height 13
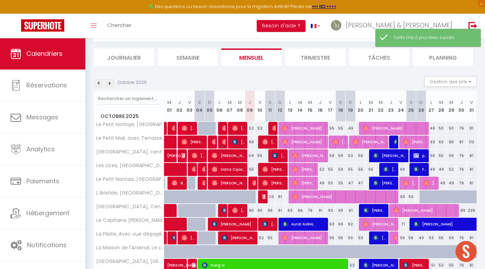
scroll to position [154, 0]
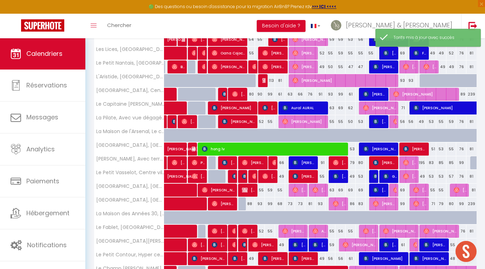
click at [334, 192] on div "63" at bounding box center [331, 190] width 10 height 13
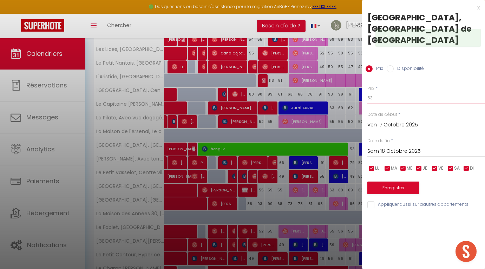
click at [380, 92] on input "63" at bounding box center [427, 98] width 118 height 13
click at [389, 147] on input "Sam 18 Octobre 2025" at bounding box center [427, 151] width 118 height 9
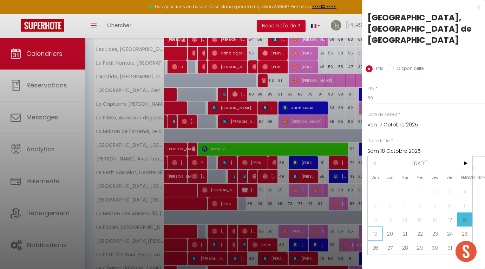
click at [374, 227] on span "19" at bounding box center [375, 234] width 15 height 14
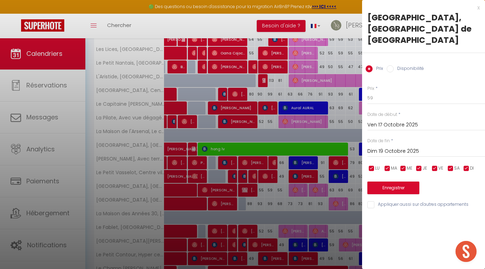
click at [394, 182] on button "Enregistrer" at bounding box center [394, 188] width 52 height 13
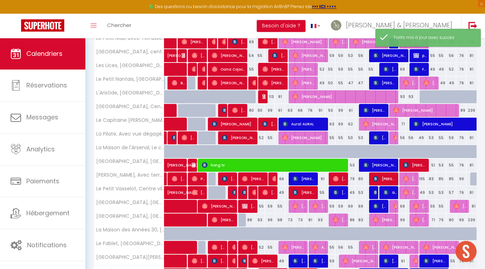
scroll to position [141, 0]
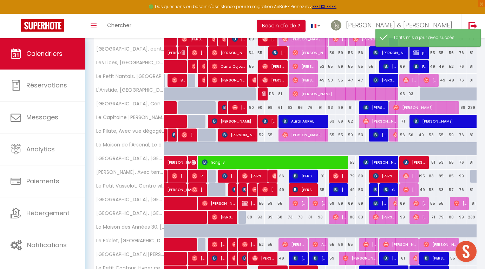
click at [350, 202] on div "69" at bounding box center [351, 203] width 10 height 13
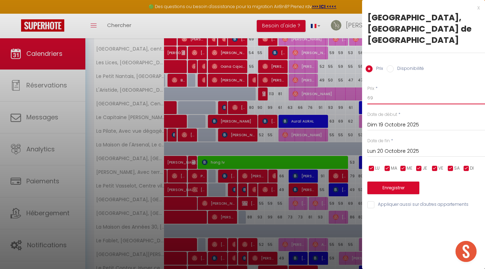
click at [384, 92] on input "69" at bounding box center [427, 98] width 118 height 13
click at [408, 147] on input "Lun 20 Octobre 2025" at bounding box center [427, 151] width 118 height 9
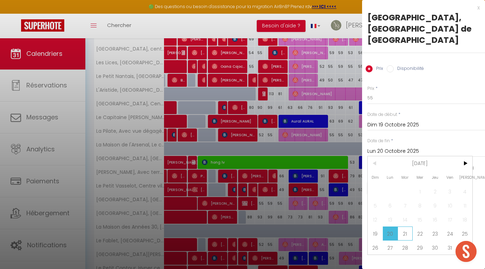
click at [407, 227] on span "21" at bounding box center [405, 234] width 15 height 14
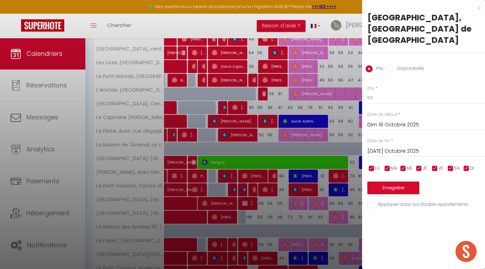
click at [388, 182] on button "Enregistrer" at bounding box center [394, 188] width 52 height 13
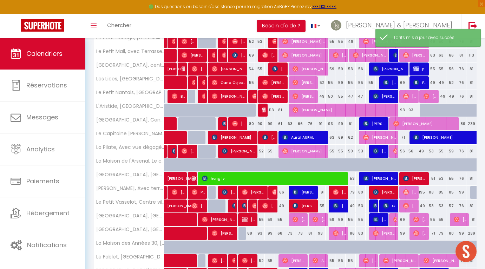
scroll to position [151, 0]
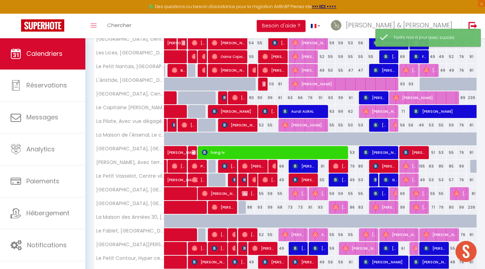
click at [402, 194] on div "69" at bounding box center [401, 193] width 10 height 13
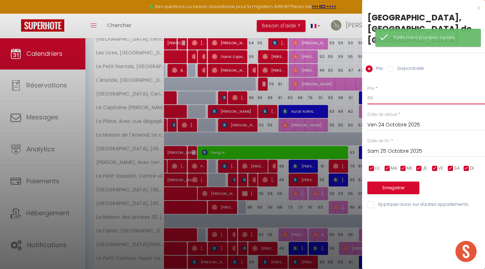
click at [383, 92] on input "69" at bounding box center [427, 98] width 118 height 13
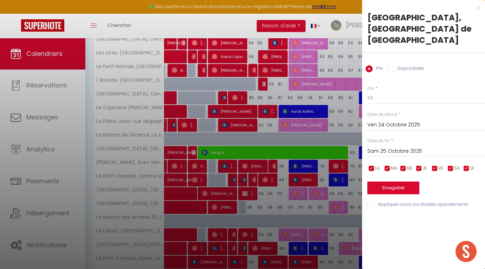
click at [378, 182] on button "Enregistrer" at bounding box center [394, 188] width 52 height 13
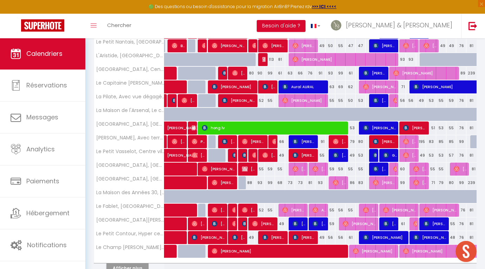
scroll to position [175, 0]
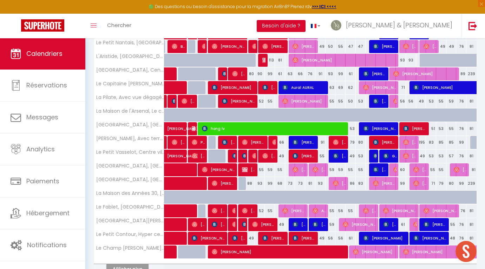
click at [310, 186] on div "81" at bounding box center [310, 183] width 10 height 13
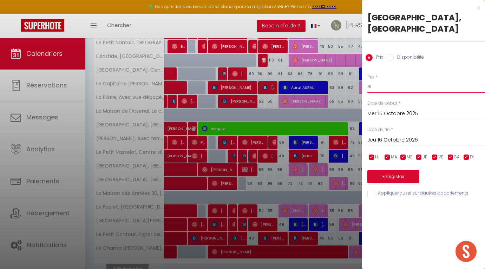
click at [394, 88] on input "81" at bounding box center [427, 86] width 118 height 13
click at [479, 5] on div "x" at bounding box center [421, 8] width 118 height 8
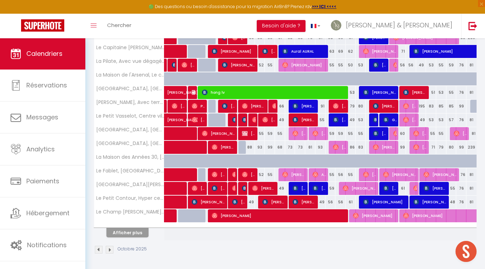
scroll to position [211, 0]
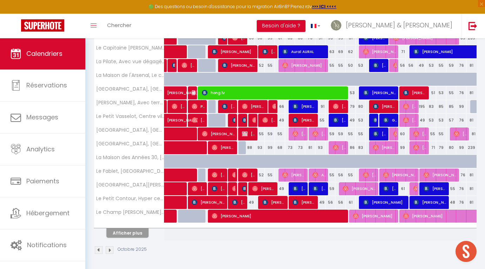
click at [312, 146] on div "81" at bounding box center [310, 147] width 10 height 13
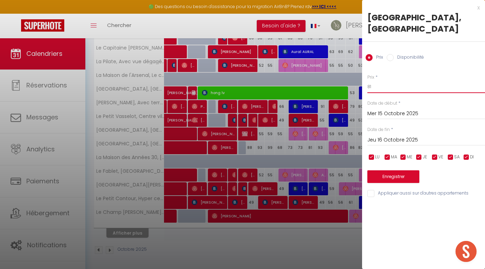
click at [384, 86] on input "81" at bounding box center [427, 86] width 118 height 13
click at [386, 179] on button "Enregistrer" at bounding box center [394, 176] width 52 height 13
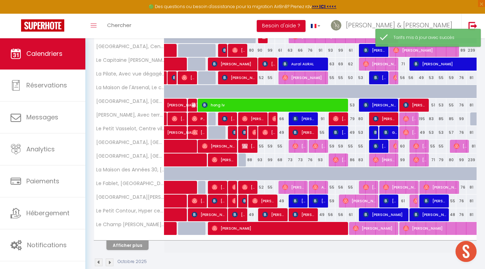
scroll to position [199, 0]
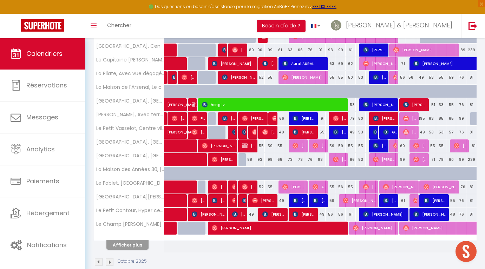
click at [332, 215] on div "56" at bounding box center [331, 214] width 10 height 13
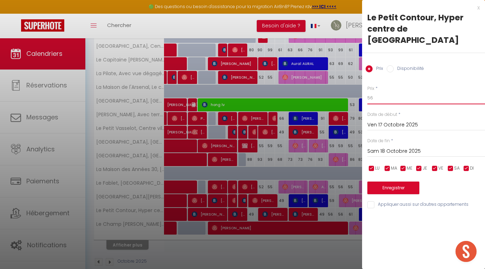
click at [385, 92] on input "56" at bounding box center [427, 98] width 118 height 13
click at [389, 147] on input "Sam 18 Octobre 2025" at bounding box center [427, 151] width 118 height 9
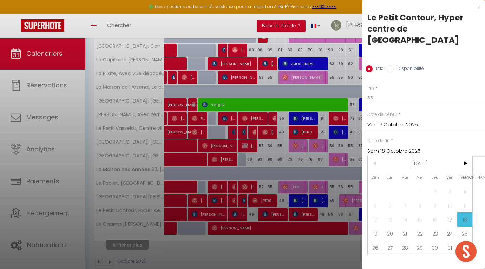
click at [376, 227] on span "19" at bounding box center [375, 234] width 15 height 14
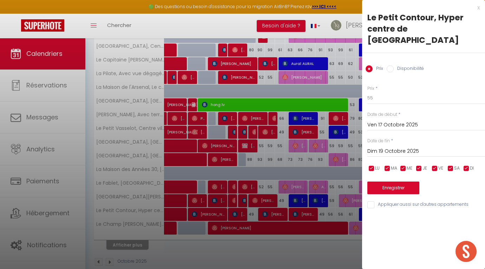
click at [391, 182] on button "Enregistrer" at bounding box center [394, 188] width 52 height 13
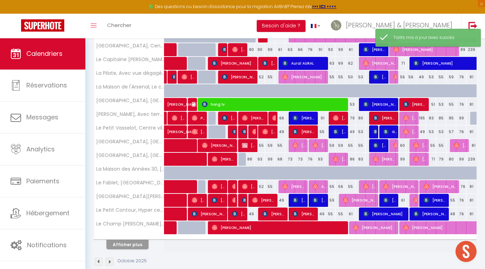
scroll to position [200, 0]
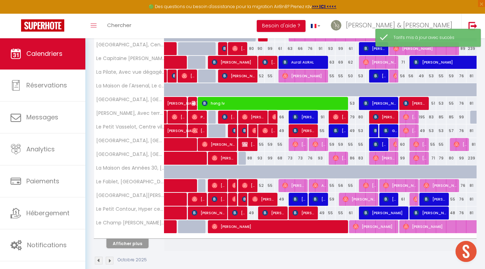
click at [351, 213] on div "61" at bounding box center [351, 213] width 10 height 13
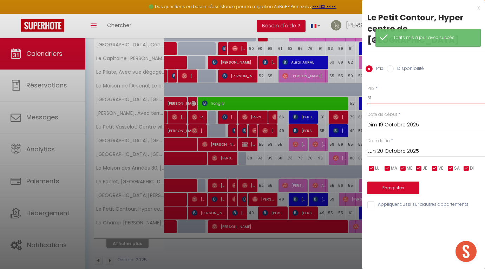
drag, startPoint x: 386, startPoint y: 87, endPoint x: 355, endPoint y: 86, distance: 31.3
click at [355, 86] on body "🟢 Des questions ou besoin d'assistance pour la migration AirBnB? Prenez rdv >>>…" at bounding box center [242, 59] width 485 height 442
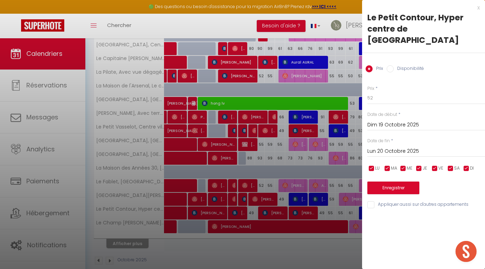
click at [397, 182] on button "Enregistrer" at bounding box center [394, 188] width 52 height 13
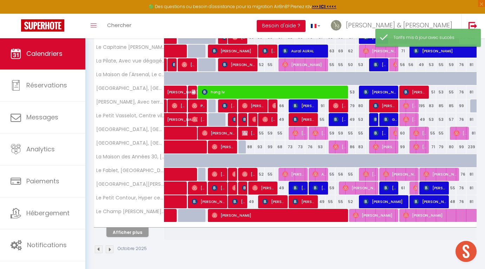
scroll to position [211, 0]
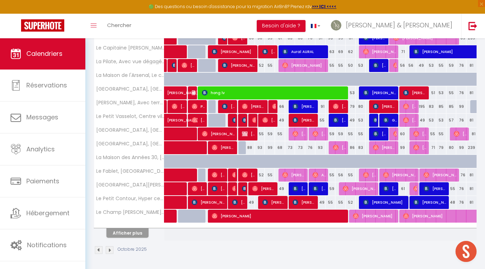
click at [136, 236] on button "Afficher plus" at bounding box center [127, 232] width 42 height 9
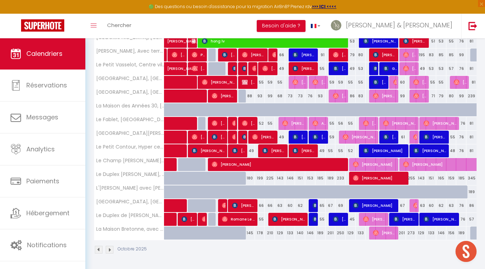
scroll to position [262, 0]
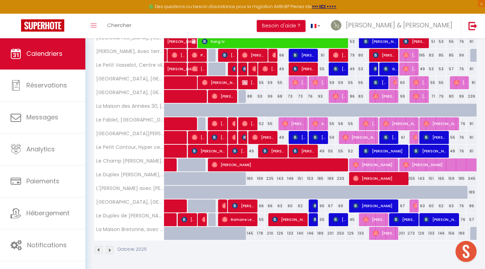
click at [300, 179] on div "151" at bounding box center [300, 178] width 10 height 13
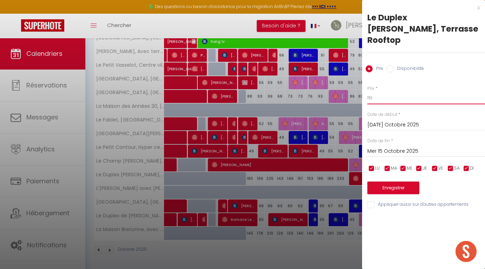
click at [378, 92] on input "151" at bounding box center [427, 98] width 118 height 13
click at [387, 182] on div "Prix * 149 Statut * Disponible Indisponible Date de début * Mar 14 Octobre 2025…" at bounding box center [423, 143] width 123 height 133
click at [389, 182] on button "Enregistrer" at bounding box center [394, 188] width 52 height 13
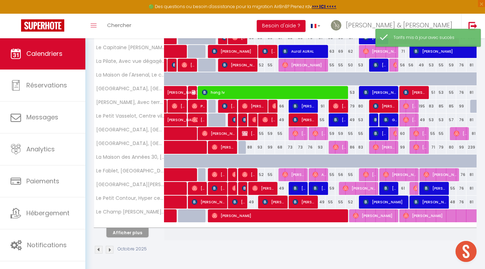
scroll to position [211, 0]
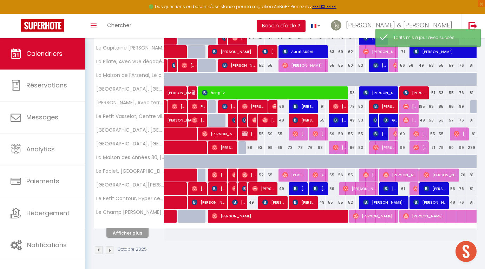
click at [331, 202] on div "55" at bounding box center [331, 202] width 10 height 13
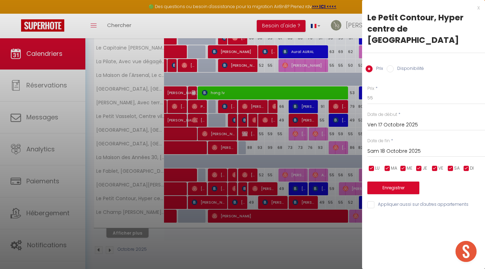
click at [477, 9] on div "x" at bounding box center [421, 8] width 118 height 8
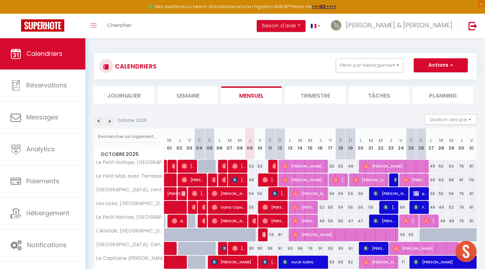
scroll to position [0, 0]
click at [349, 66] on button "Filtrer par hébergement" at bounding box center [369, 65] width 67 height 14
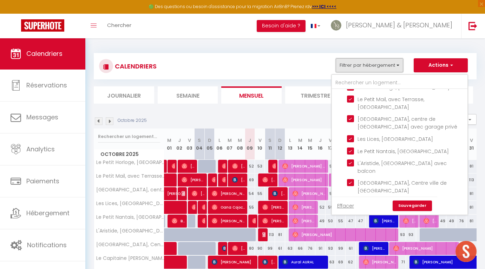
scroll to position [331, 0]
click at [355, 90] on input "Le Petit Horloge, [GEOGRAPHIC_DATA]" at bounding box center [406, 86] width 118 height 7
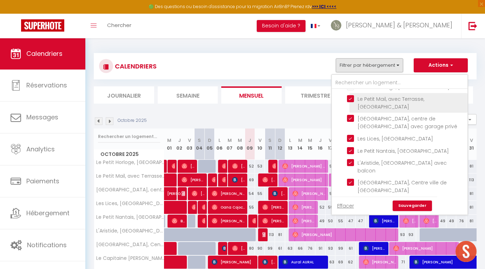
click at [351, 102] on input "Le Petit Mail, avec Terrasse, [GEOGRAPHIC_DATA]" at bounding box center [406, 98] width 118 height 7
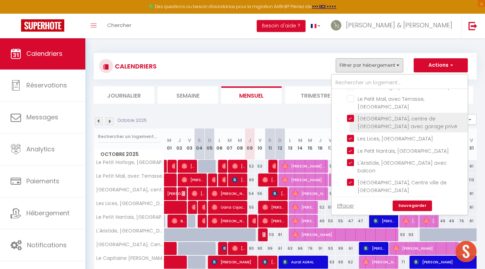
click at [350, 122] on input "[GEOGRAPHIC_DATA], centre de [GEOGRAPHIC_DATA] avec garage privé" at bounding box center [406, 118] width 118 height 7
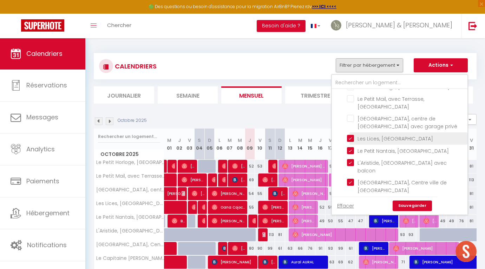
click at [351, 142] on input "Les Lices, [GEOGRAPHIC_DATA]" at bounding box center [406, 138] width 118 height 7
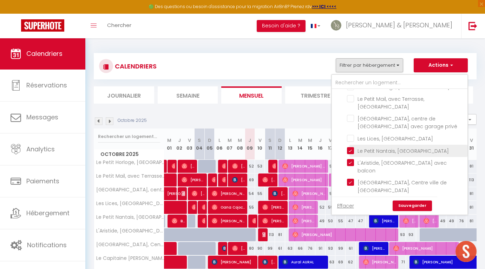
click at [354, 154] on input "Le Petit Nantais, [GEOGRAPHIC_DATA]" at bounding box center [406, 150] width 118 height 7
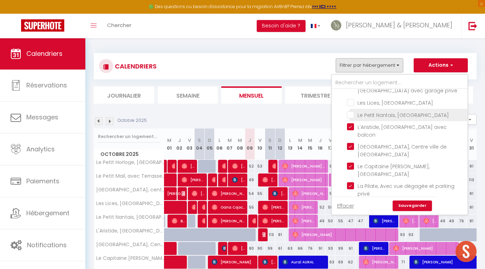
scroll to position [379, 0]
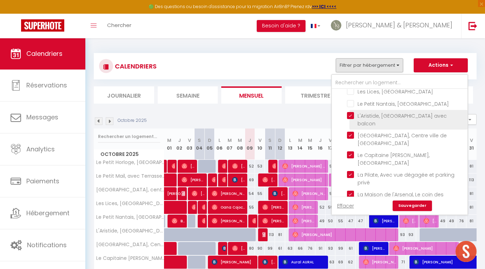
click at [355, 119] on input "L'Aristide, [GEOGRAPHIC_DATA] avec balcon" at bounding box center [406, 115] width 118 height 7
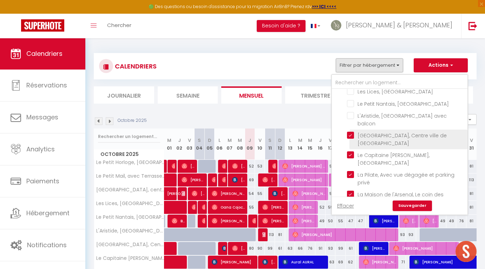
click at [353, 139] on input "[GEOGRAPHIC_DATA], Centre ville de [GEOGRAPHIC_DATA]" at bounding box center [406, 135] width 118 height 7
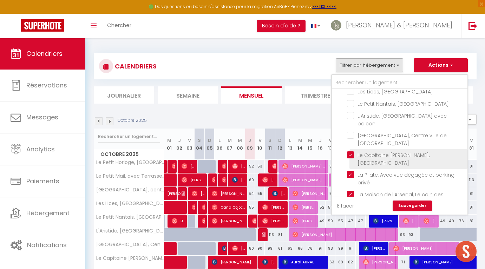
click at [352, 159] on input "Le Capitaine Maignan, [GEOGRAPHIC_DATA]" at bounding box center [406, 154] width 118 height 7
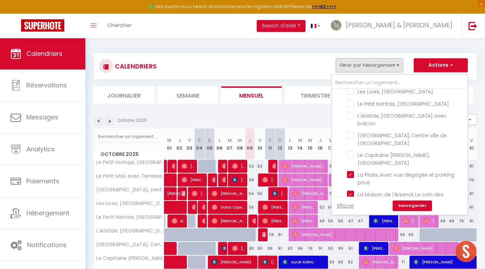
click at [406, 207] on link "Sauvegarder" at bounding box center [412, 206] width 39 height 11
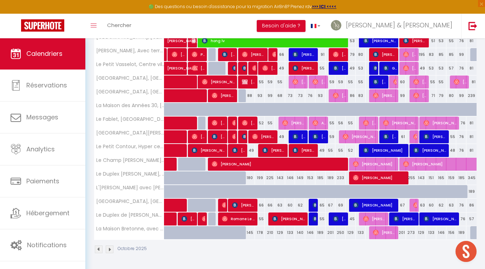
scroll to position [152, 0]
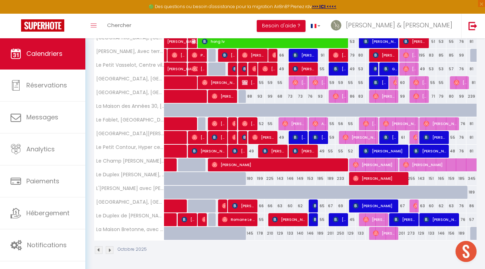
click at [318, 180] on div "185" at bounding box center [321, 178] width 10 height 13
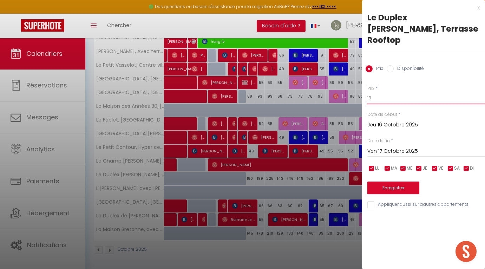
click at [374, 92] on input "18" at bounding box center [427, 98] width 118 height 13
click at [376, 92] on input "18" at bounding box center [427, 98] width 118 height 13
click at [371, 183] on div "Prix * 176 Statut * Disponible Indisponible Date de début * Jeu 16 Octobre 2025…" at bounding box center [423, 143] width 123 height 133
click at [375, 182] on button "Enregistrer" at bounding box center [394, 188] width 52 height 13
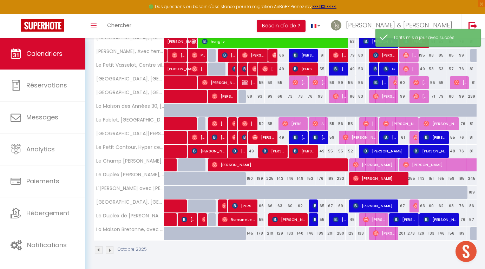
click at [330, 178] on div "189" at bounding box center [331, 178] width 10 height 13
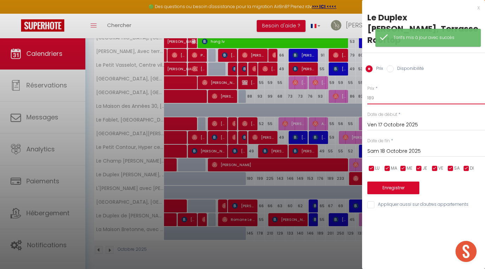
click at [381, 92] on input "189" at bounding box center [427, 98] width 118 height 13
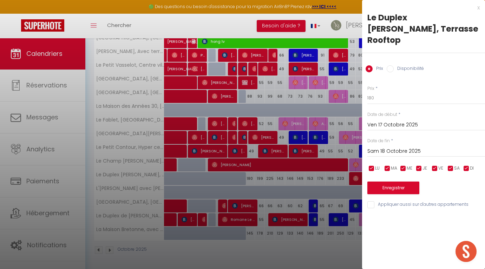
click at [377, 182] on button "Enregistrer" at bounding box center [394, 188] width 52 height 13
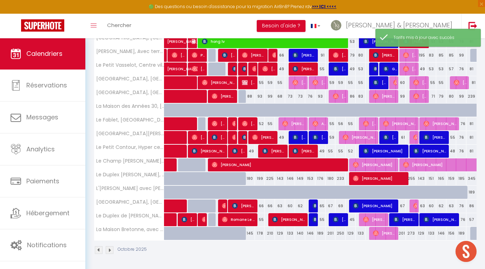
click at [340, 179] on div "233" at bounding box center [341, 178] width 10 height 13
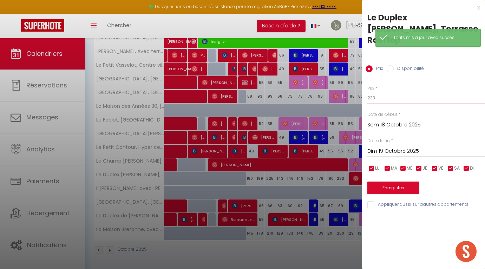
click at [380, 92] on input "233" at bounding box center [427, 98] width 118 height 13
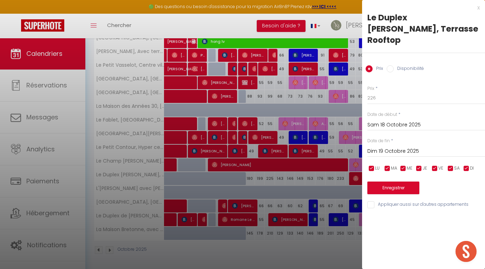
click at [384, 182] on button "Enregistrer" at bounding box center [394, 188] width 52 height 13
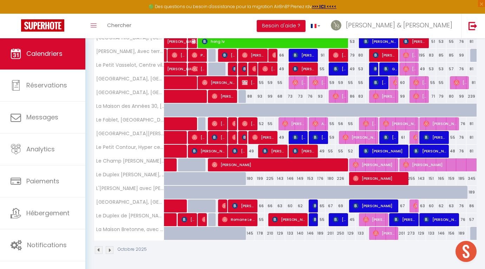
click at [442, 180] on div "165" at bounding box center [442, 178] width 10 height 13
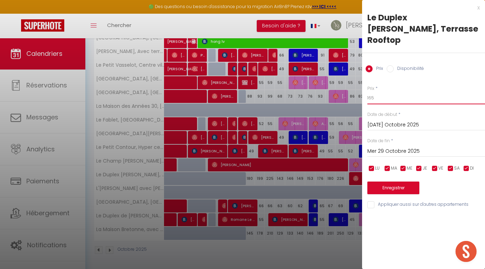
click at [380, 92] on input "165" at bounding box center [427, 98] width 118 height 13
click at [374, 182] on button "Enregistrer" at bounding box center [394, 188] width 52 height 13
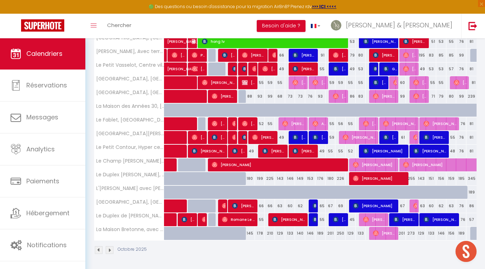
click at [319, 234] on div "189" at bounding box center [321, 233] width 10 height 13
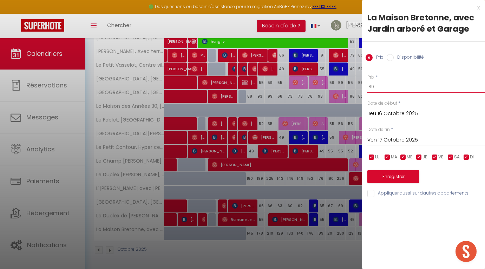
click at [371, 87] on input "189" at bounding box center [427, 86] width 118 height 13
click at [384, 177] on button "Enregistrer" at bounding box center [394, 176] width 52 height 13
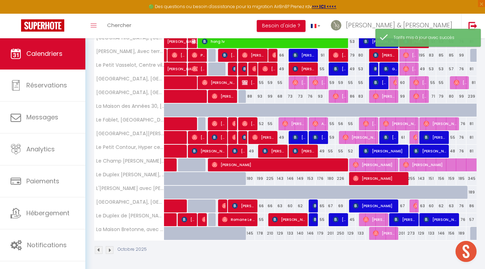
click at [328, 235] on div "201" at bounding box center [331, 233] width 10 height 13
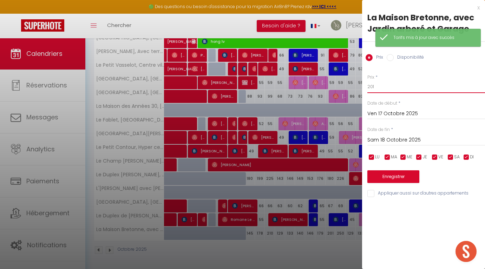
click at [381, 87] on input "201" at bounding box center [427, 86] width 118 height 13
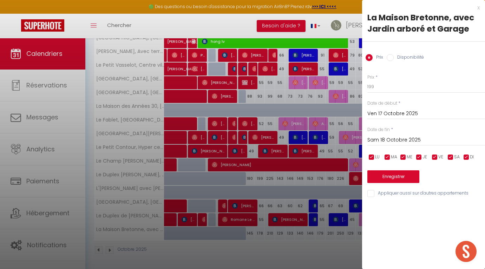
click at [400, 177] on button "Enregistrer" at bounding box center [394, 176] width 52 height 13
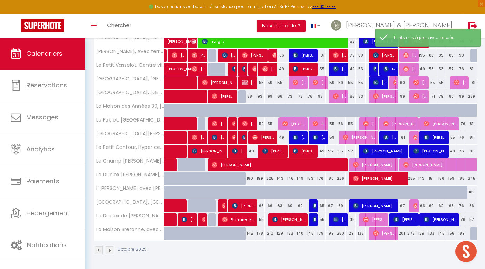
click at [338, 231] on div "250" at bounding box center [341, 233] width 10 height 13
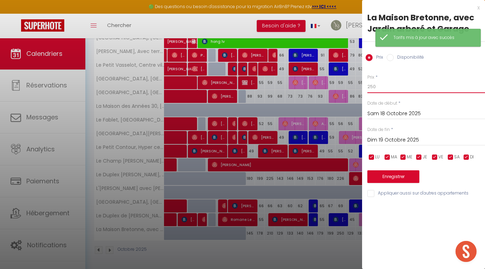
click at [378, 88] on input "250" at bounding box center [427, 86] width 118 height 13
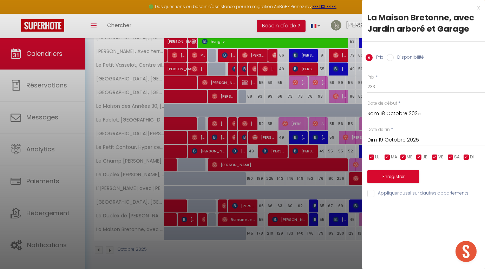
click at [381, 185] on div "Prix * 233 Statut * Disponible Indisponible Date de début * Sam 18 Octobre 2025…" at bounding box center [423, 131] width 123 height 133
click at [381, 176] on button "Enregistrer" at bounding box center [394, 176] width 52 height 13
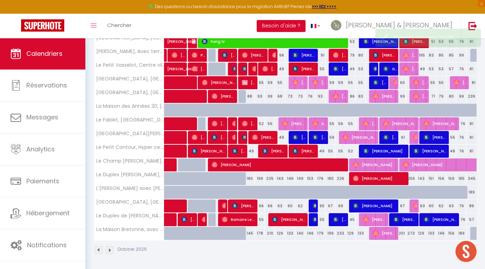
click at [410, 231] on div "273" at bounding box center [411, 233] width 10 height 13
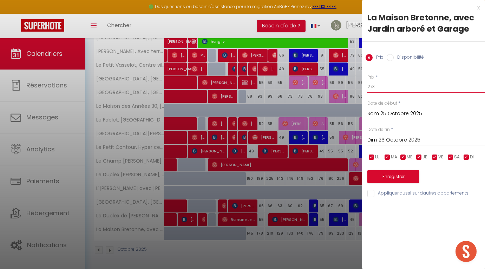
click at [381, 83] on input "273" at bounding box center [427, 86] width 118 height 13
click at [381, 181] on button "Enregistrer" at bounding box center [394, 176] width 52 height 13
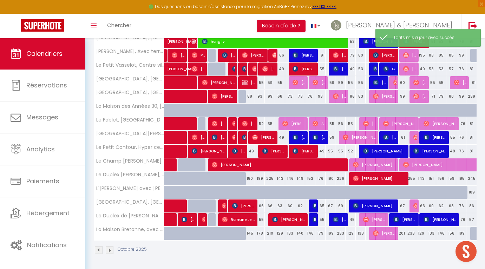
click at [402, 233] on div "201" at bounding box center [401, 233] width 10 height 13
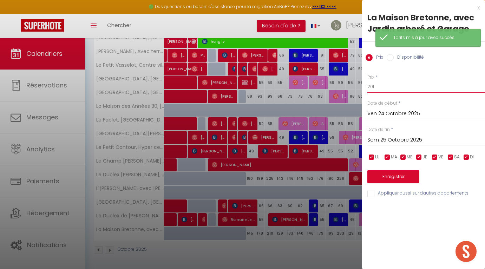
click at [378, 85] on input "201" at bounding box center [427, 86] width 118 height 13
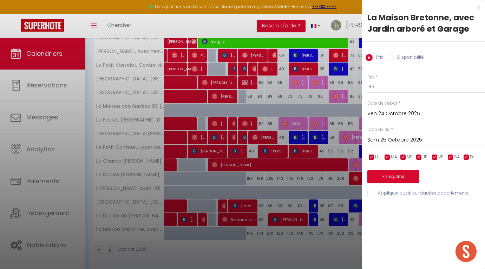
click at [387, 173] on button "Enregistrer" at bounding box center [394, 176] width 52 height 13
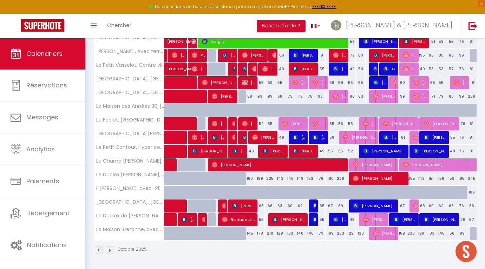
click at [472, 231] on div at bounding box center [476, 233] width 10 height 13
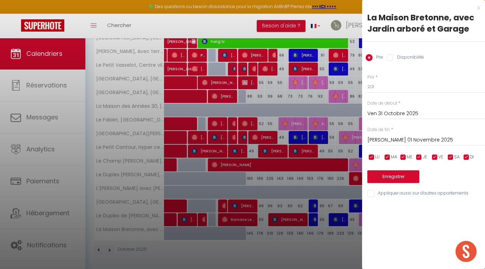
click at [388, 59] on input "Disponibilité" at bounding box center [390, 57] width 7 height 7
click at [382, 175] on button "Enregistrer" at bounding box center [394, 177] width 52 height 13
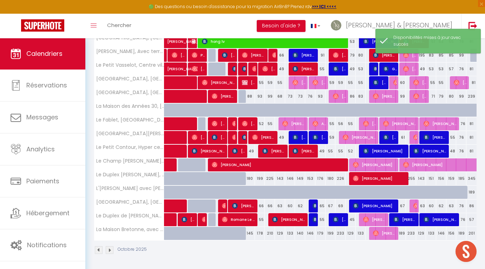
click at [473, 235] on div "201" at bounding box center [472, 233] width 10 height 13
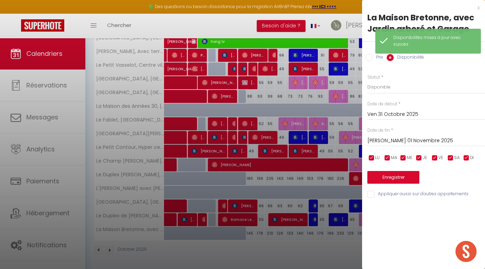
click at [366, 57] on input "Prix" at bounding box center [369, 57] width 7 height 7
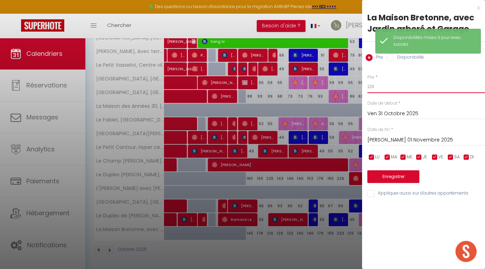
drag, startPoint x: 377, startPoint y: 85, endPoint x: 357, endPoint y: 85, distance: 20.4
click at [357, 85] on body "🟢 Des questions ou besoin d'assistance pour la migration AirBnB? Prenez rdv >>>…" at bounding box center [242, 78] width 485 height 384
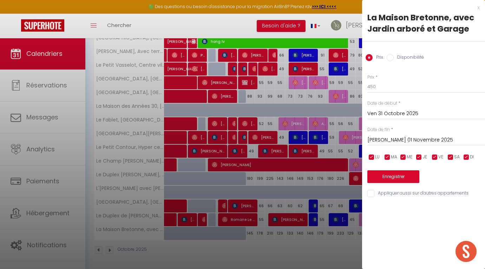
click at [388, 177] on button "Enregistrer" at bounding box center [394, 176] width 52 height 13
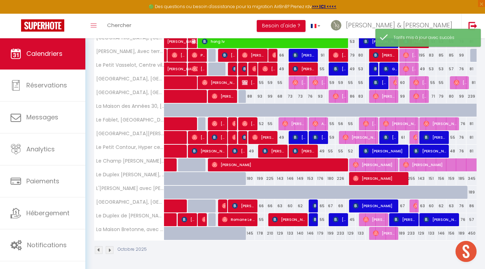
click at [472, 220] on div "57" at bounding box center [472, 219] width 10 height 13
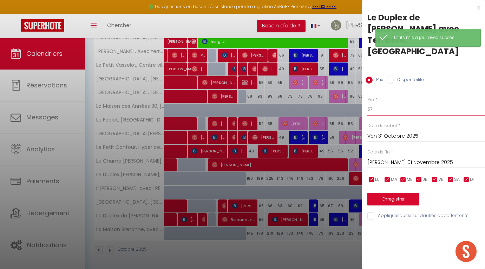
click at [382, 103] on input "57" at bounding box center [427, 109] width 118 height 13
click at [368, 103] on input "57" at bounding box center [427, 109] width 118 height 13
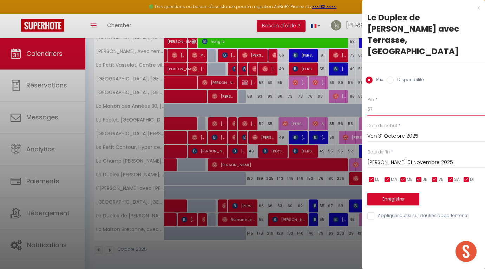
click at [374, 103] on input "57" at bounding box center [427, 109] width 118 height 13
click at [386, 193] on button "Enregistrer" at bounding box center [394, 199] width 52 height 13
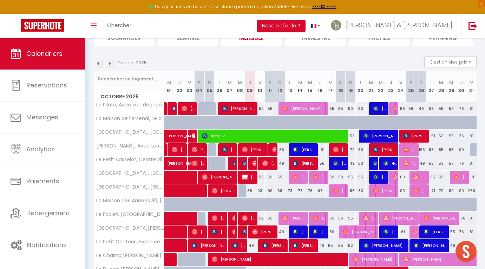
scroll to position [61, 0]
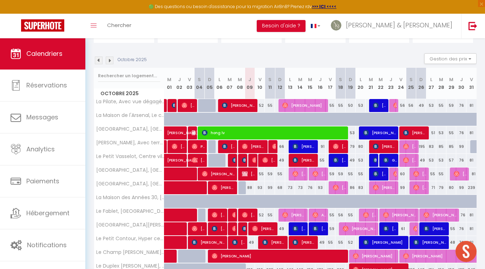
click at [424, 147] on div "195" at bounding box center [421, 146] width 10 height 13
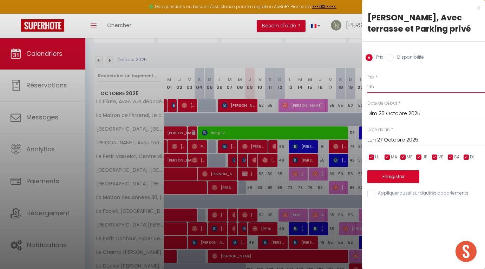
drag, startPoint x: 375, startPoint y: 90, endPoint x: 359, endPoint y: 86, distance: 16.8
click at [359, 86] on body "🟢 Des questions ou besoin d'assistance pour la migration AirBnB? Prenez rdv >>>…" at bounding box center [242, 169] width 485 height 384
click at [381, 178] on button "Enregistrer" at bounding box center [394, 176] width 52 height 13
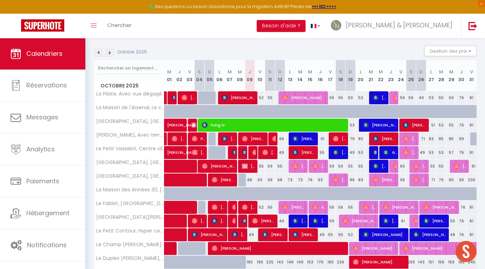
scroll to position [69, 0]
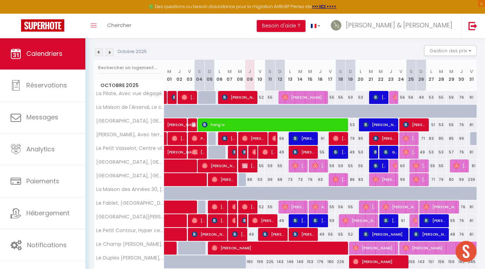
click at [108, 52] on img at bounding box center [110, 53] width 8 height 8
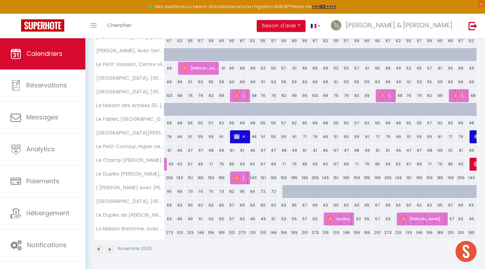
scroll to position [152, 0]
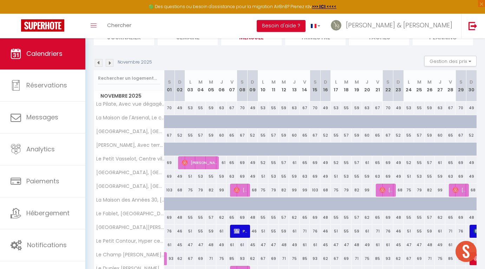
click at [98, 64] on img at bounding box center [99, 63] width 8 height 8
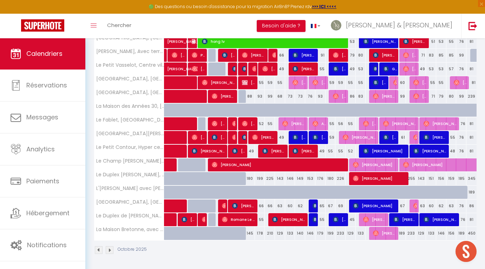
click at [471, 193] on div "189" at bounding box center [472, 192] width 10 height 13
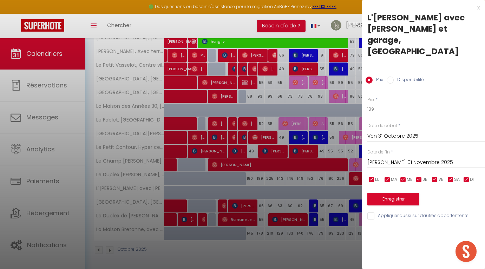
click at [478, 8] on div "x" at bounding box center [421, 8] width 118 height 8
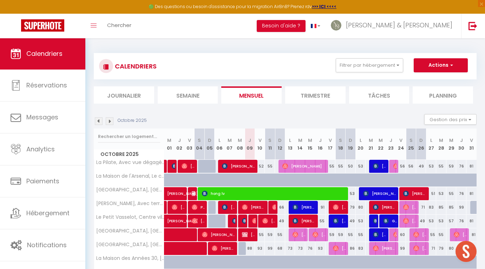
scroll to position [0, 0]
click at [109, 122] on img at bounding box center [110, 121] width 8 height 8
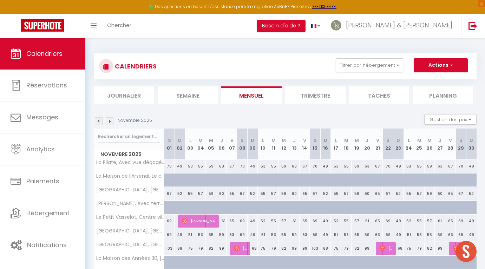
click at [166, 113] on section "Novembre 2025 Gestion des prix Nb Nuits minimum Règles Disponibilité Novembre 2…" at bounding box center [285, 260] width 383 height 306
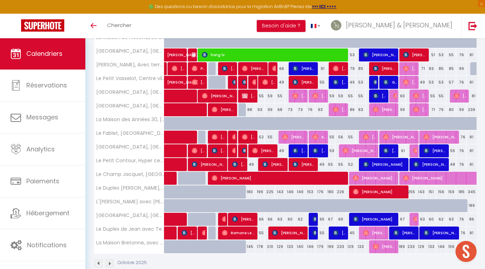
scroll to position [139, 0]
